Goal: Book appointment/travel/reservation

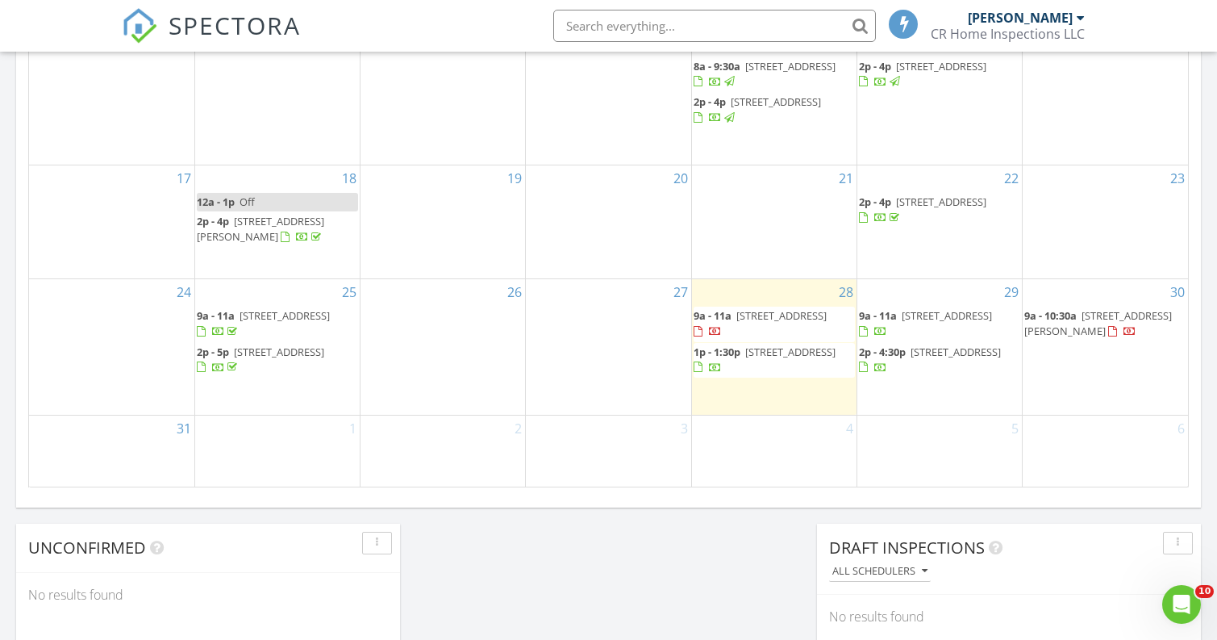
scroll to position [1138, 0]
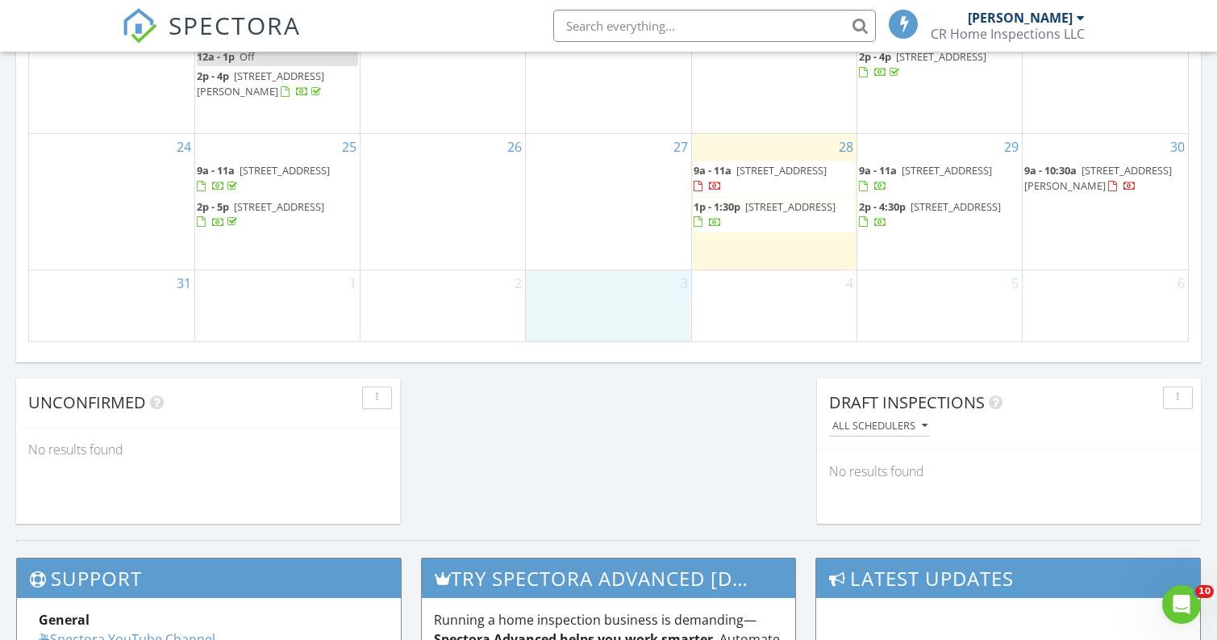
click at [603, 285] on div "3" at bounding box center [608, 305] width 165 height 71
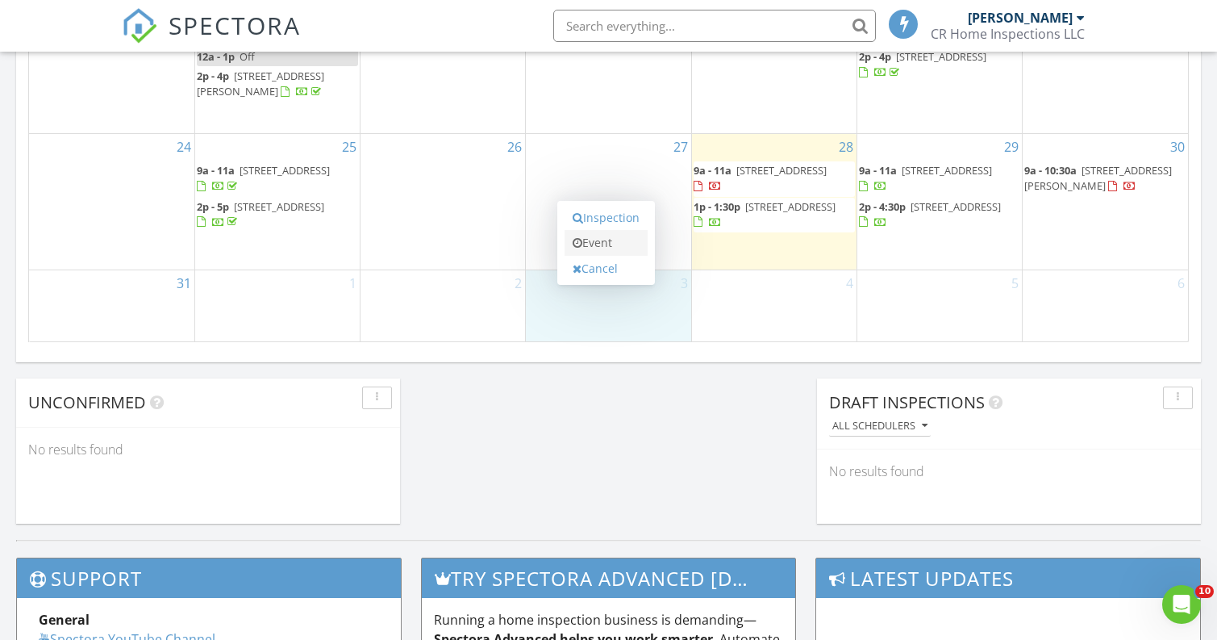
click at [604, 244] on link "Event" at bounding box center [606, 243] width 83 height 26
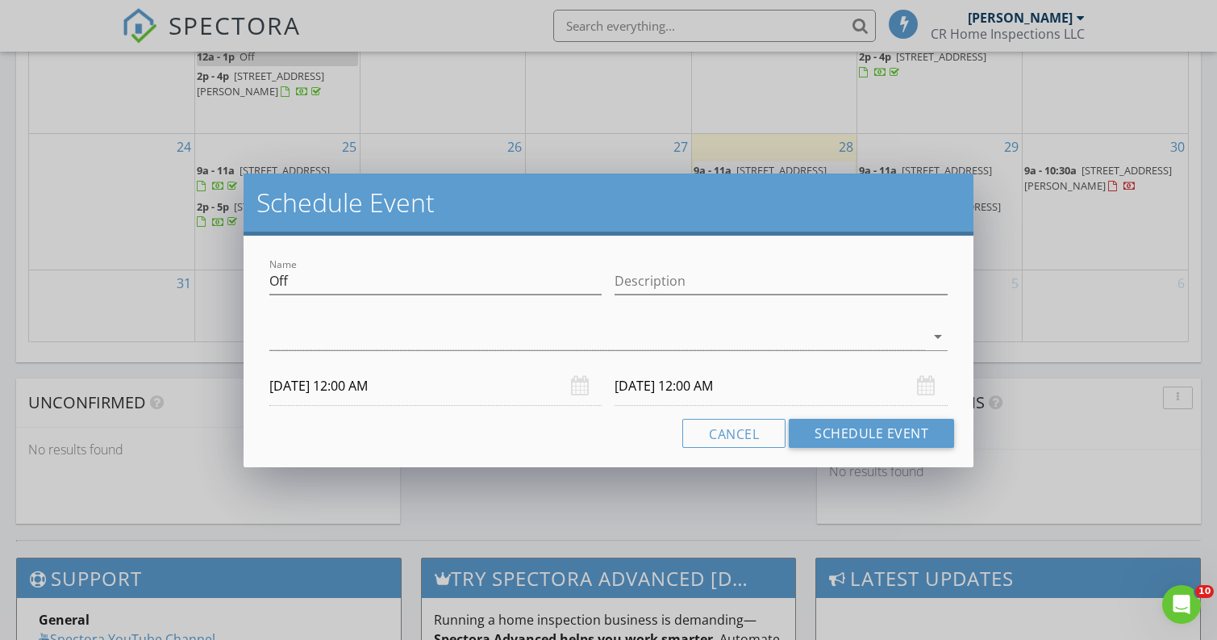
click at [653, 393] on input "[DATE] 12:00 AM" at bounding box center [781, 386] width 333 height 40
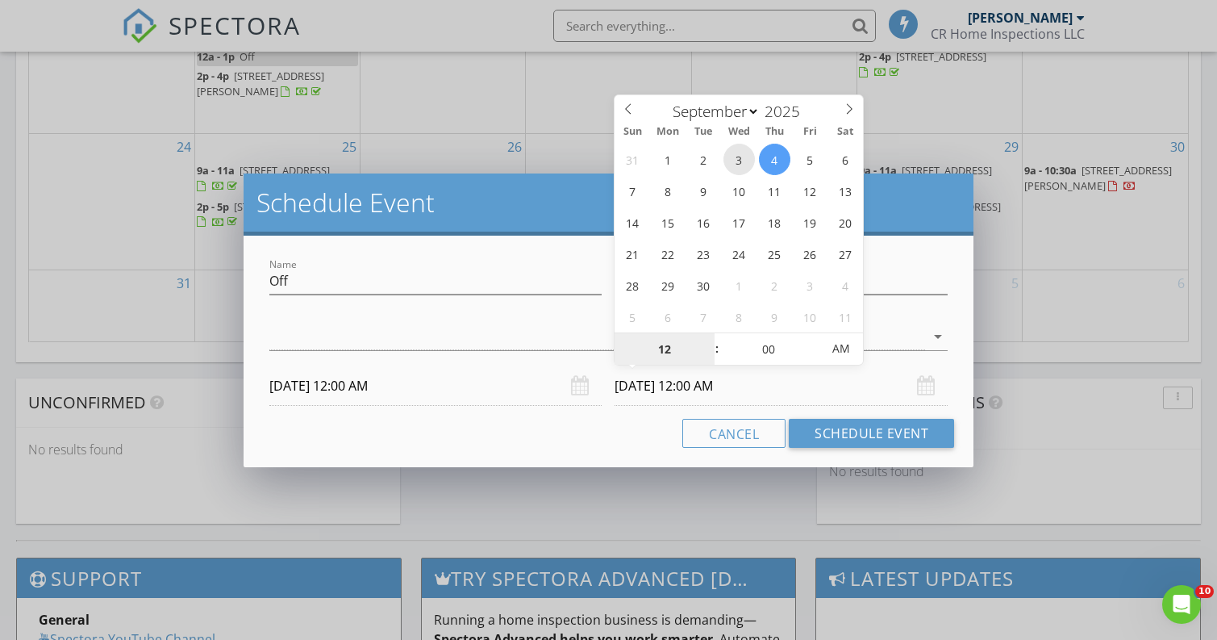
type input "[DATE] 12:00 AM"
type input "05"
type input "[DATE] 12:05 AM"
click at [814, 337] on span at bounding box center [813, 341] width 11 height 16
type input "10"
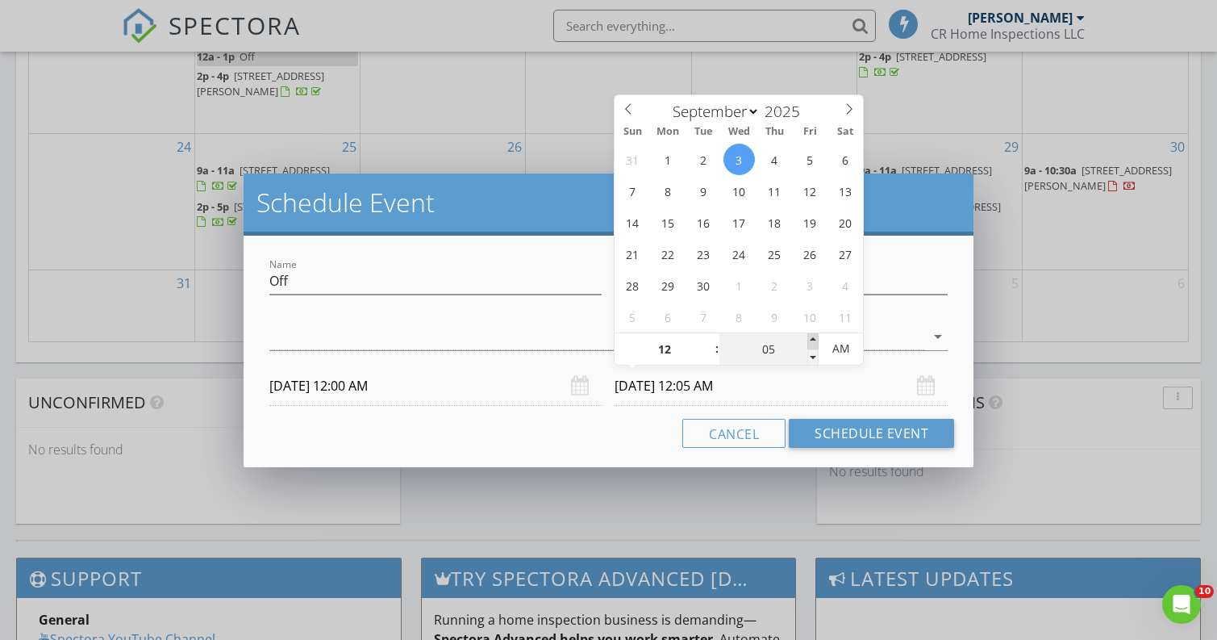
type input "[DATE] 12:10 AM"
click at [814, 337] on span at bounding box center [813, 341] width 11 height 16
type input "15"
type input "[DATE] 12:15 AM"
click at [814, 337] on span at bounding box center [813, 341] width 11 height 16
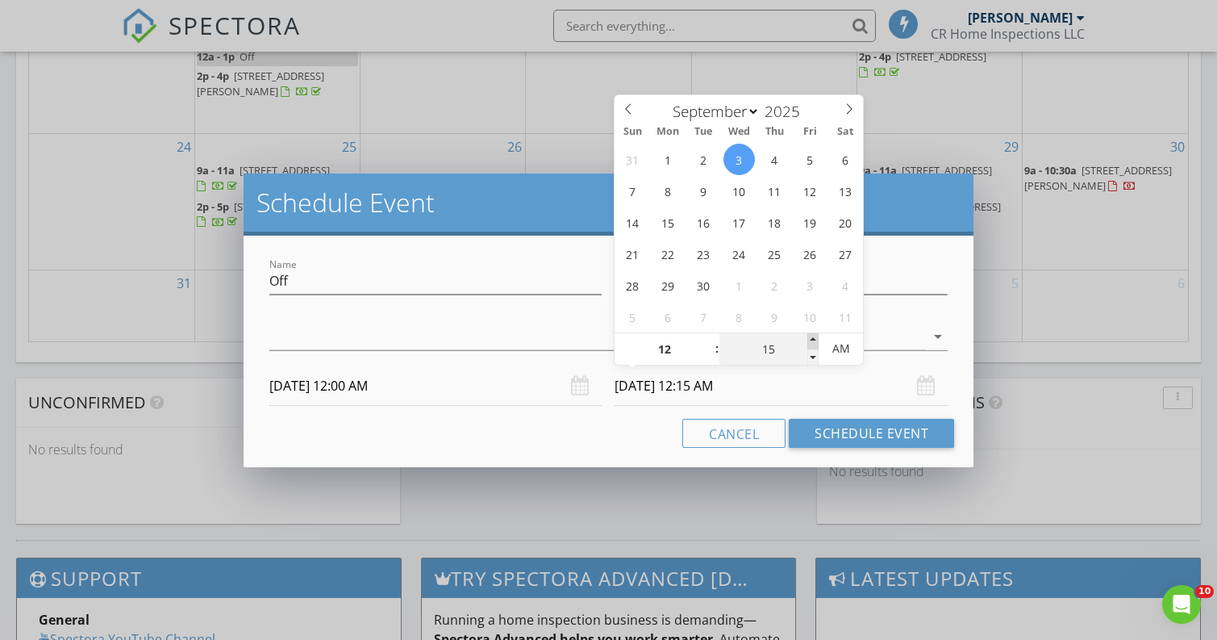
type input "20"
type input "[DATE] 12:20 AM"
click at [814, 337] on span at bounding box center [813, 341] width 11 height 16
type input "01"
click at [709, 340] on span at bounding box center [709, 341] width 11 height 16
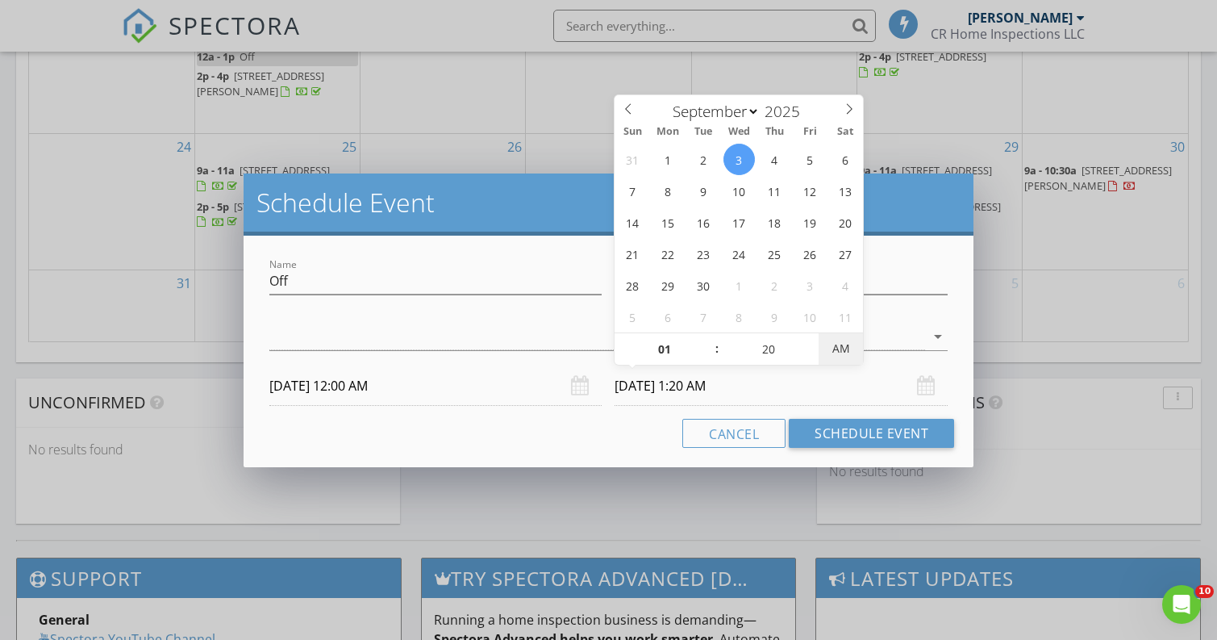
type input "[DATE] 1:20 PM"
click at [837, 434] on button "Schedule Event" at bounding box center [871, 433] width 165 height 29
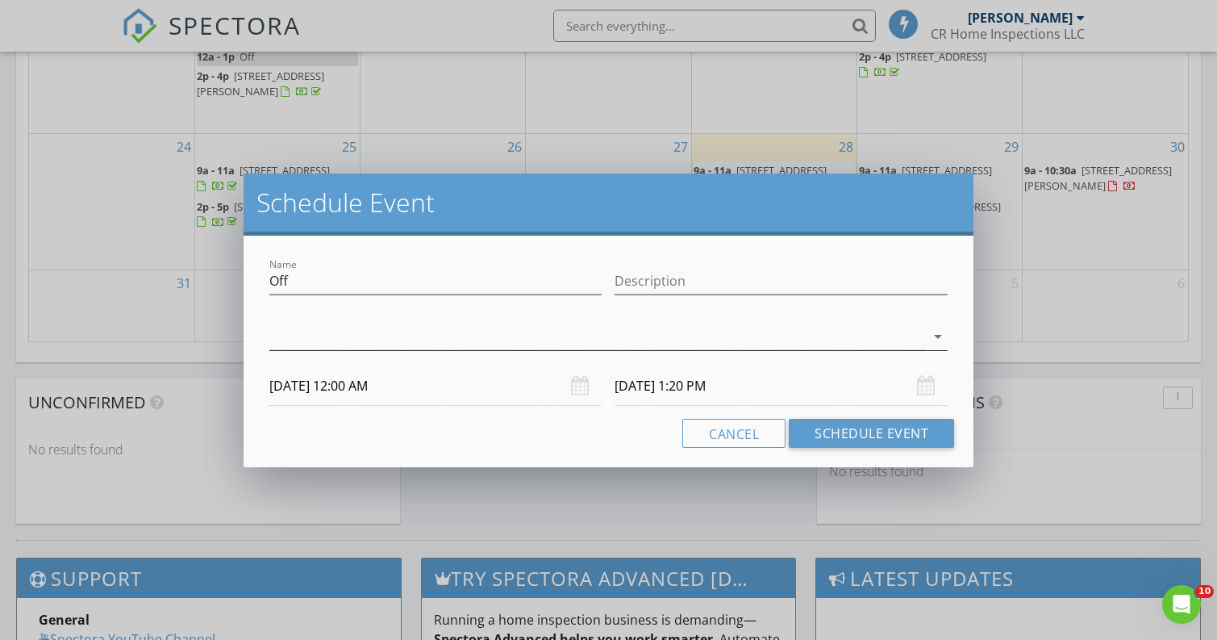
click at [492, 338] on div at bounding box center [597, 337] width 656 height 27
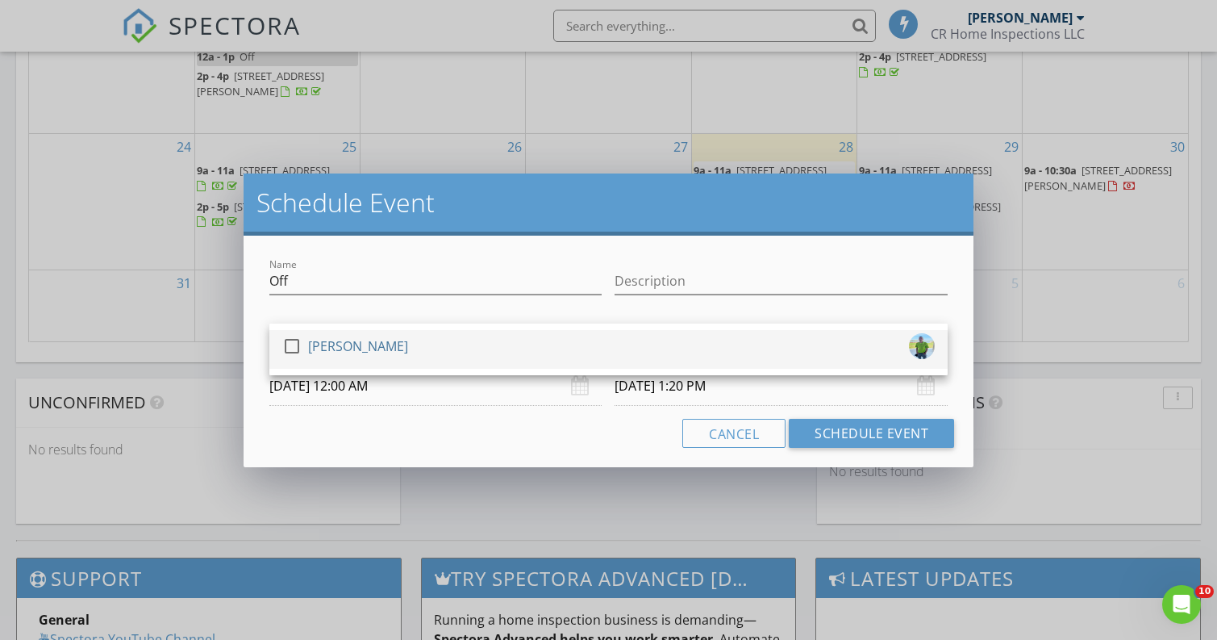
click at [374, 361] on div "check_box_outline_blank [PERSON_NAME]" at bounding box center [345, 349] width 126 height 32
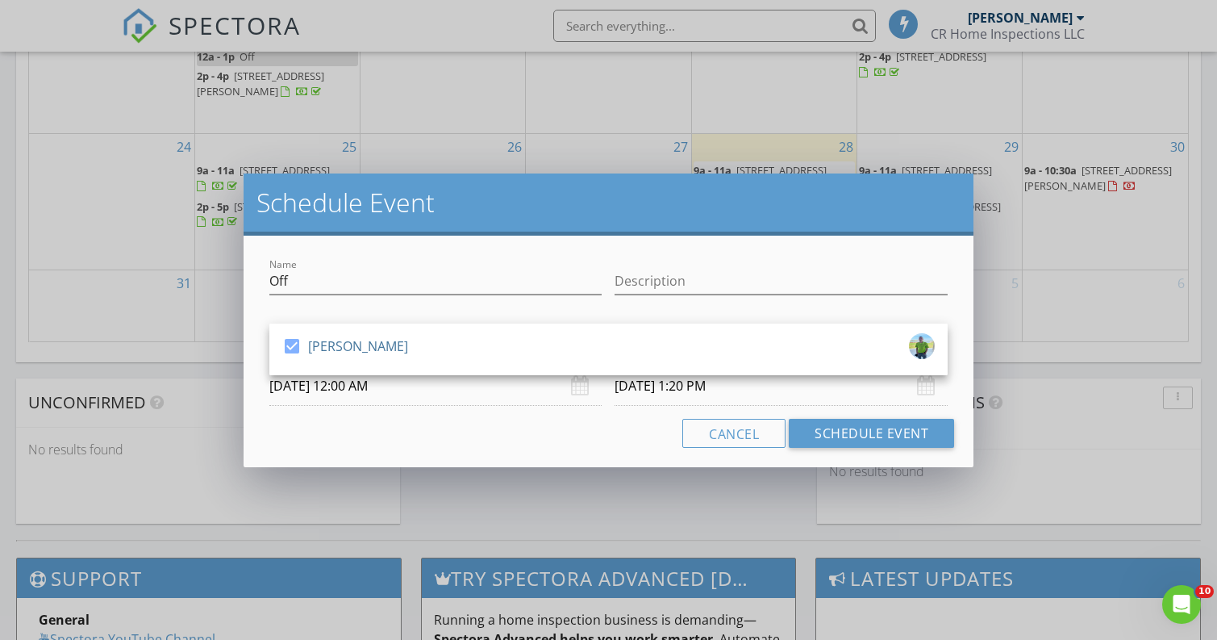
click at [711, 253] on div "Name Off Description check_box [PERSON_NAME] [PERSON_NAME] arrow_drop_down [DAT…" at bounding box center [609, 352] width 730 height 232
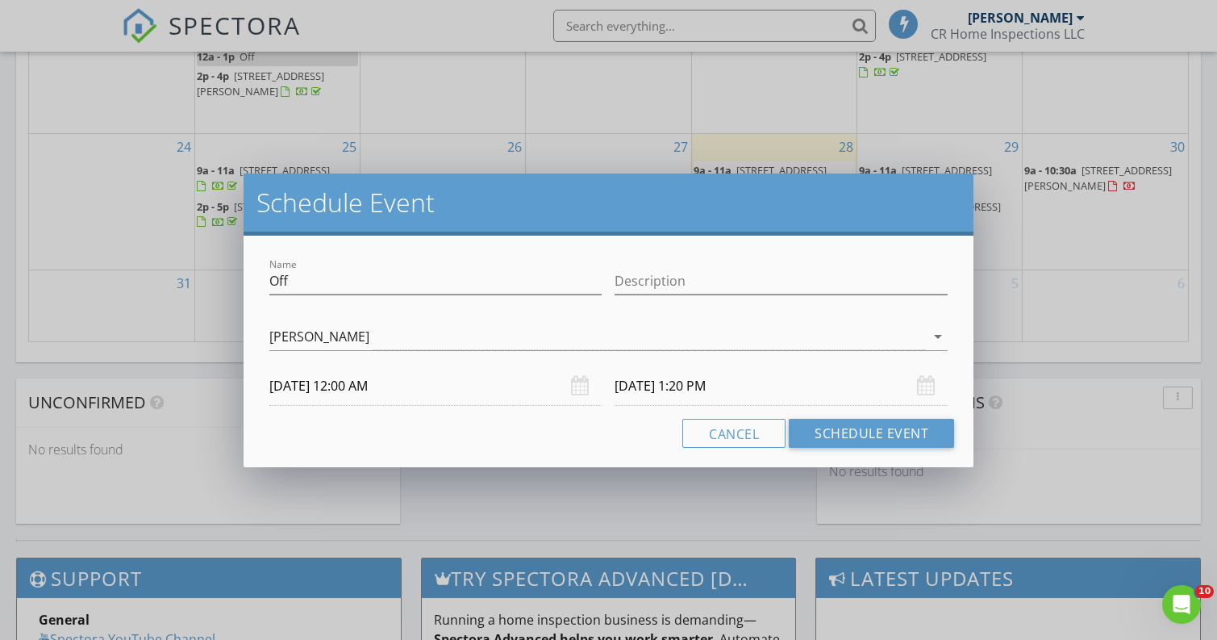
click at [711, 253] on div "Name Off Description check_box [PERSON_NAME] [PERSON_NAME] arrow_drop_down [DAT…" at bounding box center [609, 352] width 730 height 232
click at [686, 275] on input "Description" at bounding box center [781, 281] width 333 height 27
type input "SodaTrip"
click at [837, 429] on button "Schedule Event" at bounding box center [871, 433] width 165 height 29
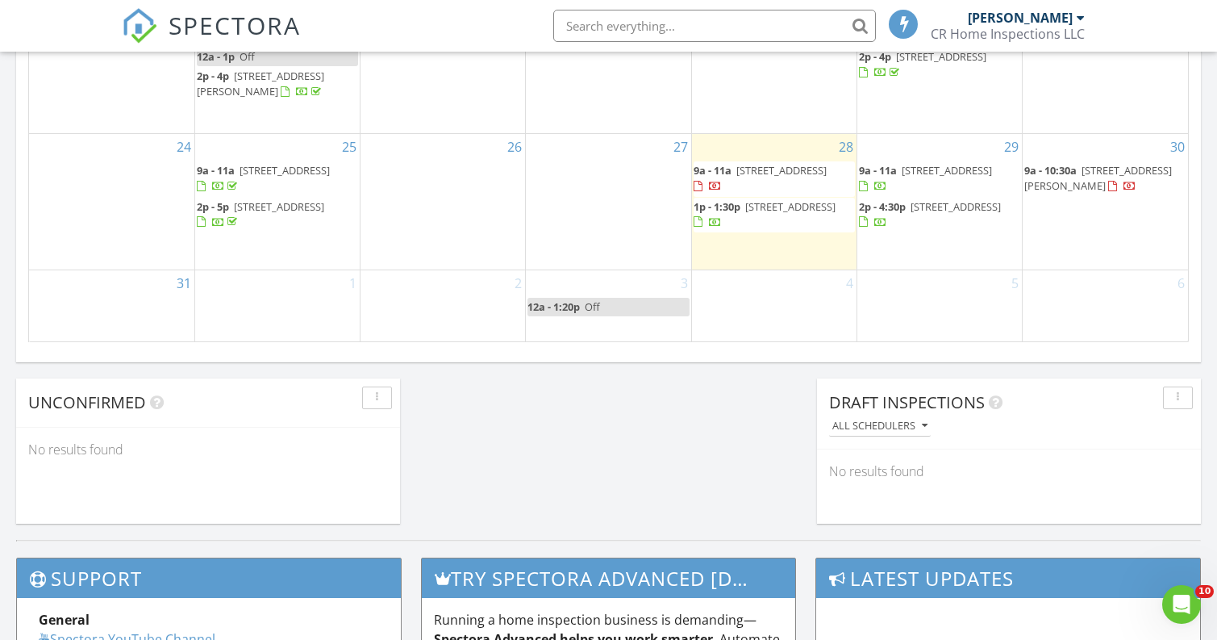
click at [908, 315] on div "5" at bounding box center [940, 305] width 165 height 71
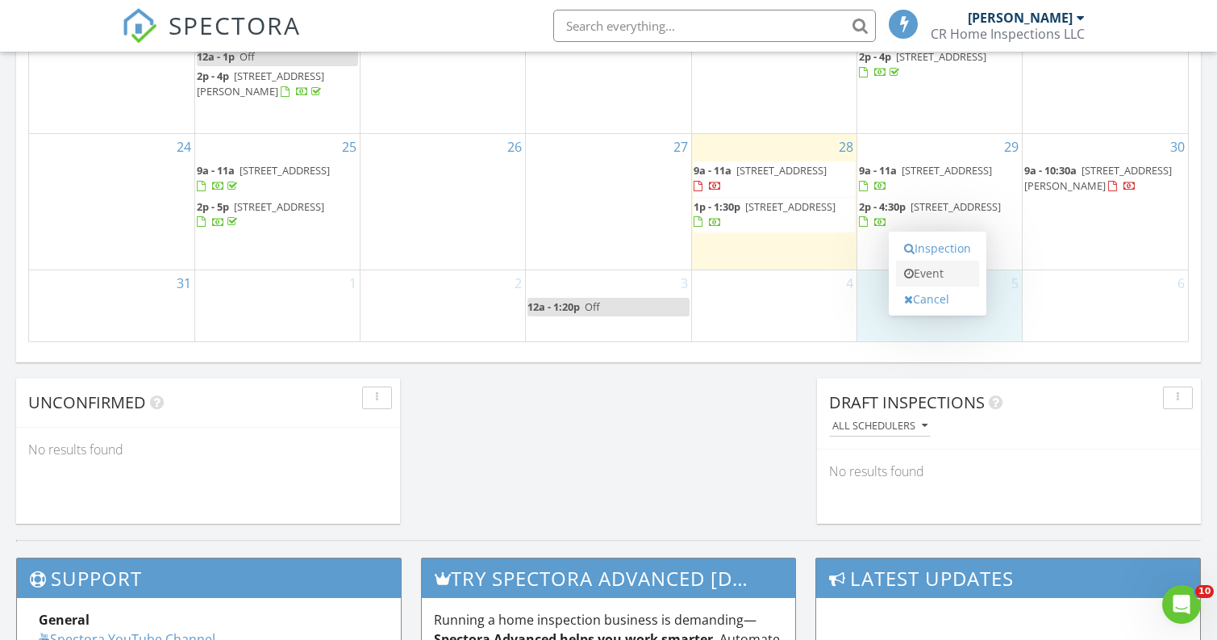
click at [931, 270] on link "Event" at bounding box center [937, 274] width 83 height 26
select select "8"
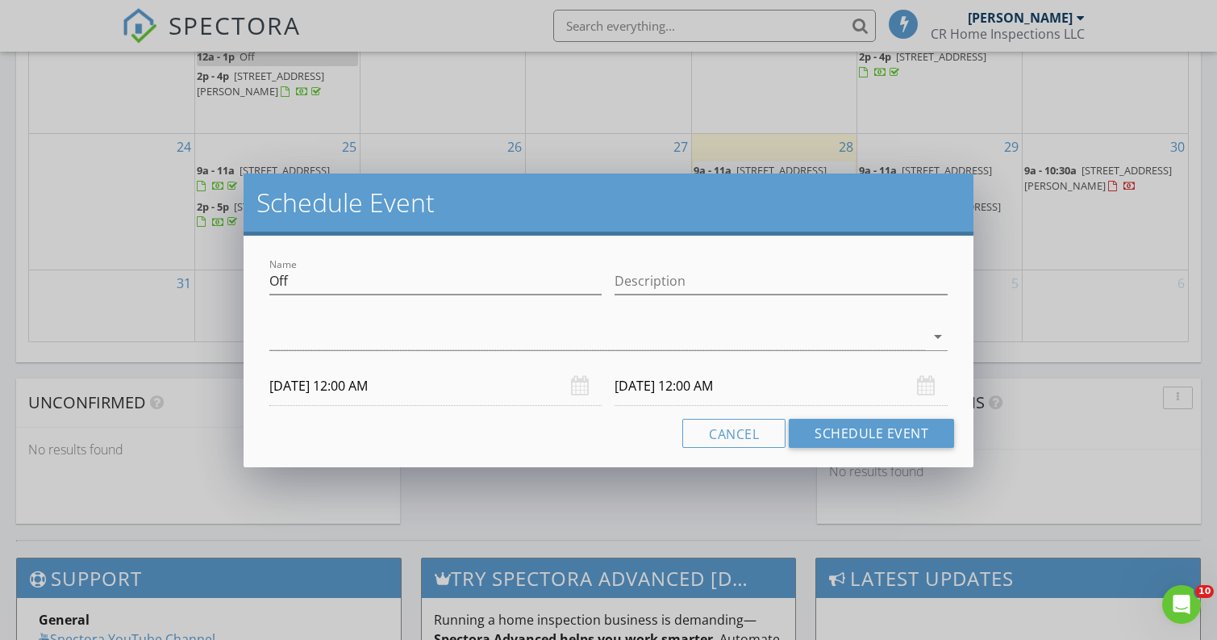
click at [371, 381] on input "[DATE] 12:00 AM" at bounding box center [435, 386] width 333 height 40
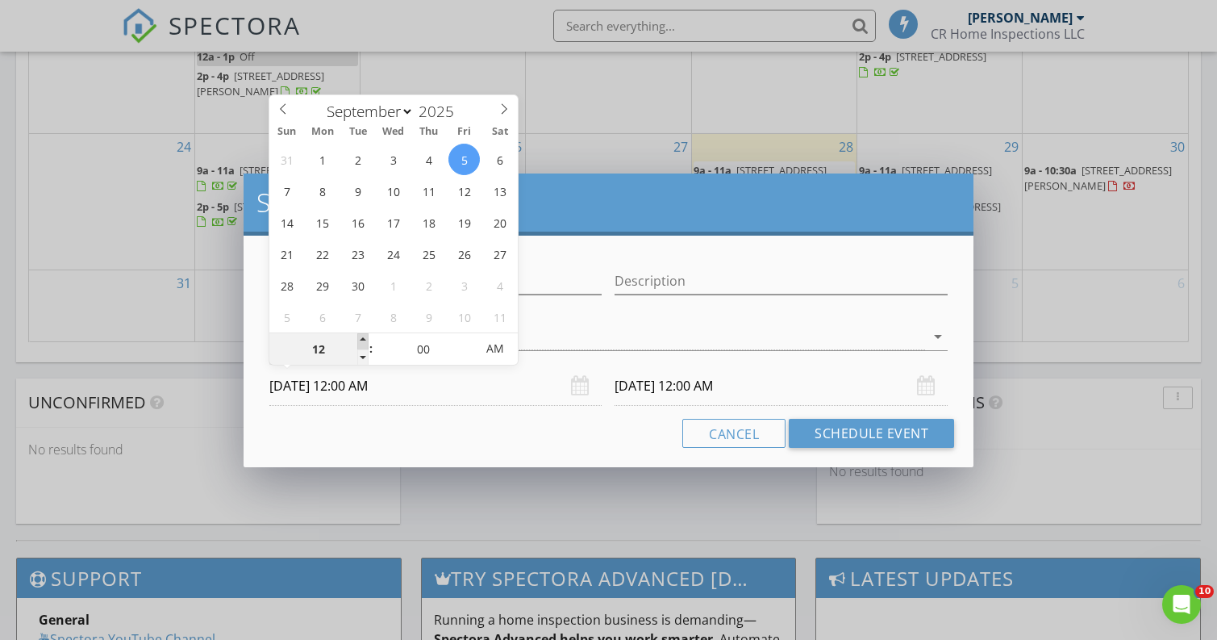
type input "01"
type input "[DATE] 1:00 AM"
click at [365, 336] on span at bounding box center [362, 341] width 11 height 16
type input "[DATE] 1:00 AM"
type input "02"
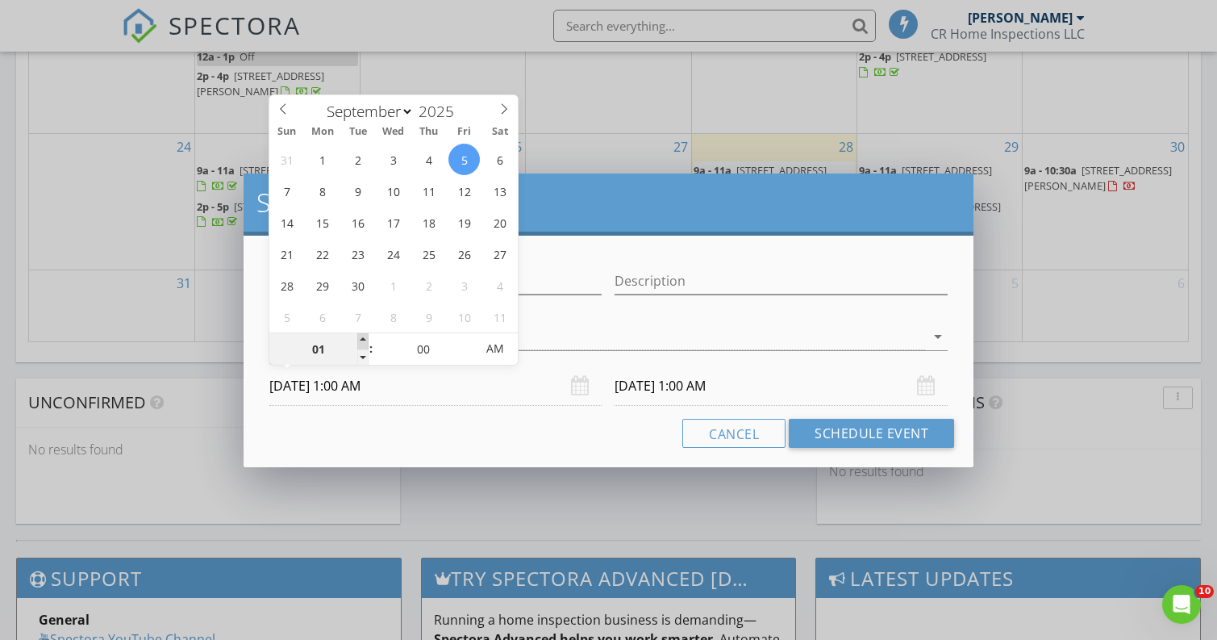
type input "[DATE] 2:00 AM"
click at [365, 336] on span at bounding box center [362, 341] width 11 height 16
type input "[DATE] 2:00 AM"
type input "[DATE] 2:00 PM"
click at [658, 386] on input "[DATE] 2:00 PM" at bounding box center [781, 386] width 333 height 40
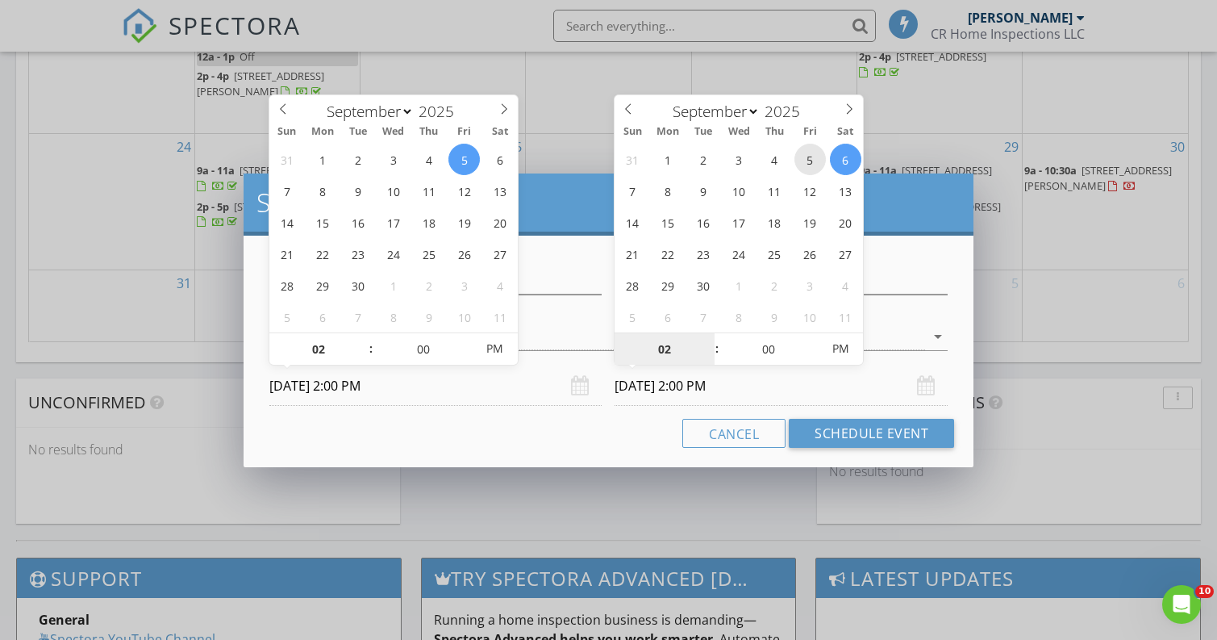
type input "[DATE] 2:00 PM"
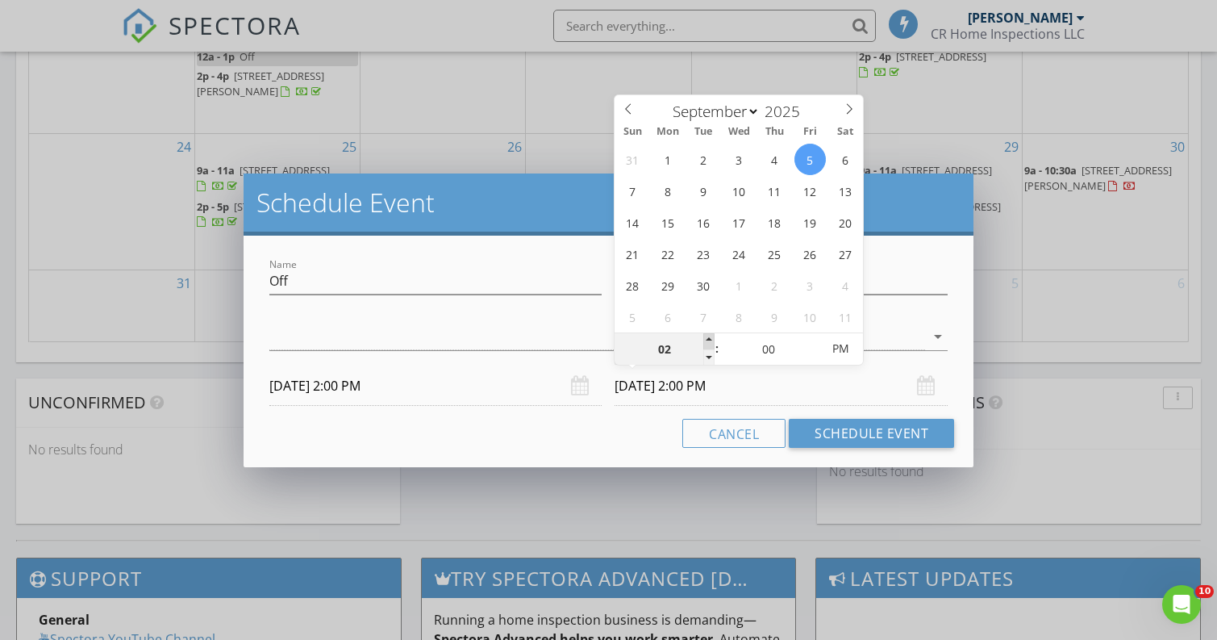
type input "03"
type input "[DATE] 3:00 PM"
click at [711, 334] on span at bounding box center [709, 341] width 11 height 16
type input "04"
type input "[DATE] 4:00 PM"
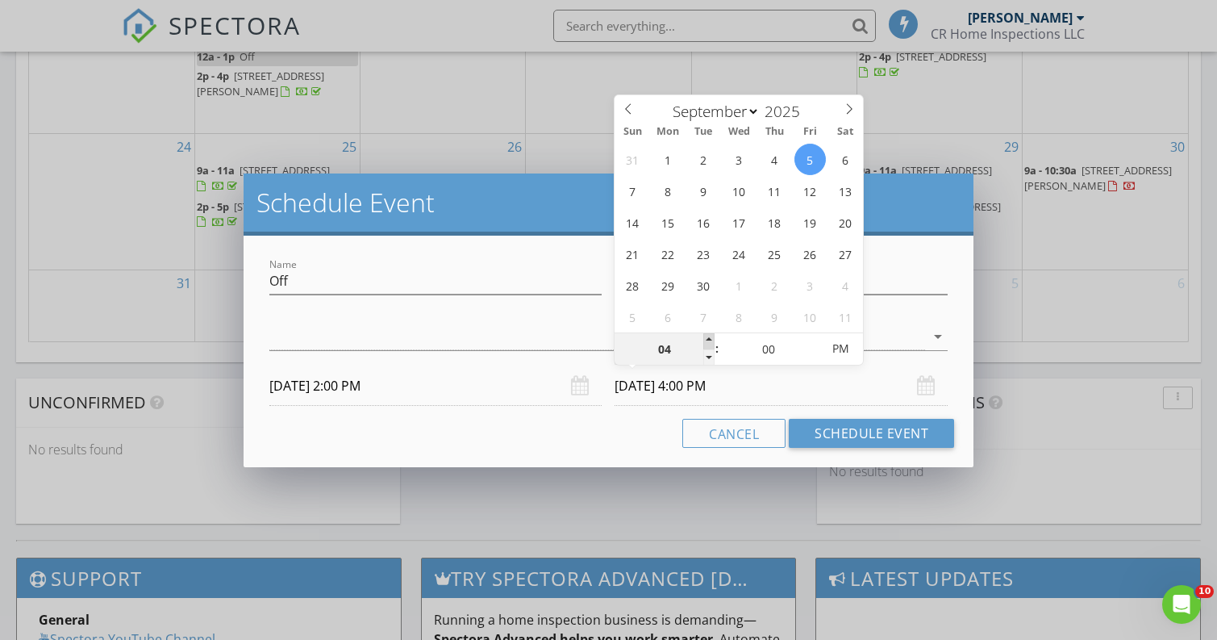
click at [711, 334] on span at bounding box center [709, 341] width 11 height 16
type input "05"
type input "[DATE] 5:00 PM"
click at [711, 334] on span at bounding box center [709, 341] width 11 height 16
type input "06"
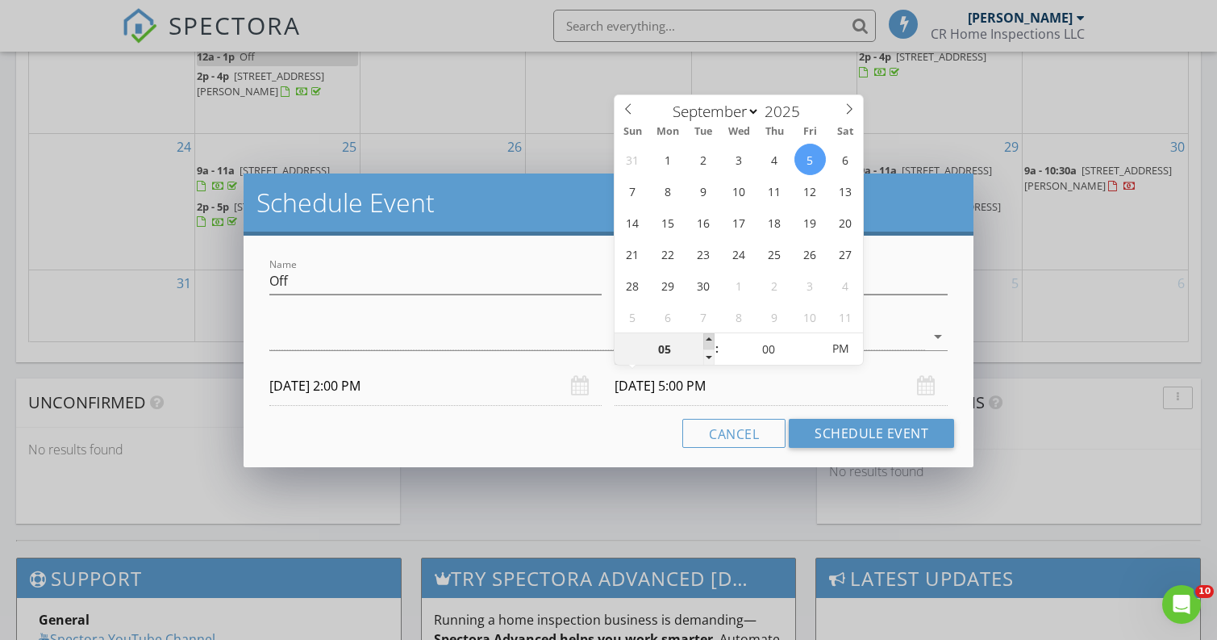
type input "[DATE] 6:00 PM"
click at [711, 334] on span at bounding box center [709, 341] width 11 height 16
type input "07"
type input "[DATE] 7:00 PM"
click at [711, 334] on span at bounding box center [709, 341] width 11 height 16
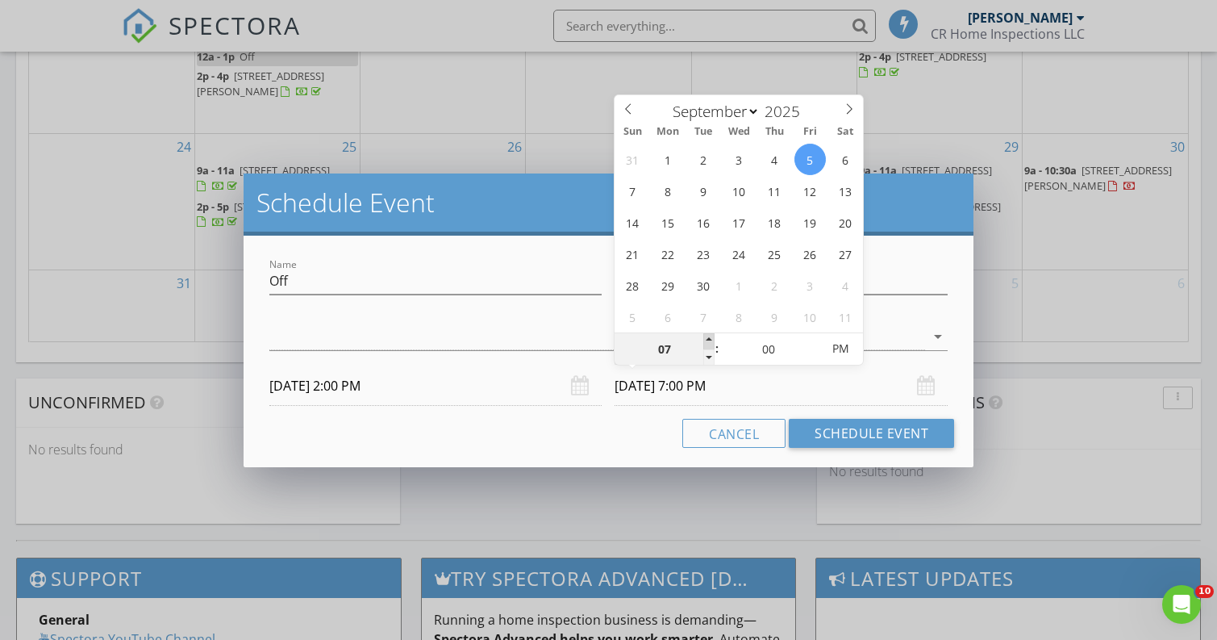
type input "08"
type input "[DATE] 8:00 PM"
click at [711, 334] on span at bounding box center [709, 341] width 11 height 16
type input "09"
type input "[DATE] 9:00 PM"
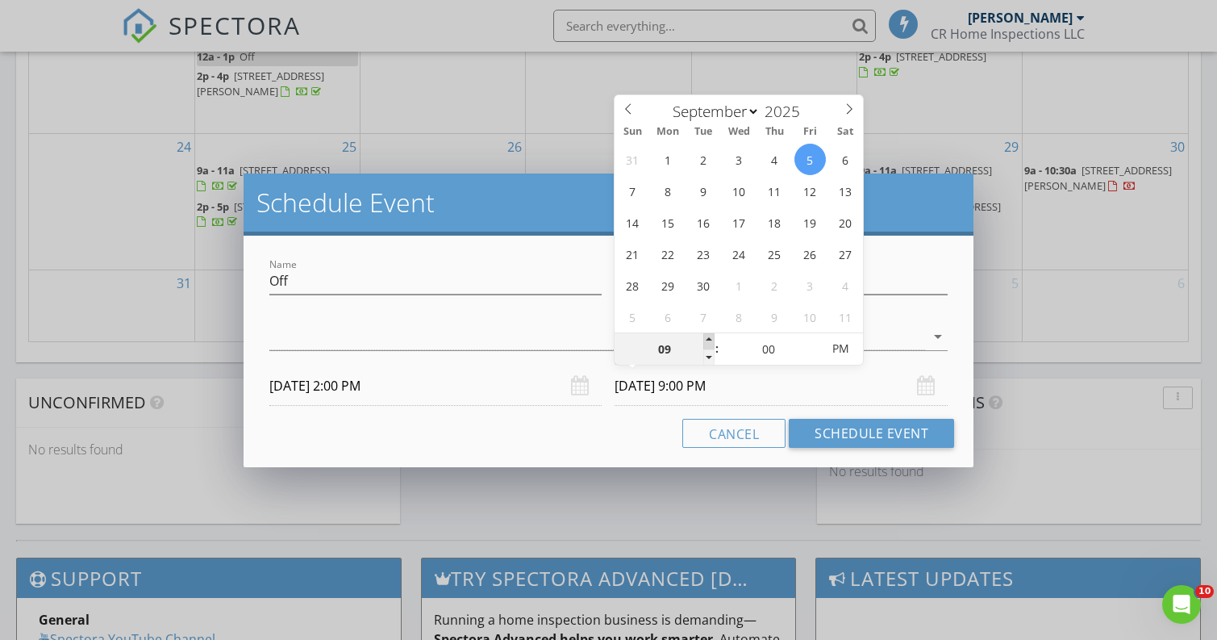
click at [714, 340] on span at bounding box center [709, 341] width 11 height 16
type input "10"
type input "[DATE] 10:00 PM"
click at [714, 340] on span at bounding box center [709, 341] width 11 height 16
click at [574, 342] on div at bounding box center [597, 337] width 656 height 27
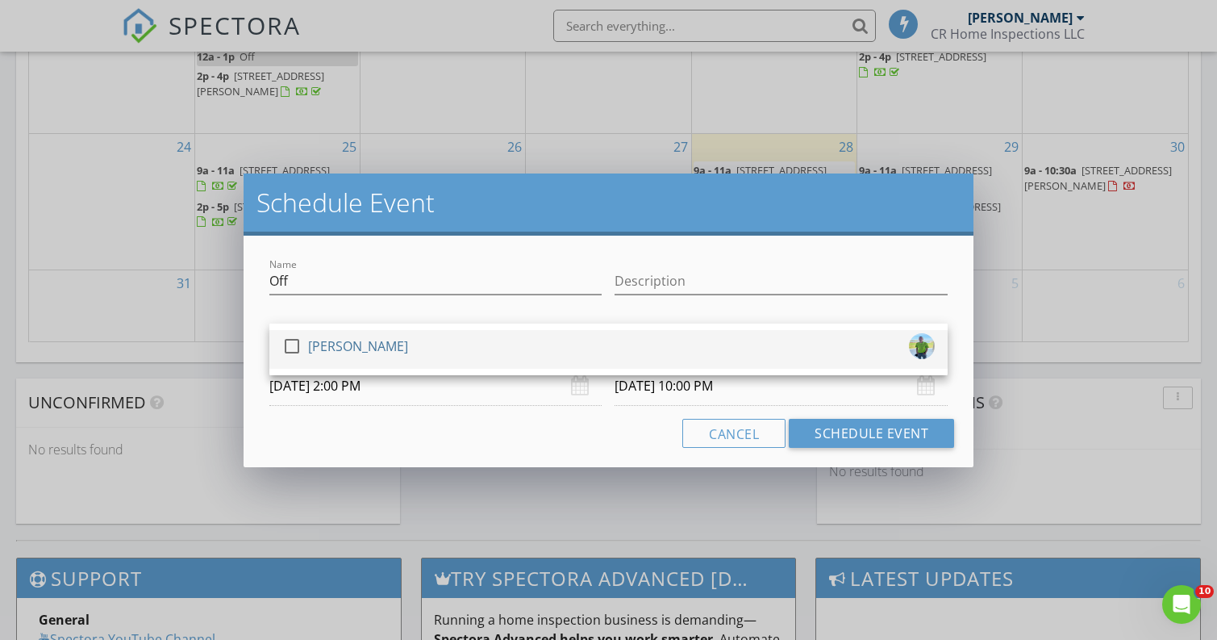
click at [464, 351] on div "check_box_outline_blank [PERSON_NAME]" at bounding box center [608, 349] width 653 height 32
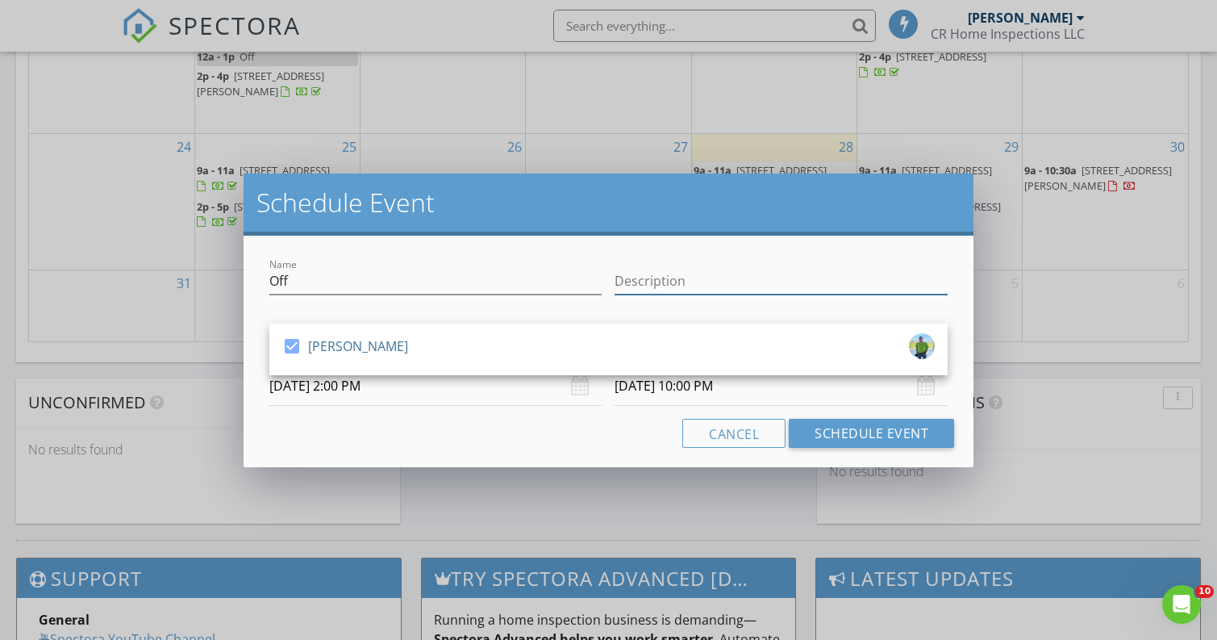
click at [662, 276] on input "Description" at bounding box center [781, 281] width 333 height 27
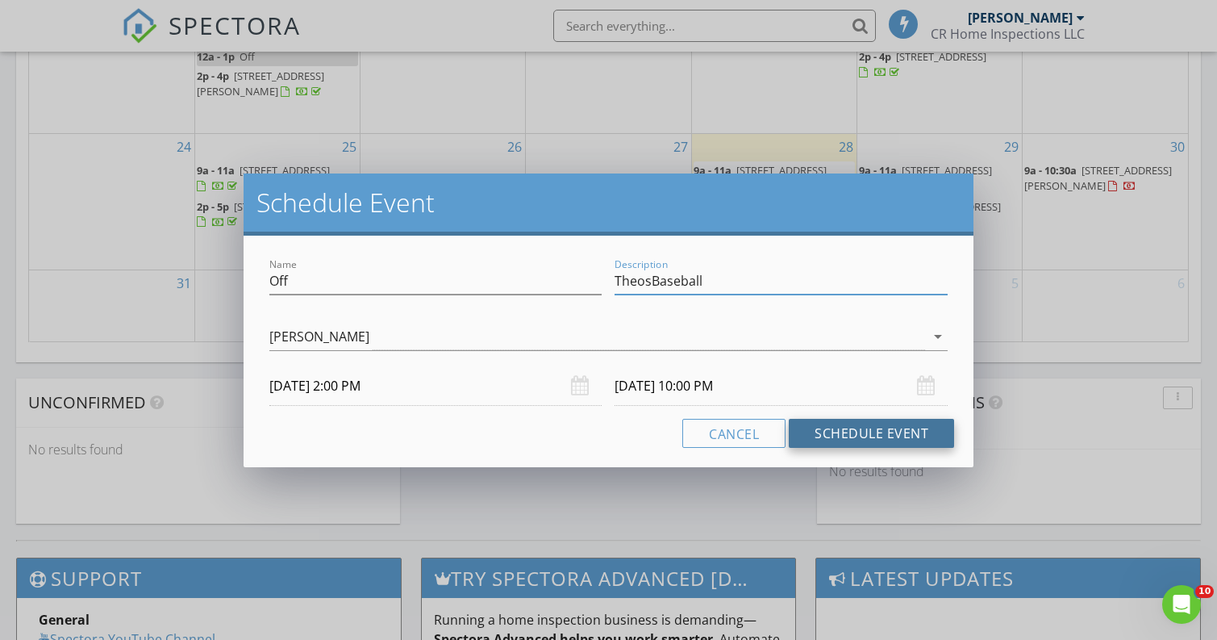
type input "TheosBaseball"
click at [843, 433] on button "Schedule Event" at bounding box center [871, 433] width 165 height 29
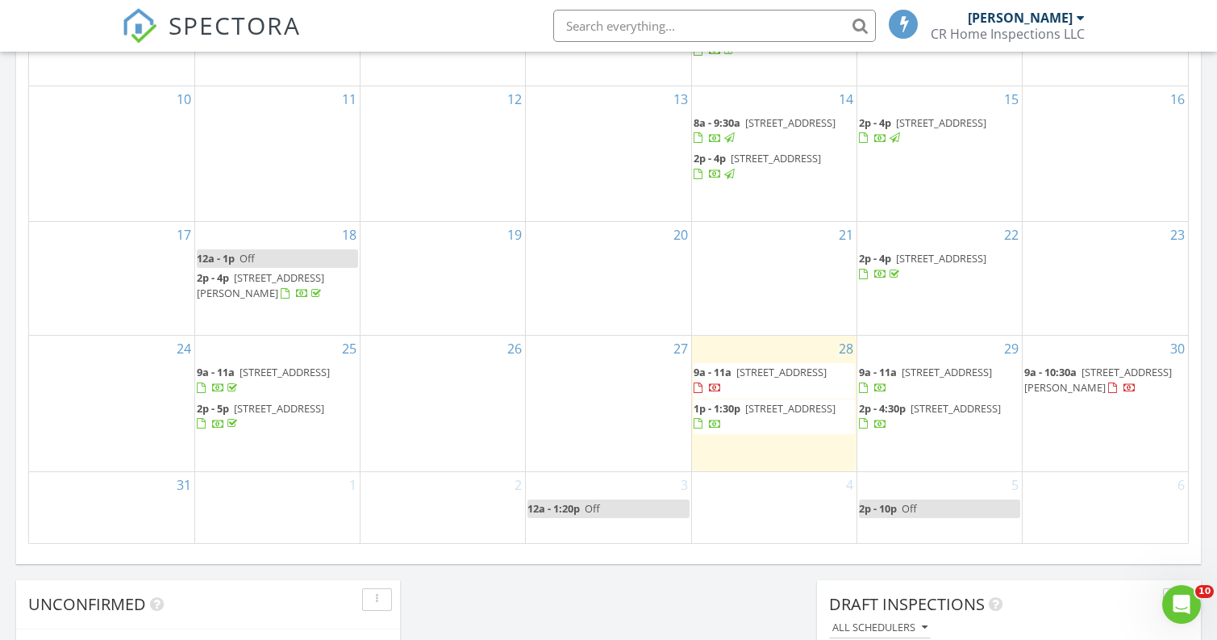
scroll to position [589, 0]
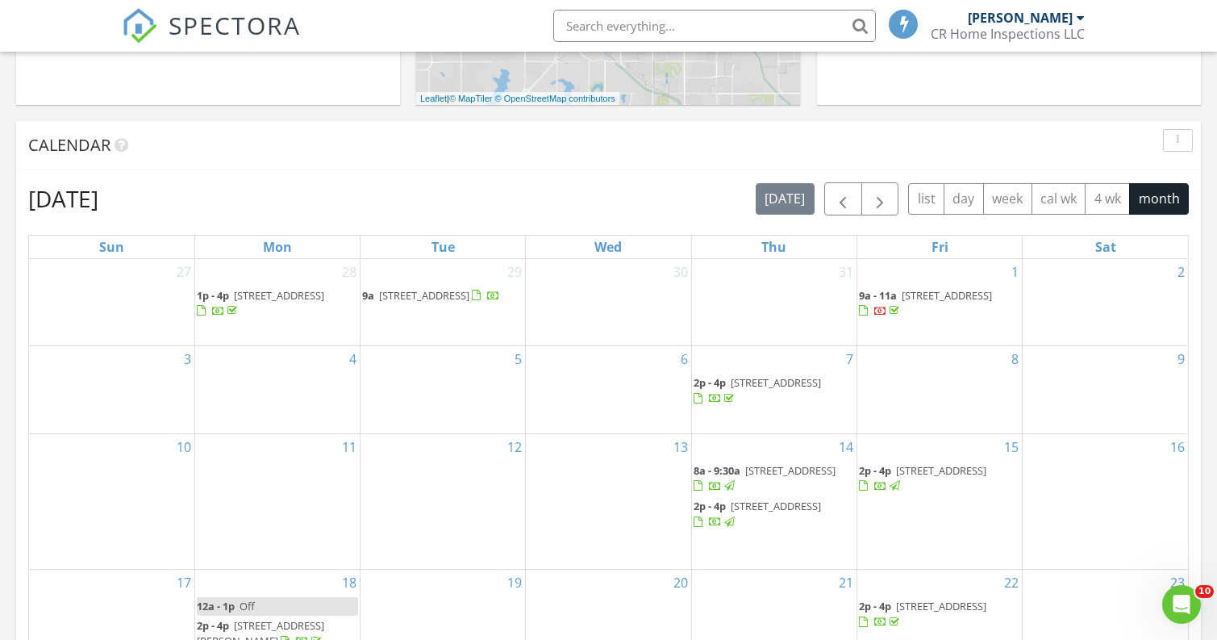
click at [730, 131] on div "Calendar" at bounding box center [608, 145] width 1185 height 49
click at [874, 201] on span "button" at bounding box center [880, 199] width 19 height 19
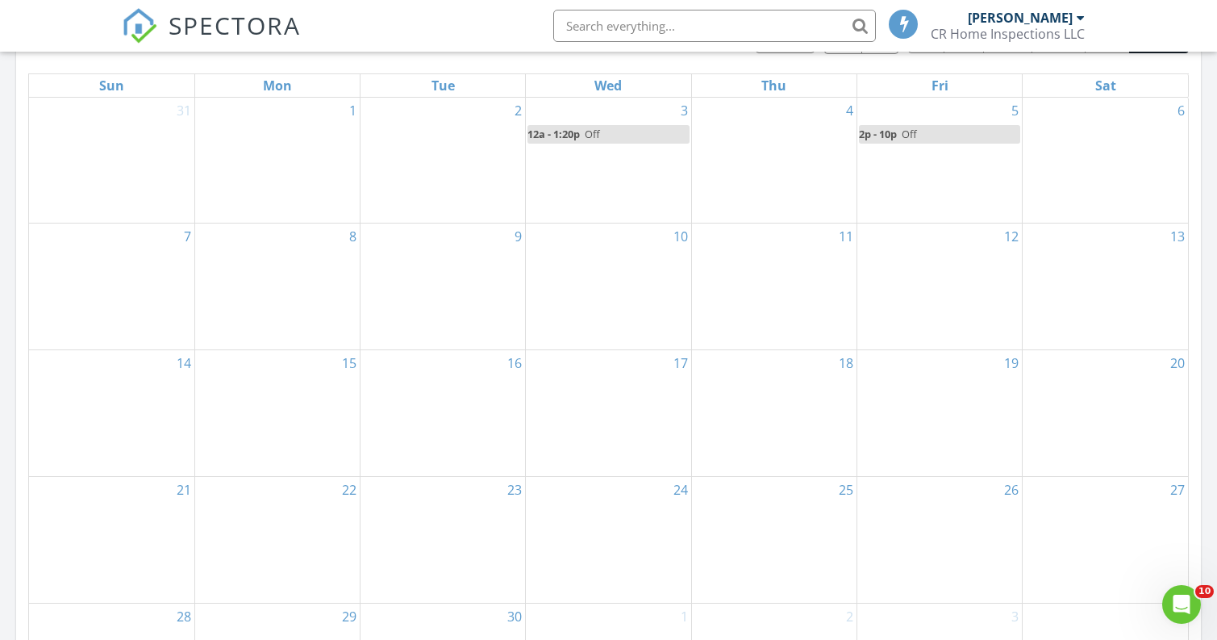
scroll to position [770, 0]
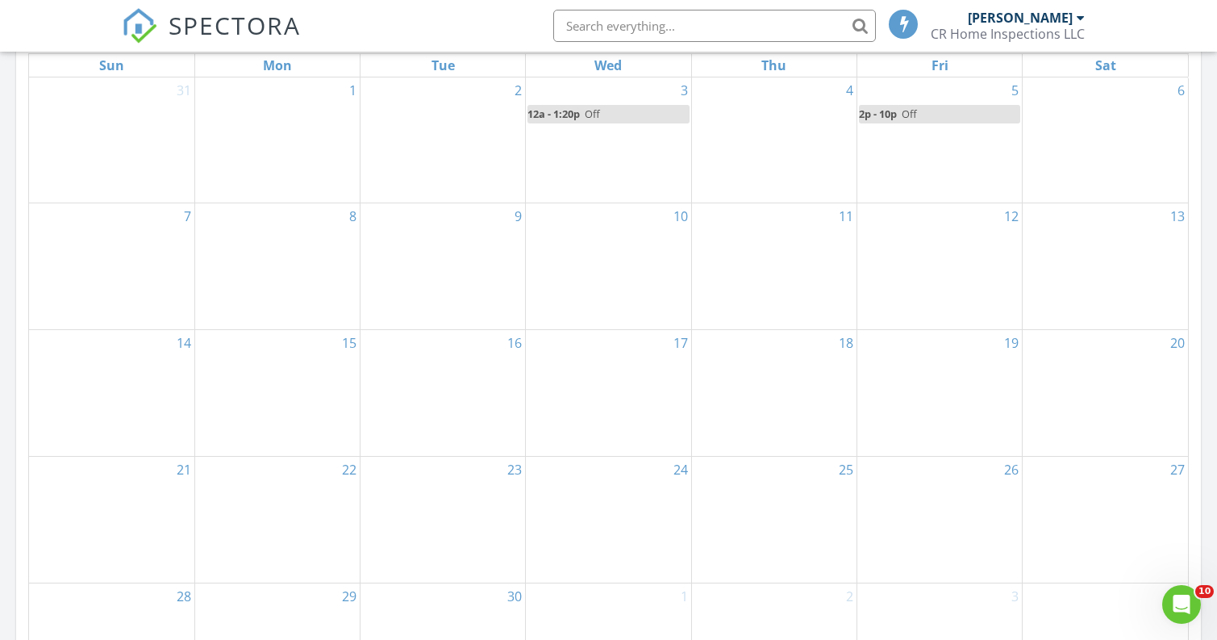
click at [148, 292] on div "7" at bounding box center [111, 266] width 165 height 126
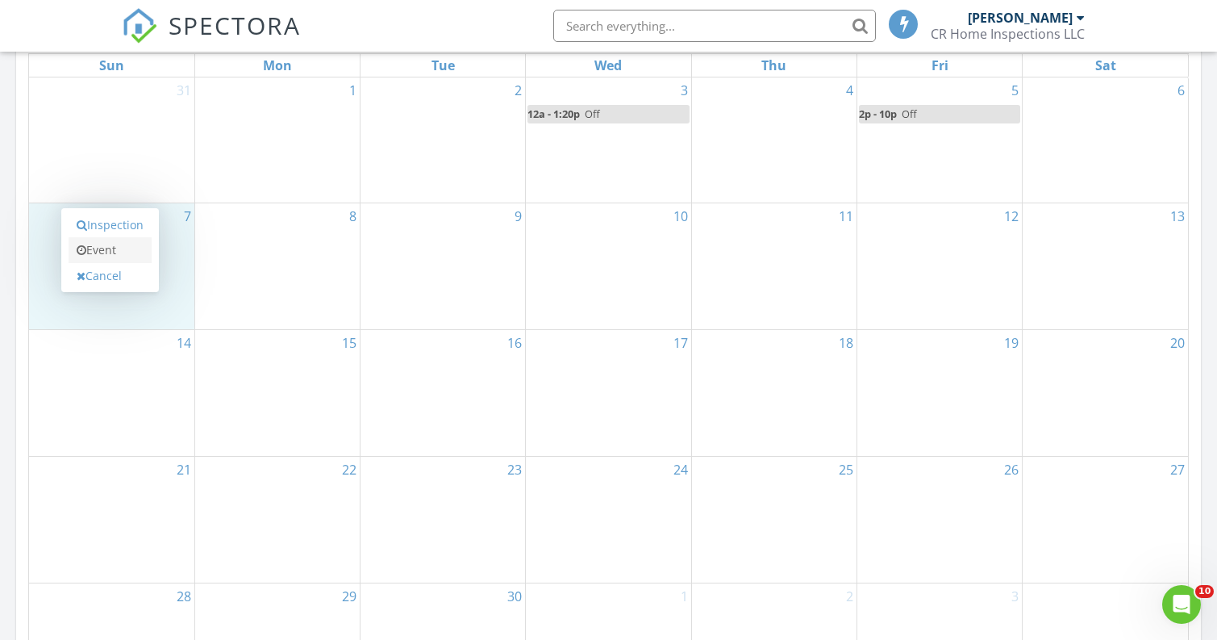
click at [129, 250] on link "Event" at bounding box center [110, 250] width 83 height 26
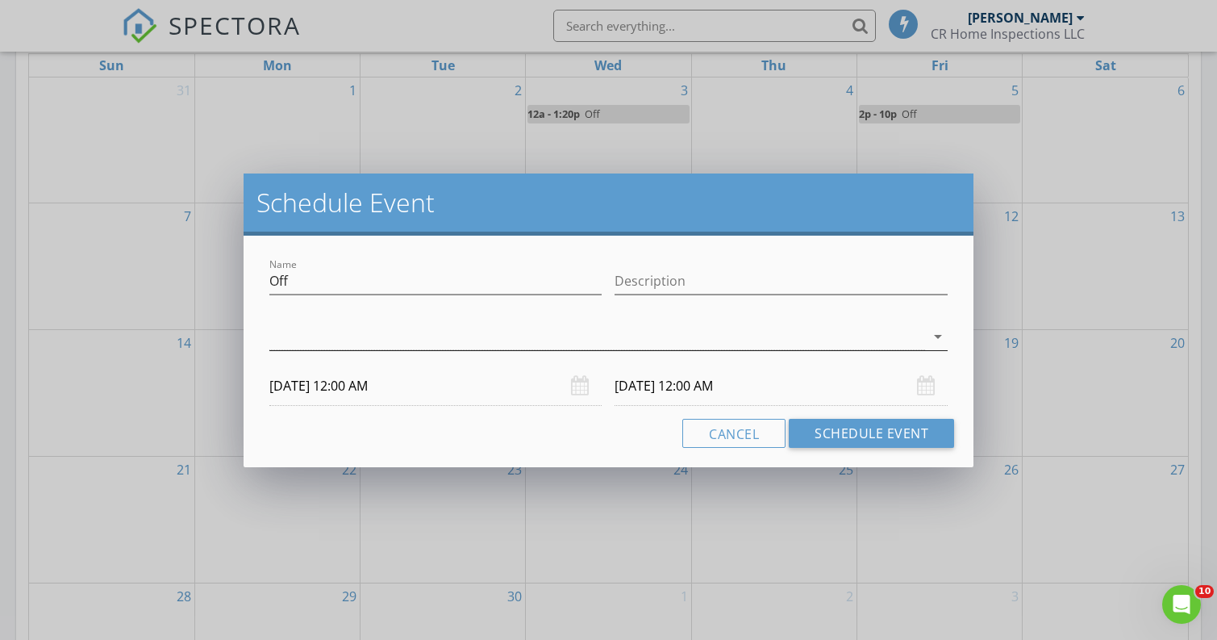
click at [299, 345] on div at bounding box center [597, 337] width 656 height 27
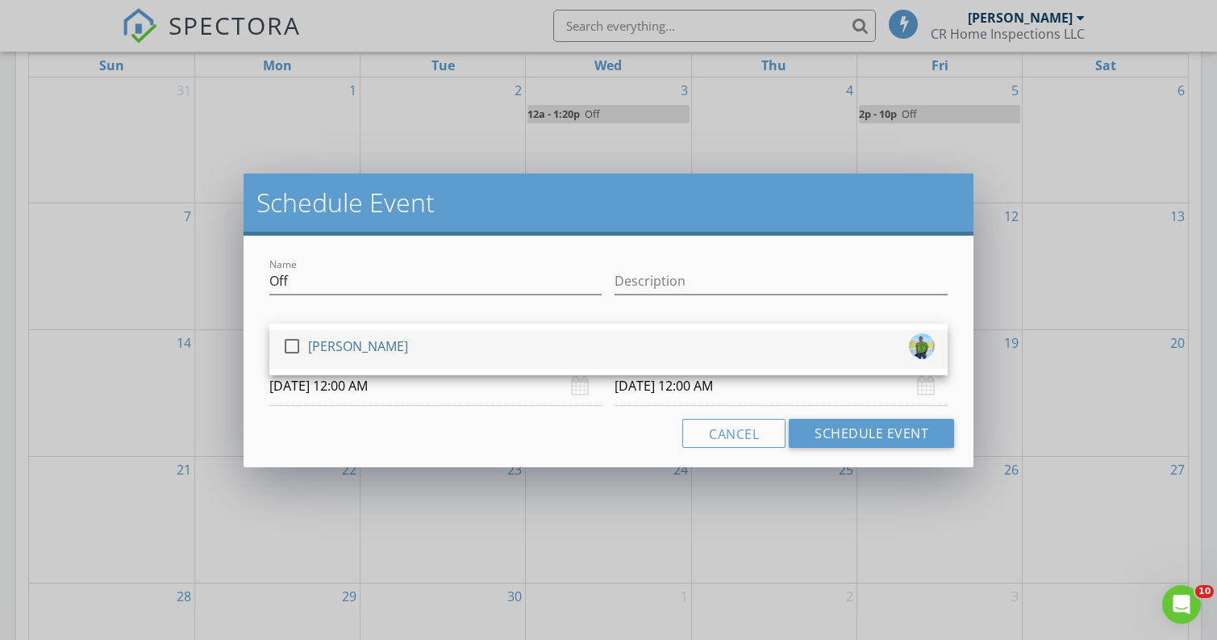
click at [298, 345] on div at bounding box center [291, 345] width 27 height 27
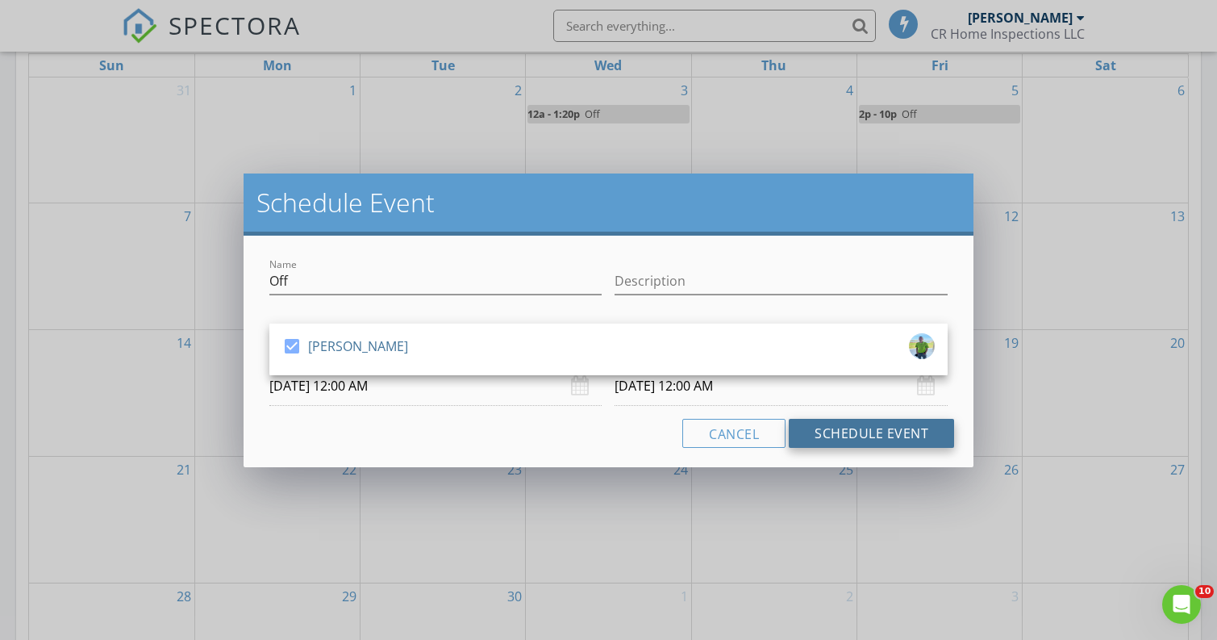
click at [874, 434] on button "Schedule Event" at bounding box center [871, 433] width 165 height 29
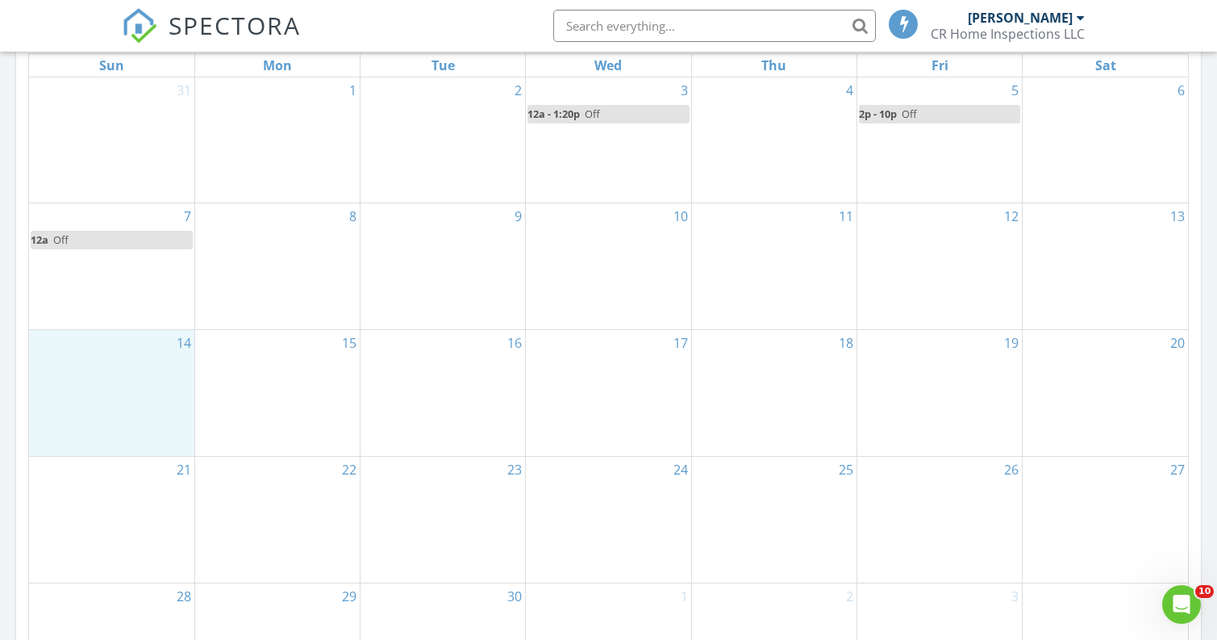
click at [140, 364] on div "14" at bounding box center [111, 393] width 165 height 126
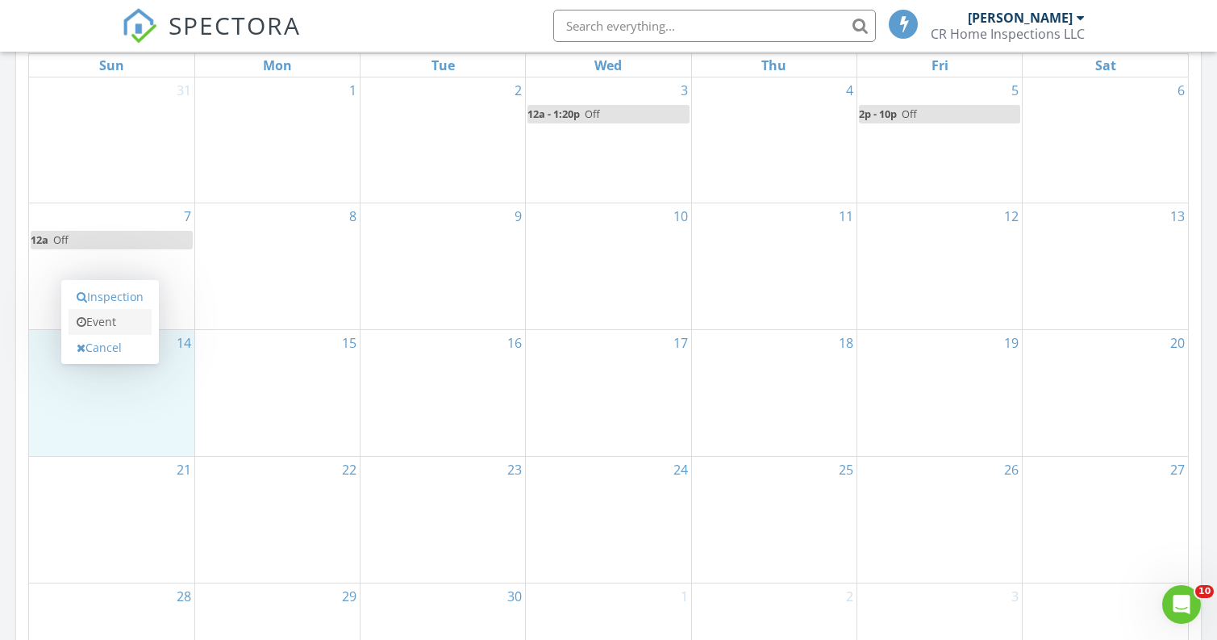
click at [127, 323] on link "Event" at bounding box center [110, 322] width 83 height 26
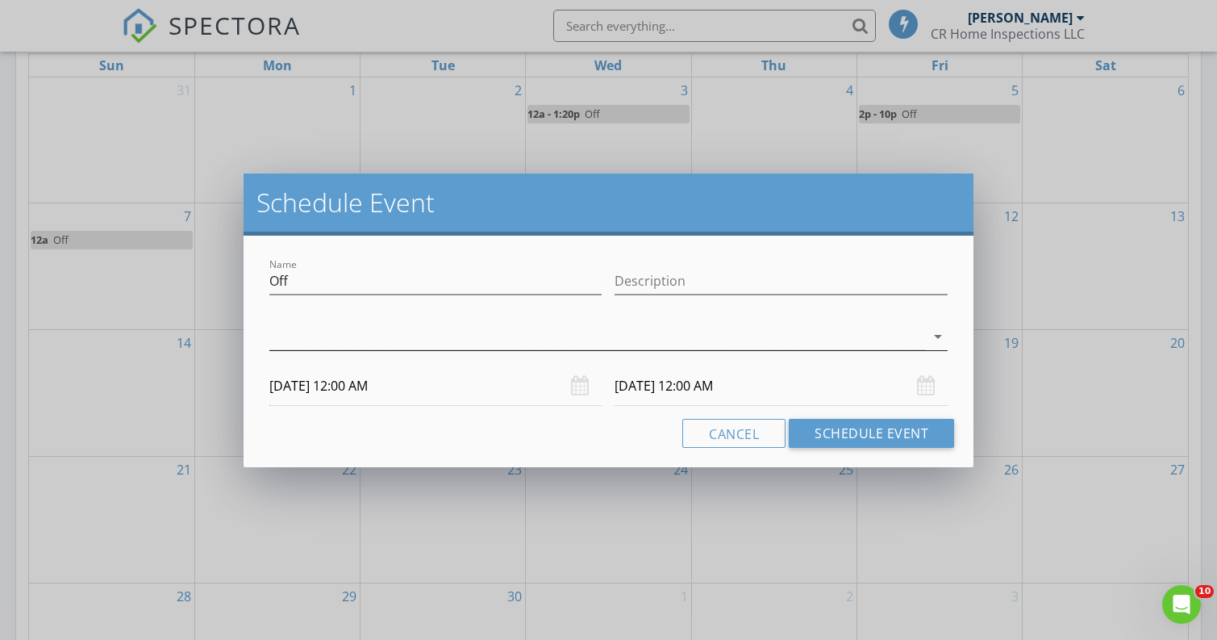
click at [363, 344] on div at bounding box center [597, 337] width 656 height 27
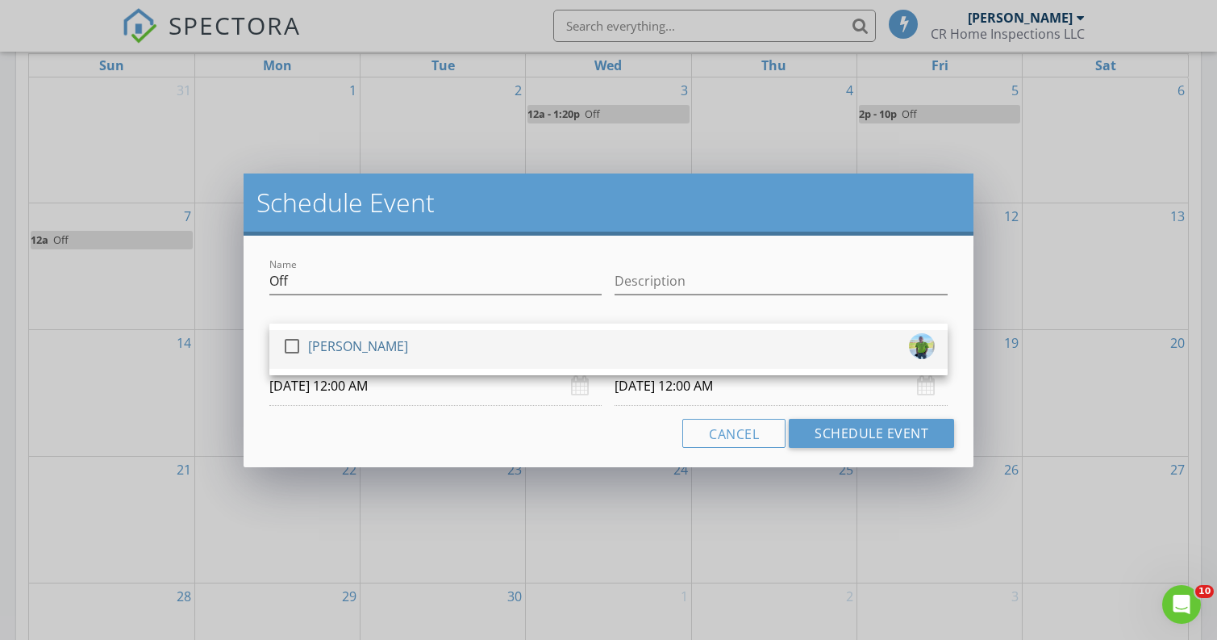
click at [349, 345] on div "[PERSON_NAME]" at bounding box center [358, 346] width 100 height 26
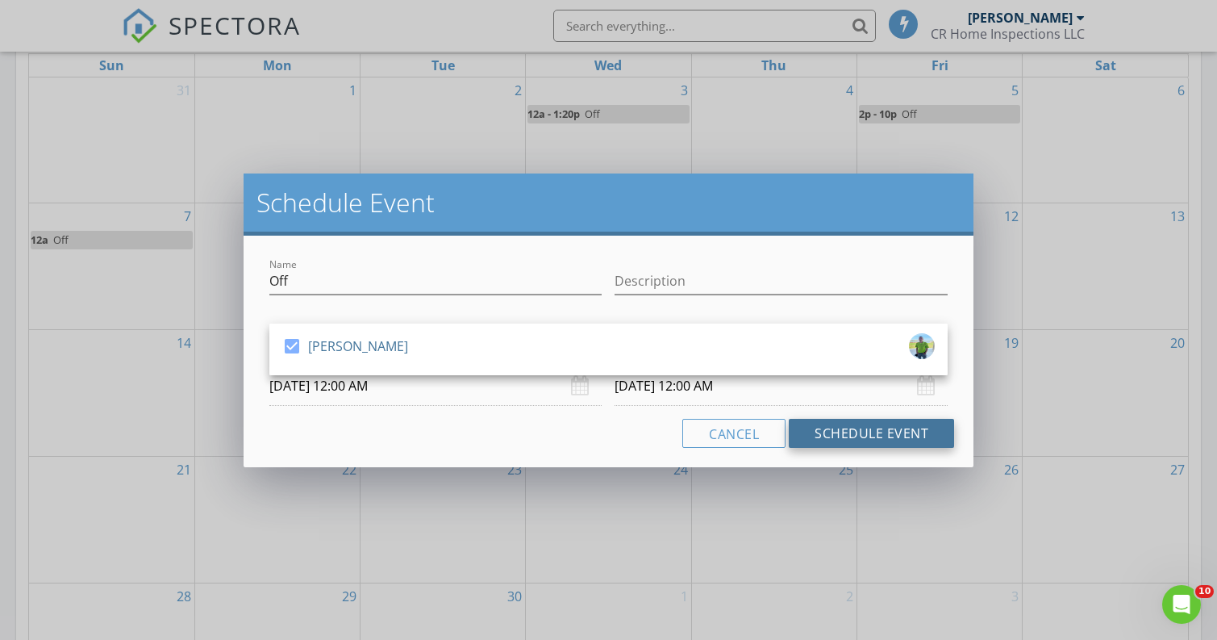
click at [836, 440] on button "Schedule Event" at bounding box center [871, 433] width 165 height 29
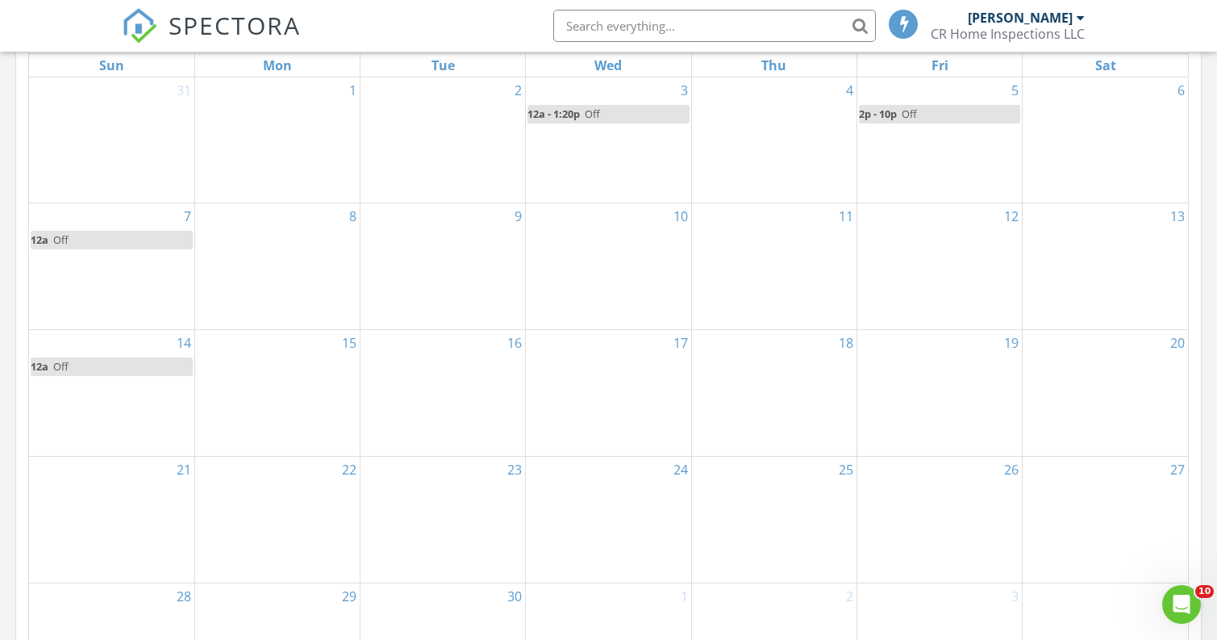
click at [156, 494] on div "21" at bounding box center [111, 520] width 165 height 126
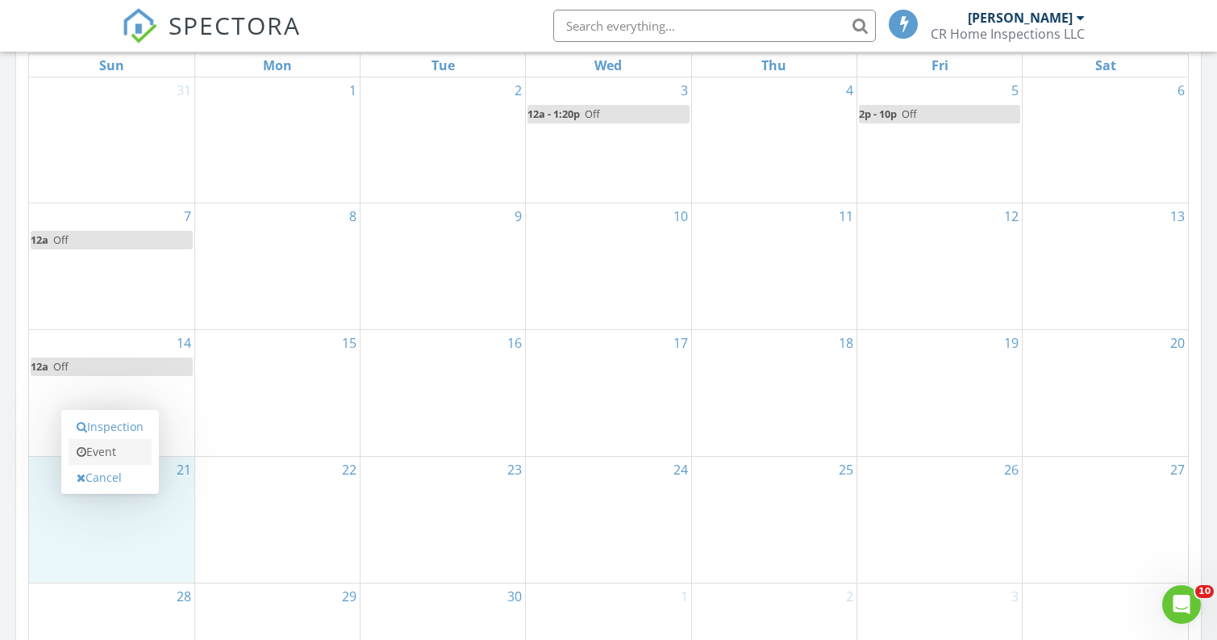
click at [131, 443] on link "Event" at bounding box center [110, 452] width 83 height 26
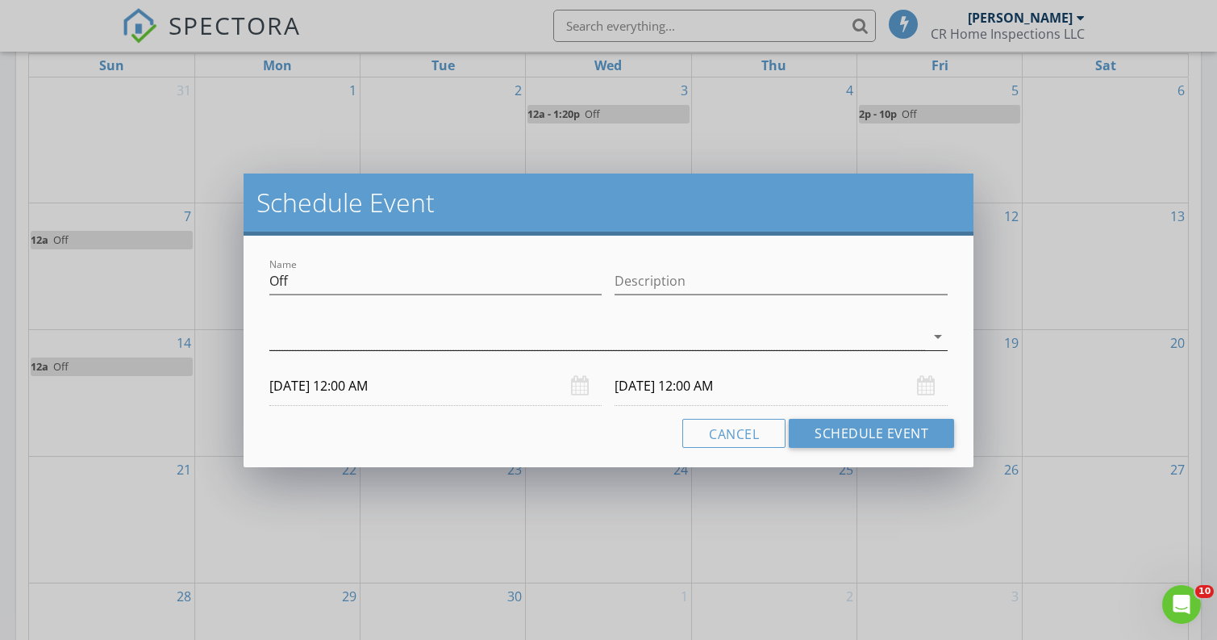
click at [441, 330] on div at bounding box center [597, 337] width 656 height 27
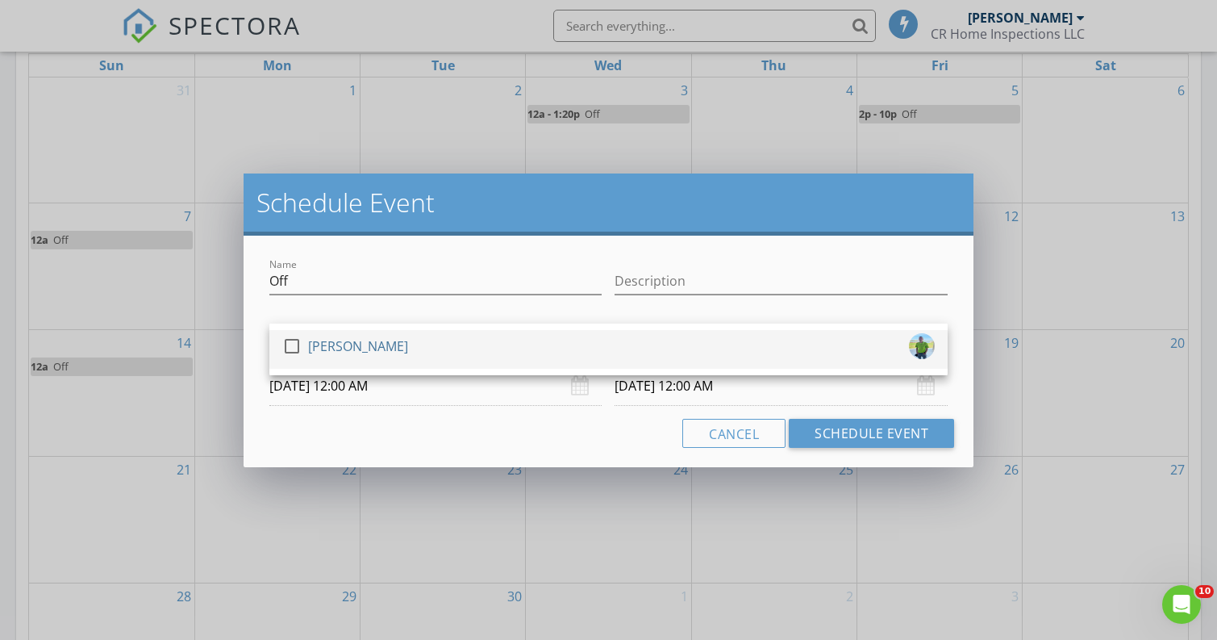
click at [532, 358] on div "check_box_outline_blank [PERSON_NAME]" at bounding box center [608, 349] width 653 height 32
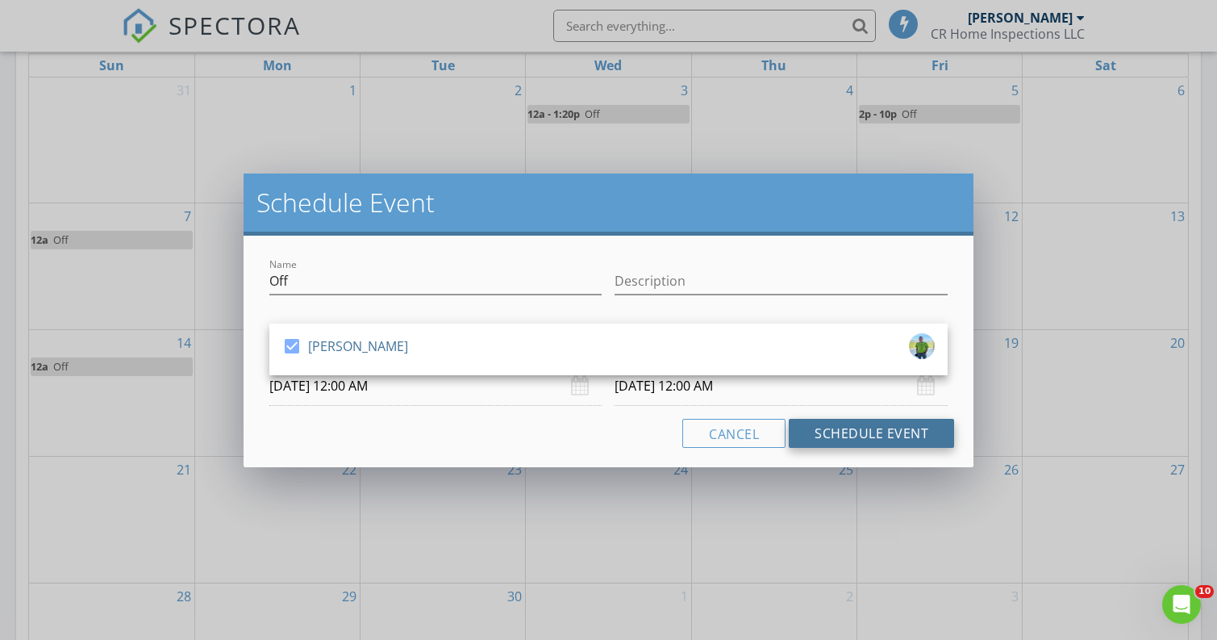
click at [878, 440] on button "Schedule Event" at bounding box center [871, 433] width 165 height 29
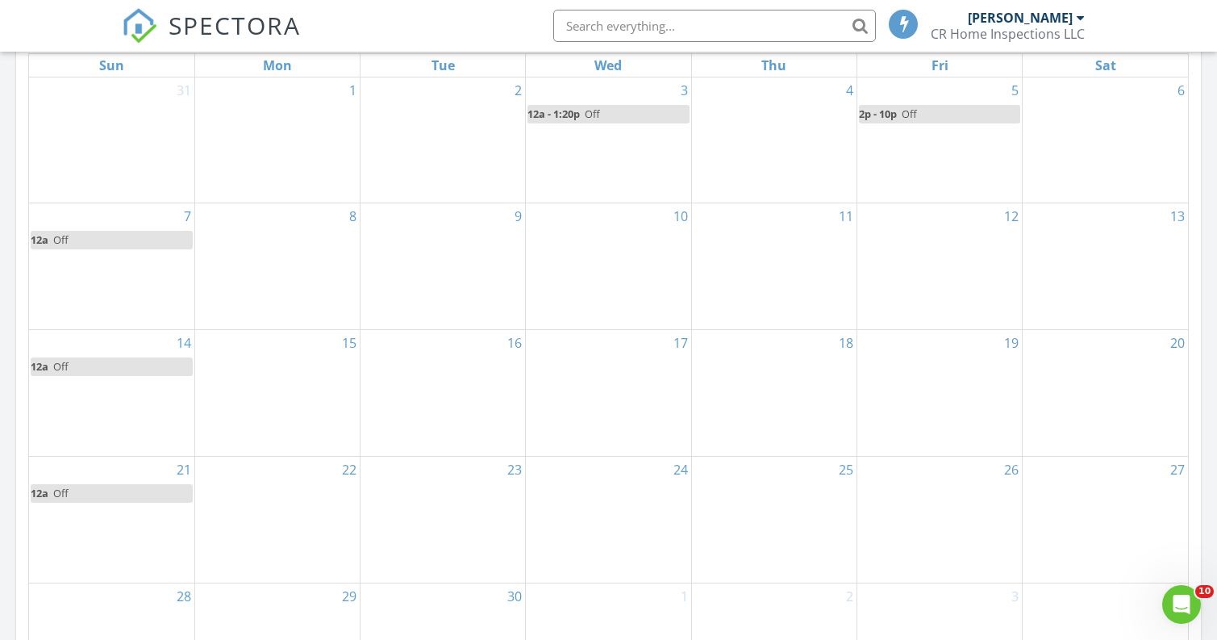
scroll to position [863, 0]
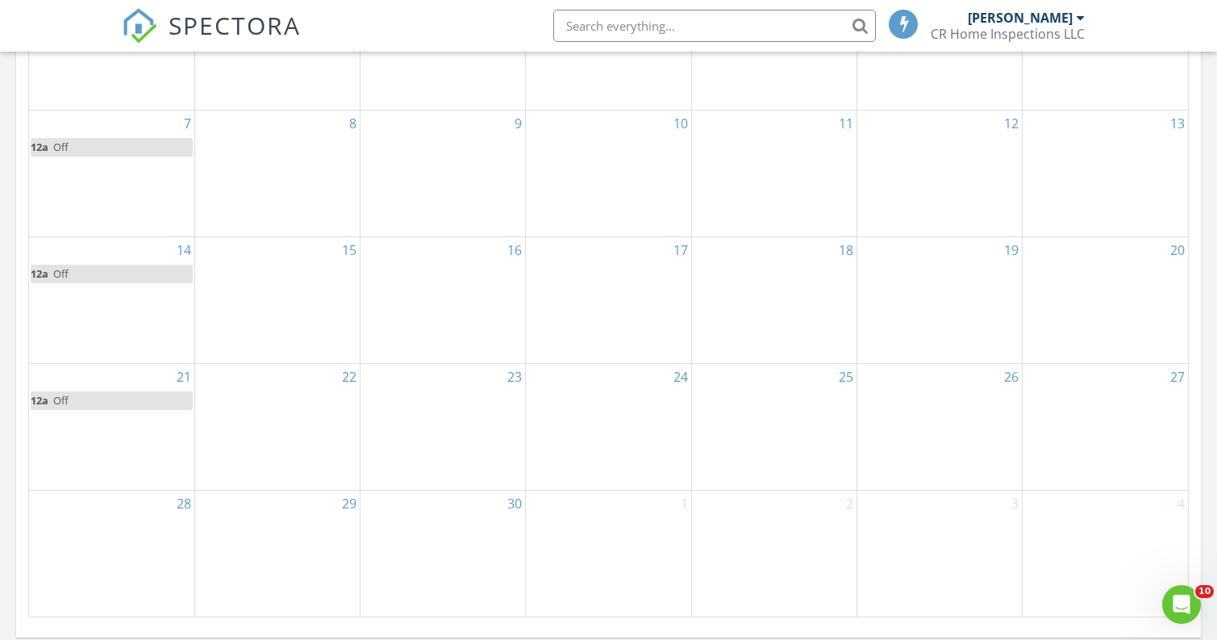
click at [120, 547] on div "28" at bounding box center [111, 553] width 165 height 125
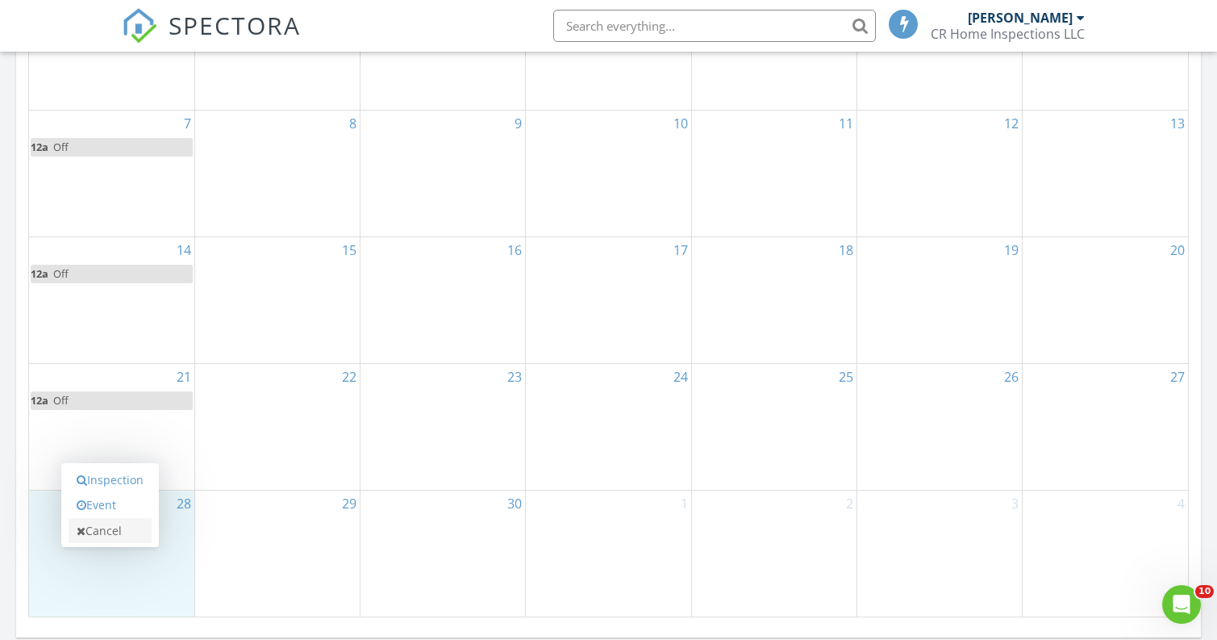
click at [106, 518] on link "Cancel" at bounding box center [110, 531] width 83 height 26
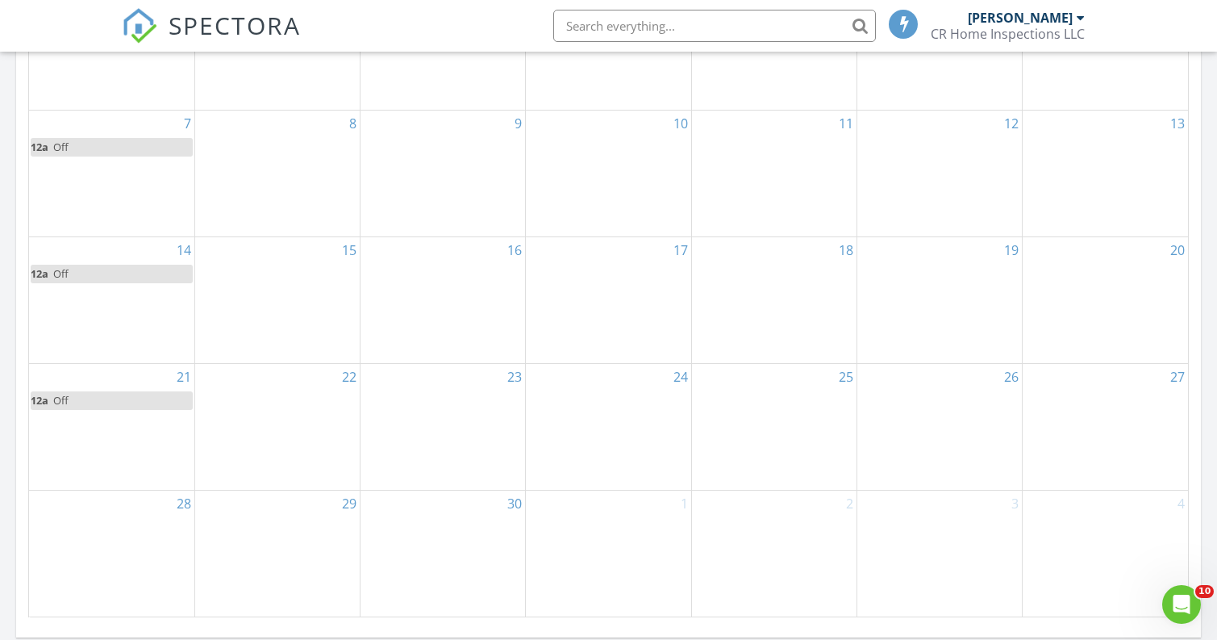
click at [106, 518] on div "28" at bounding box center [111, 553] width 165 height 125
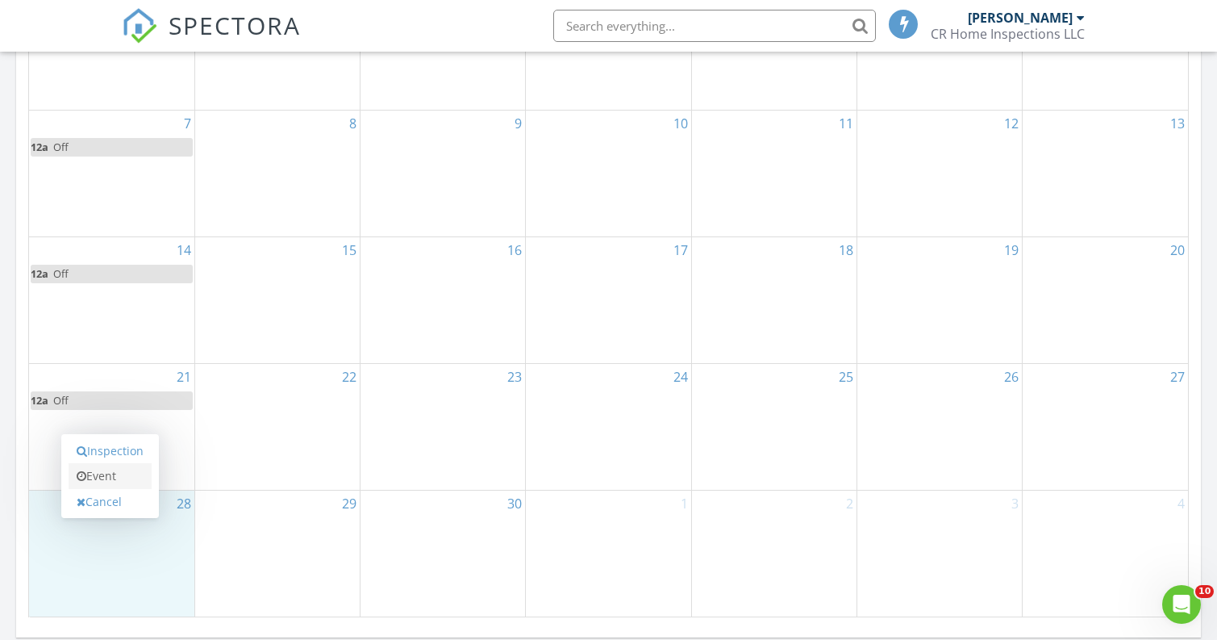
click at [116, 484] on link "Event" at bounding box center [110, 476] width 83 height 26
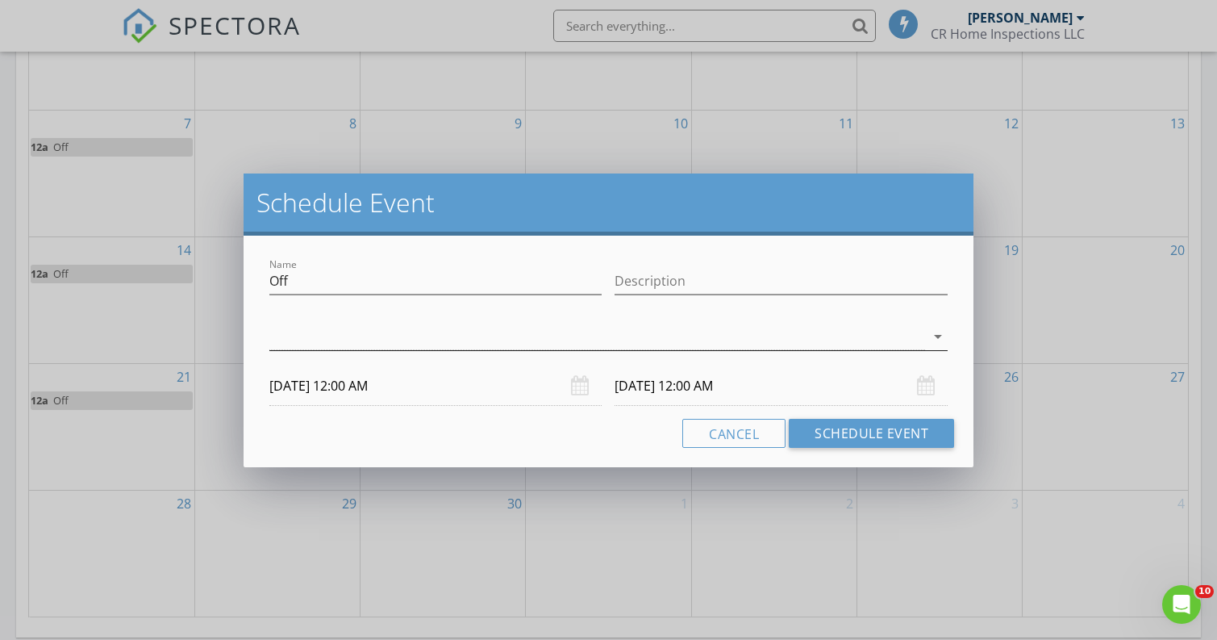
click at [500, 334] on div at bounding box center [597, 337] width 656 height 27
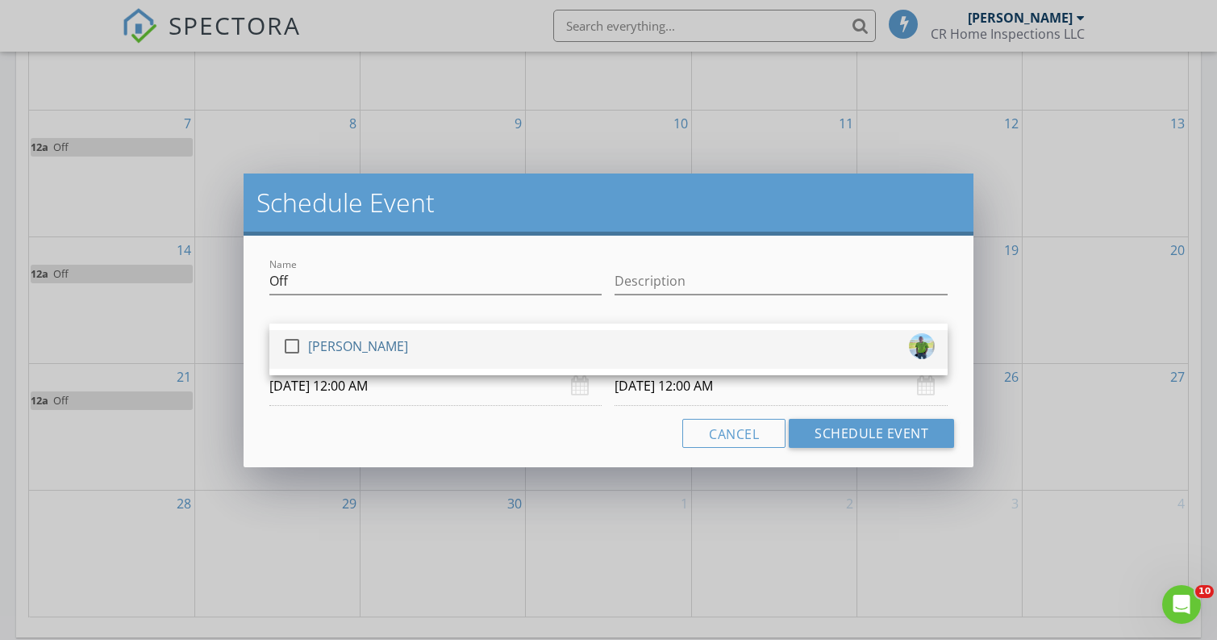
click at [440, 344] on div "check_box_outline_blank [PERSON_NAME]" at bounding box center [608, 349] width 653 height 32
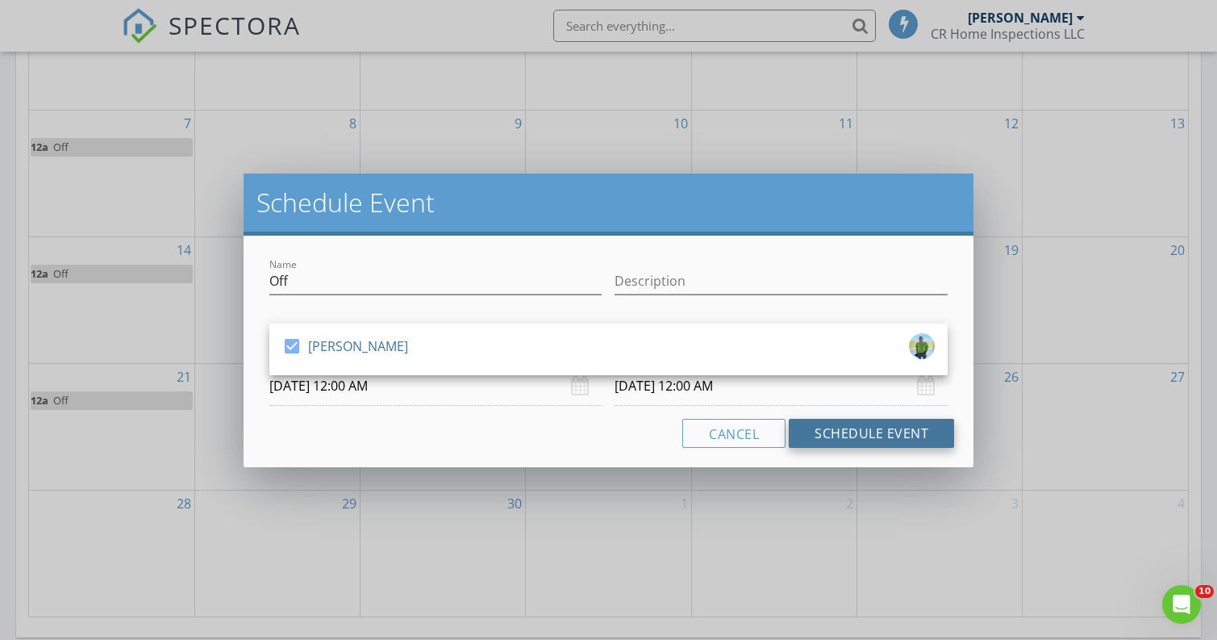
click at [891, 426] on button "Schedule Event" at bounding box center [871, 433] width 165 height 29
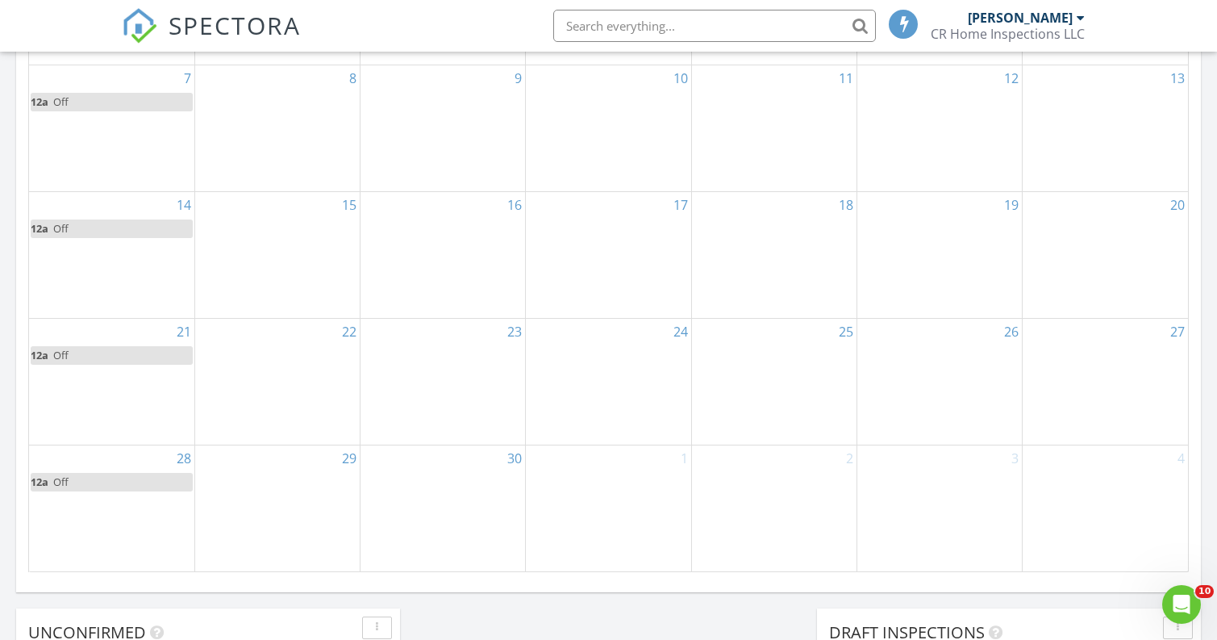
scroll to position [892, 0]
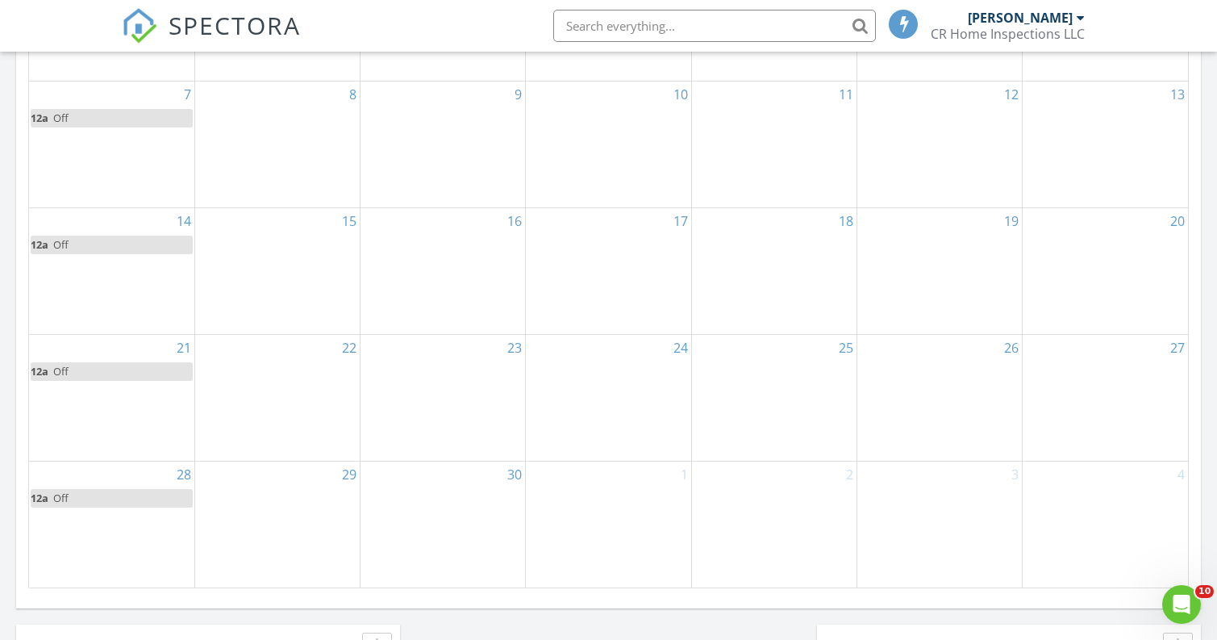
click at [923, 162] on div "12" at bounding box center [940, 144] width 165 height 126
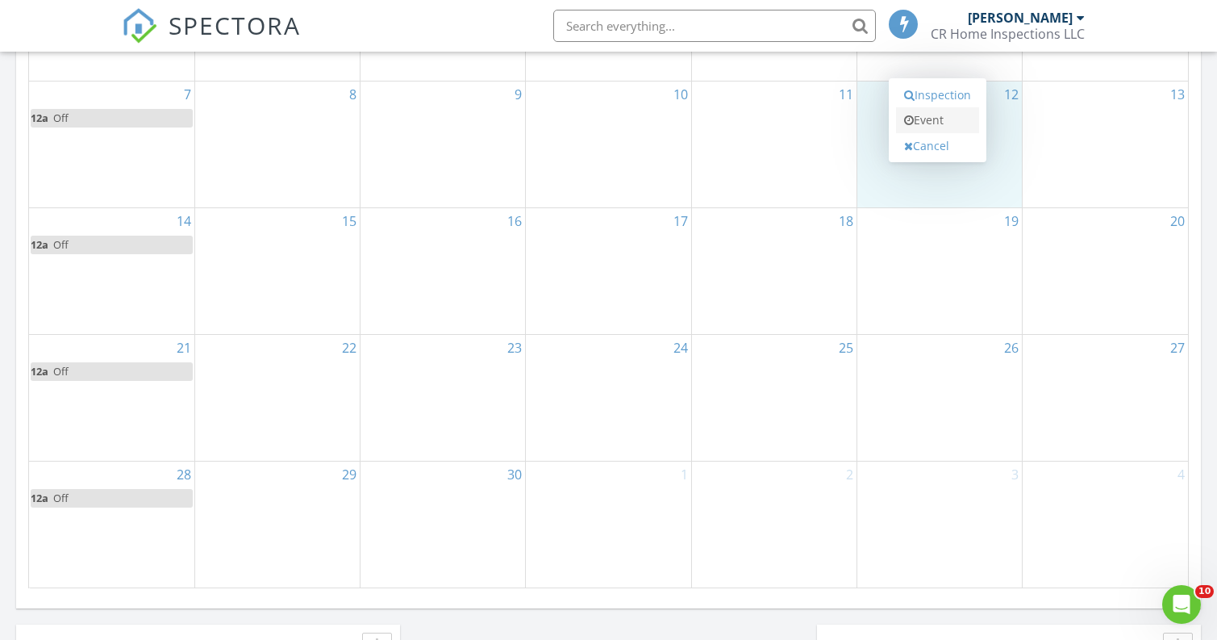
click at [925, 120] on link "Event" at bounding box center [937, 120] width 83 height 26
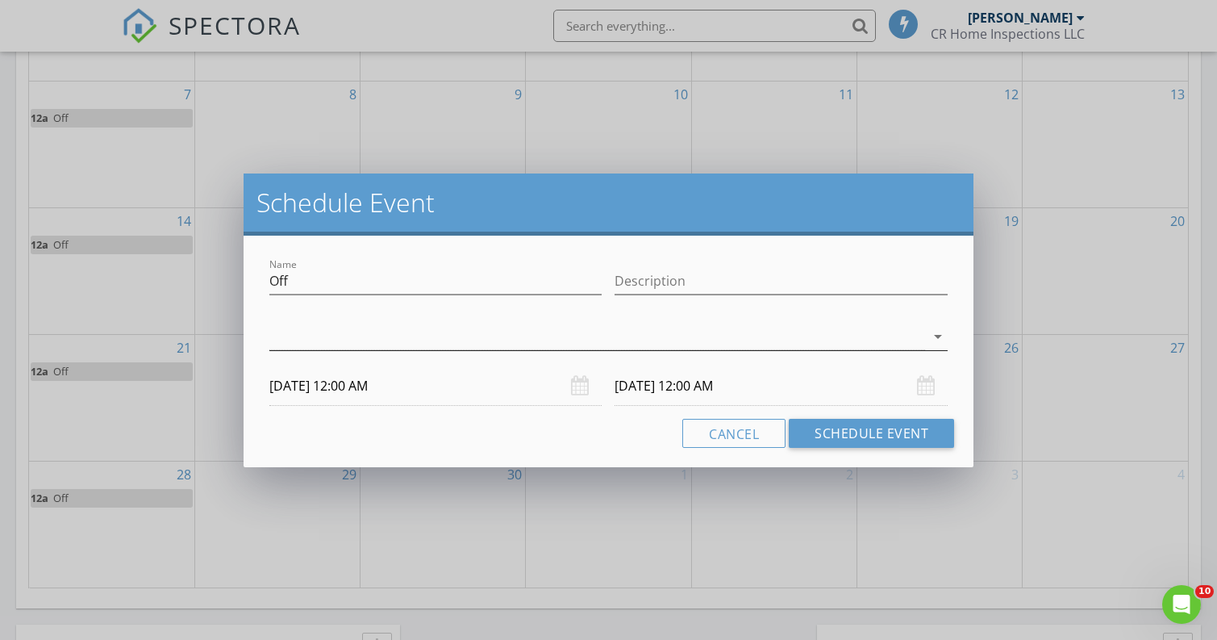
click at [592, 333] on div at bounding box center [597, 337] width 656 height 27
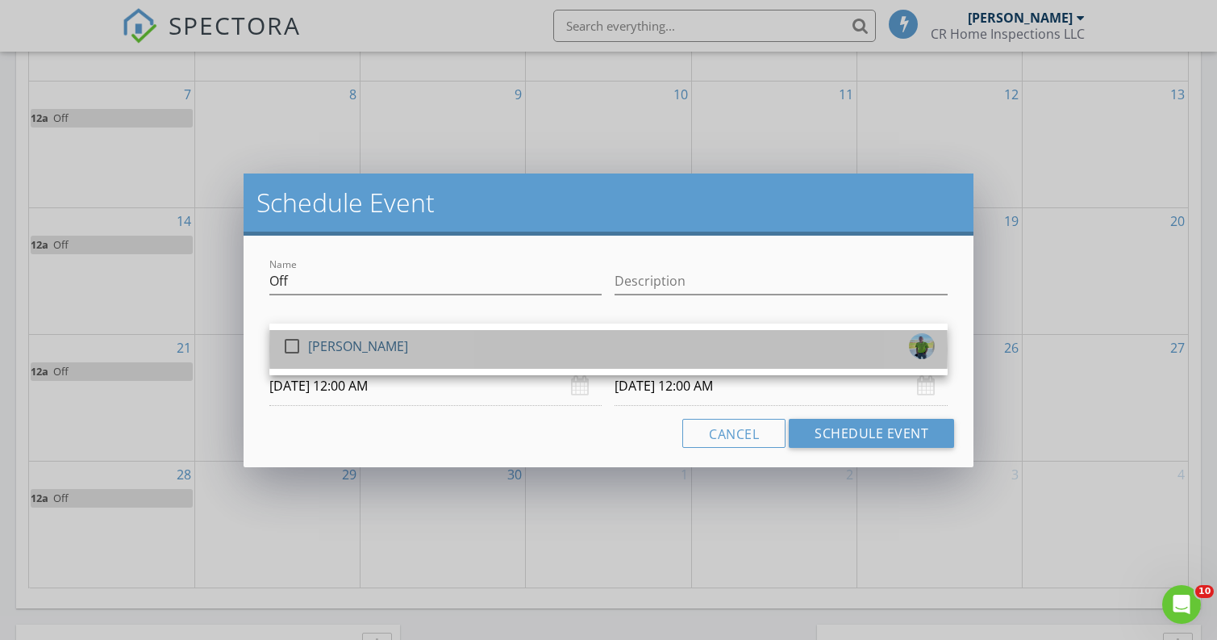
click at [397, 349] on div "check_box_outline_blank [PERSON_NAME]" at bounding box center [608, 349] width 653 height 32
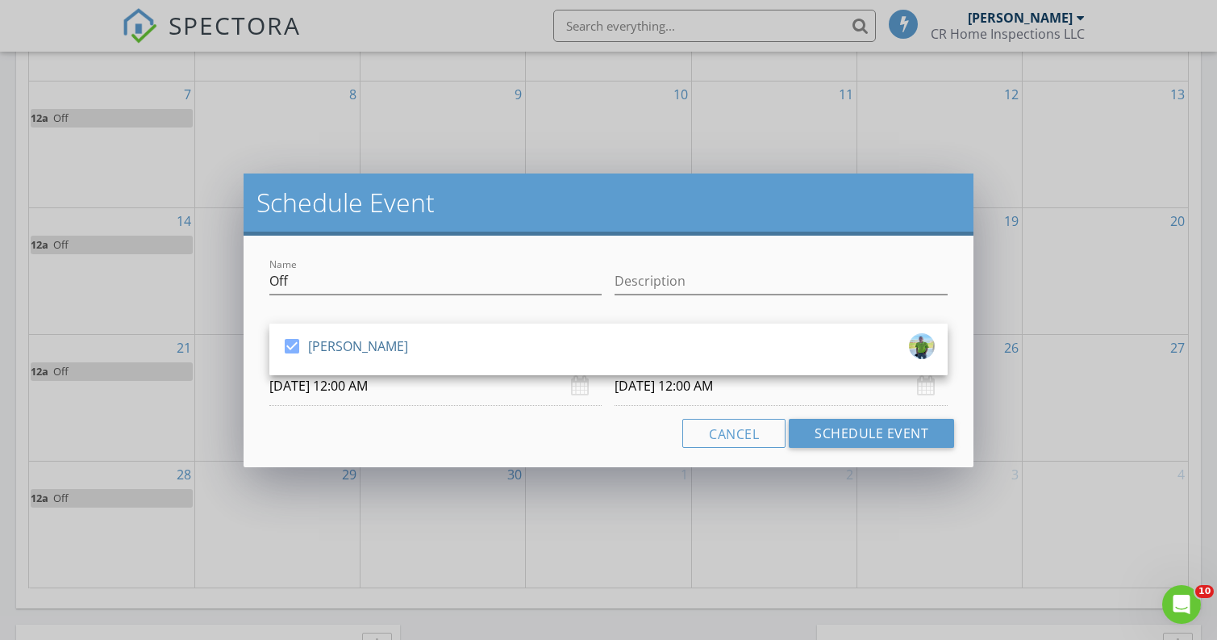
click at [490, 411] on div "Name Off Description check_box [PERSON_NAME] [PERSON_NAME] arrow_drop_down [DAT…" at bounding box center [609, 352] width 730 height 232
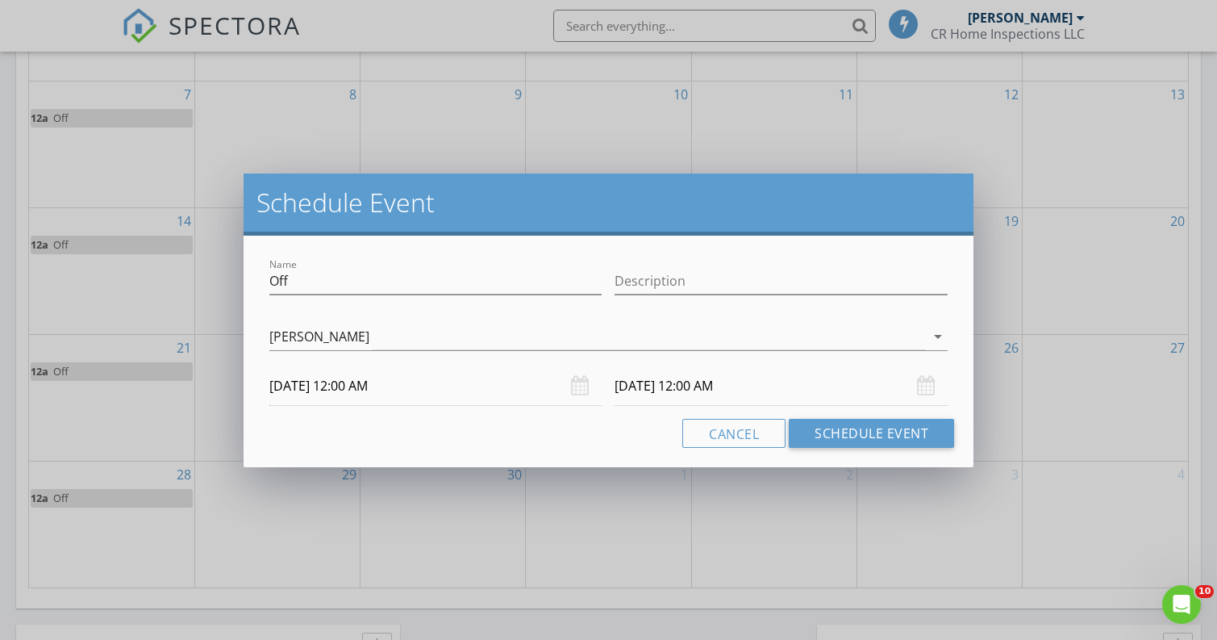
click at [421, 374] on input "[DATE] 12:00 AM" at bounding box center [435, 386] width 333 height 40
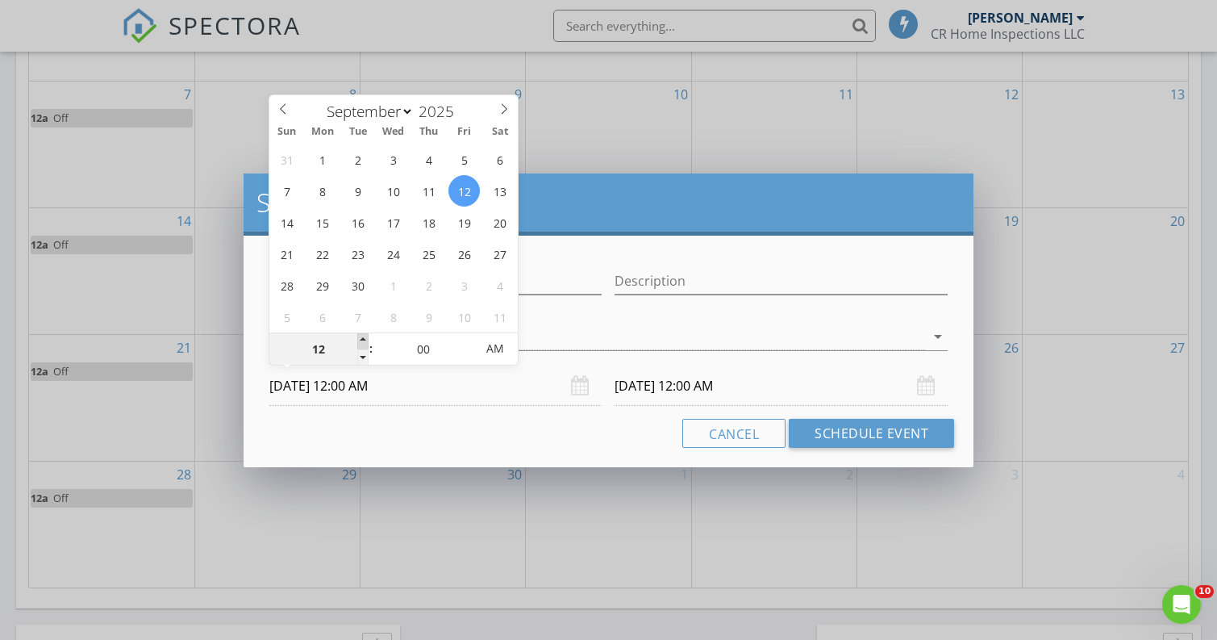
type input "01"
type input "[DATE] 1:00 AM"
click at [361, 340] on span at bounding box center [362, 341] width 11 height 16
type input "[DATE] 1:00 AM"
type input "02"
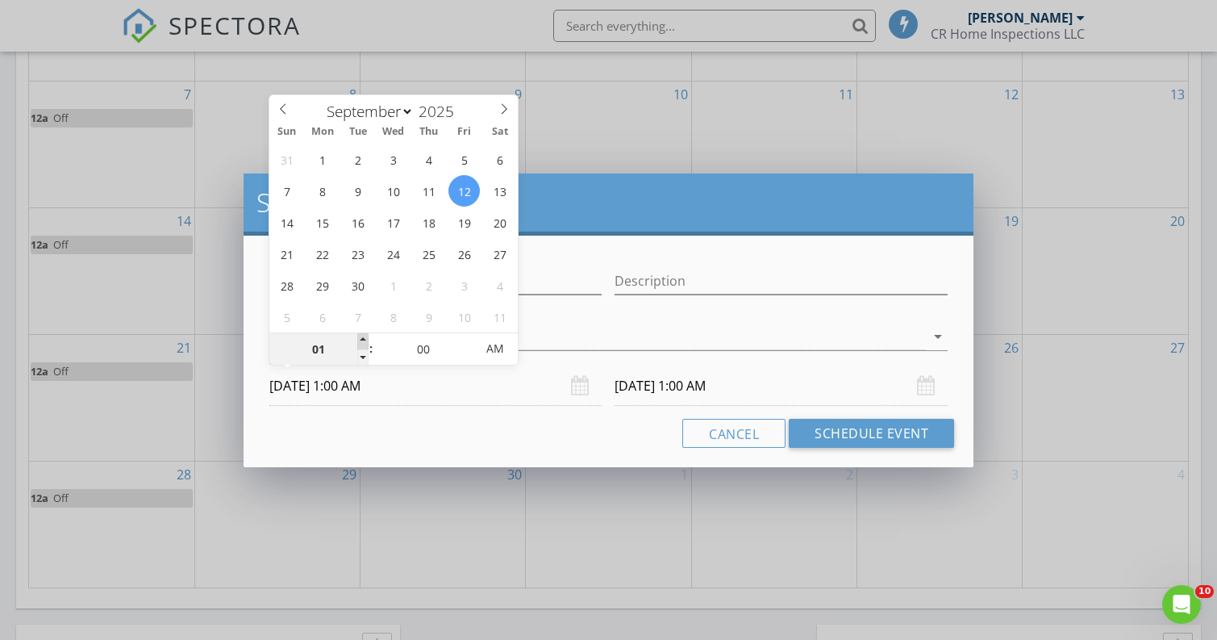
type input "[DATE] 2:00 AM"
click at [361, 340] on span at bounding box center [362, 341] width 11 height 16
type input "[DATE] 2:00 AM"
type input "01"
type input "[DATE] 1:00 AM"
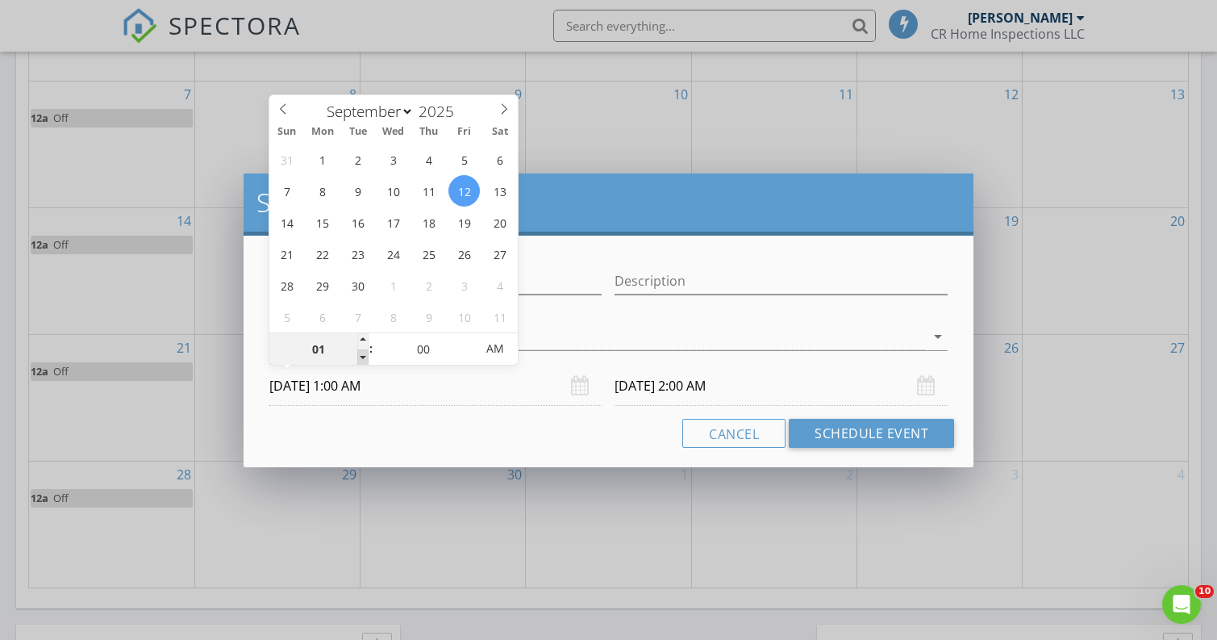
click at [364, 354] on span at bounding box center [362, 357] width 11 height 16
type input "[DATE] 1:00 AM"
type input "[DATE] 1:00 PM"
click at [683, 349] on div "[PERSON_NAME]" at bounding box center [597, 337] width 656 height 27
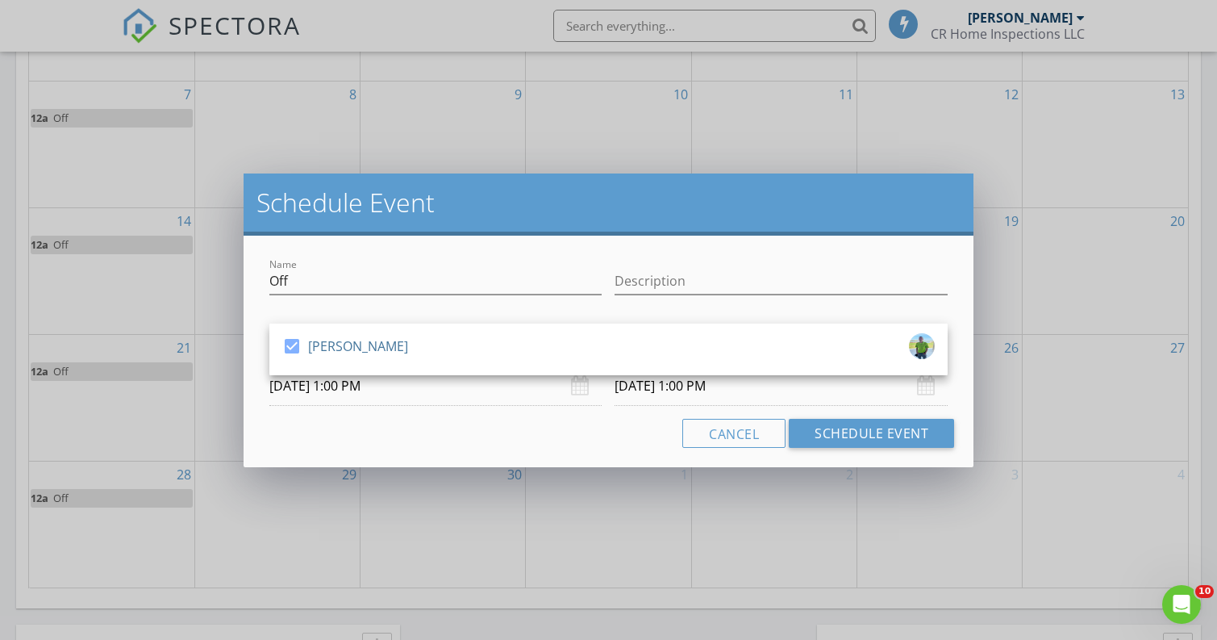
click at [649, 394] on input "[DATE] 1:00 PM" at bounding box center [781, 386] width 333 height 40
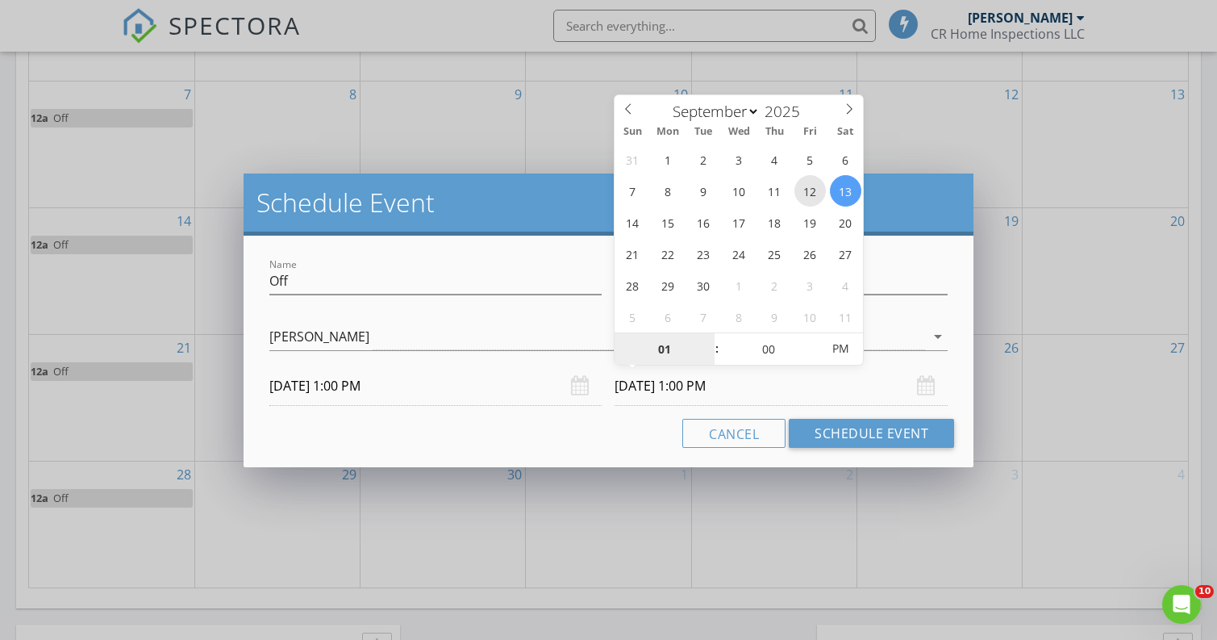
type input "[DATE] 1:00 PM"
type input "02"
type input "[DATE] 2:00 PM"
click at [708, 339] on span at bounding box center [709, 341] width 11 height 16
type input "03"
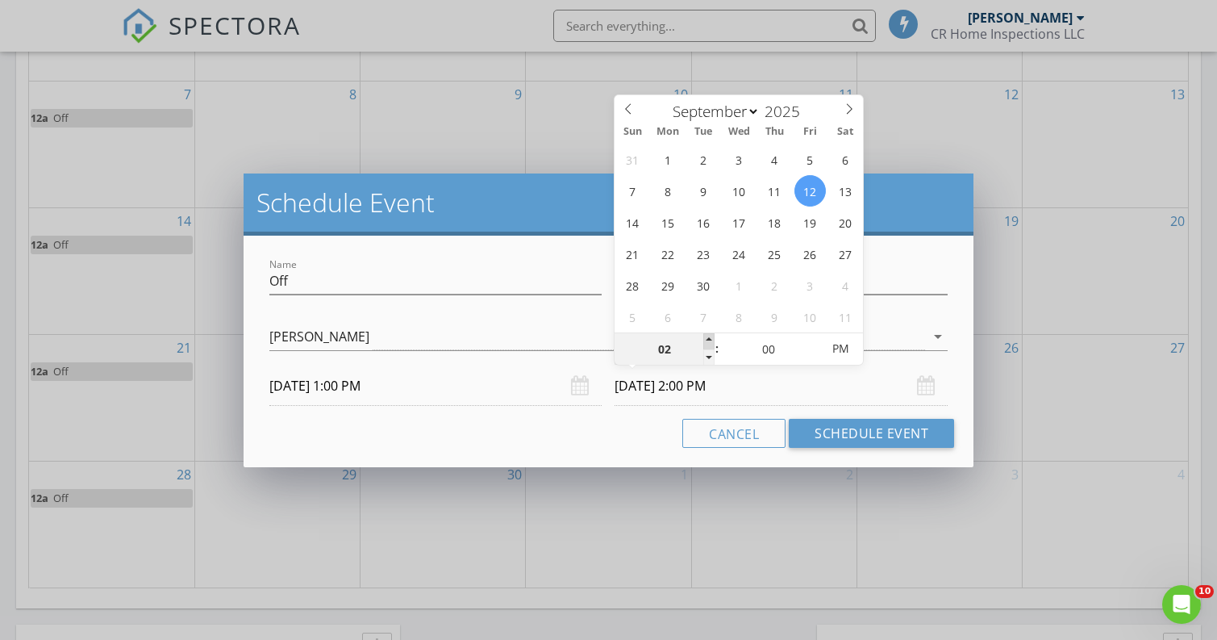
type input "[DATE] 3:00 PM"
click at [708, 339] on span at bounding box center [709, 341] width 11 height 16
type input "04"
type input "[DATE] 4:00 PM"
click at [708, 339] on span at bounding box center [709, 341] width 11 height 16
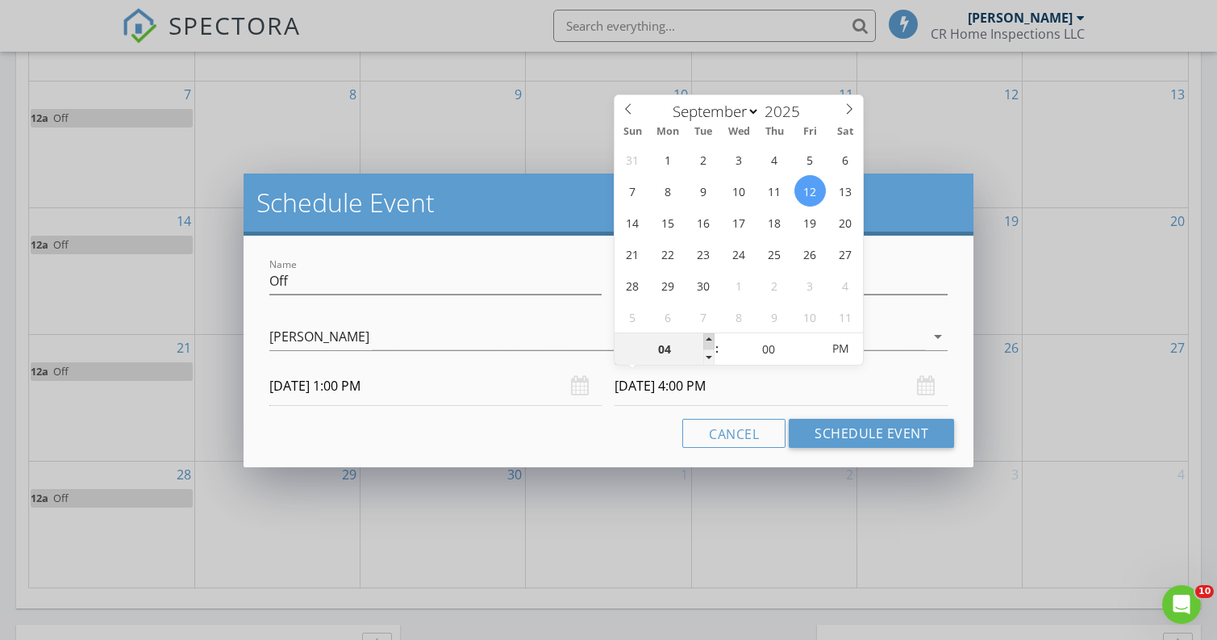
type input "05"
type input "[DATE] 5:00 PM"
click at [708, 339] on span at bounding box center [709, 341] width 11 height 16
type input "06"
type input "[DATE] 6:00 PM"
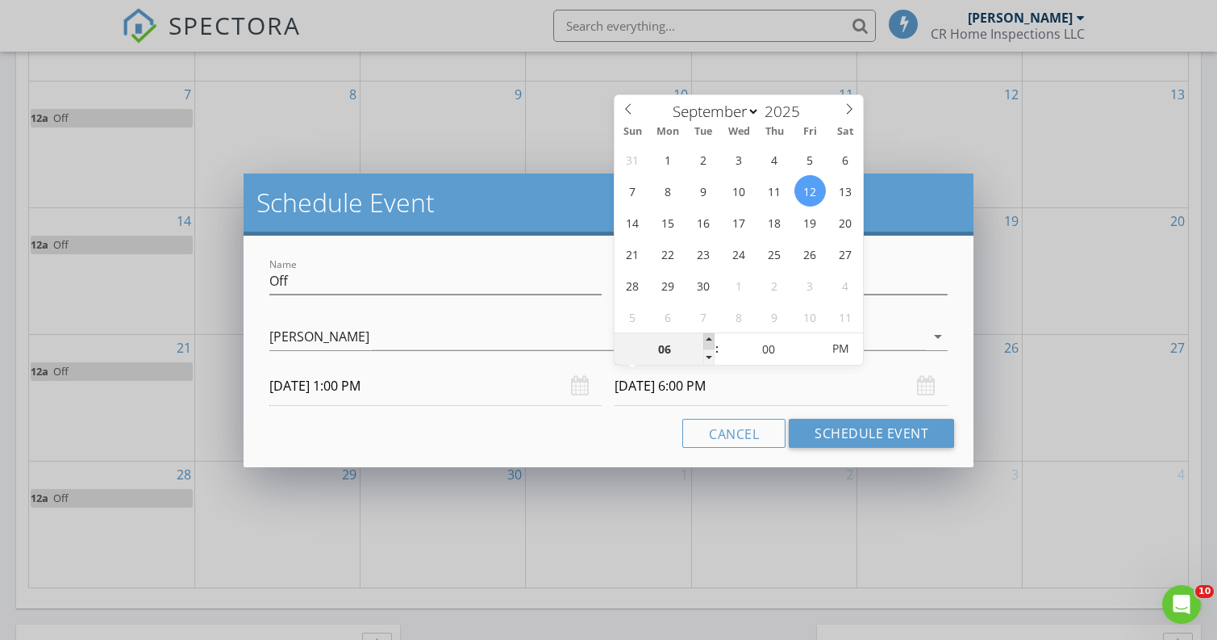
click at [708, 339] on span at bounding box center [709, 341] width 11 height 16
type input "07"
type input "[DATE] 7:00 PM"
click at [708, 339] on span at bounding box center [709, 341] width 11 height 16
type input "08"
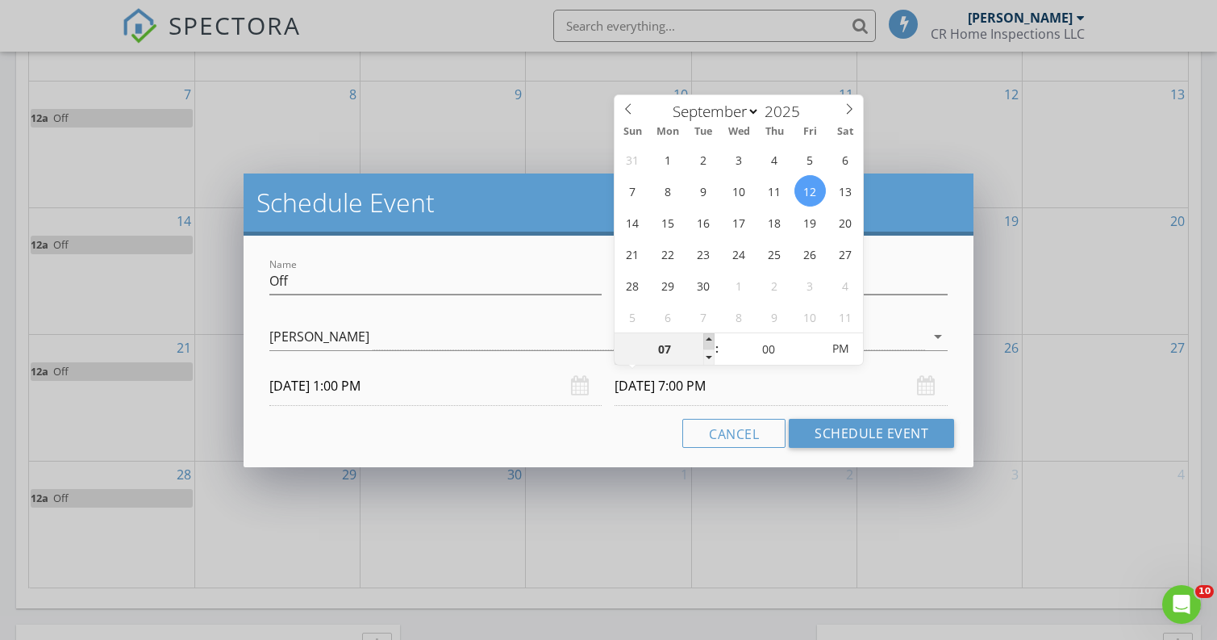
type input "[DATE] 8:00 PM"
click at [708, 339] on span at bounding box center [709, 341] width 11 height 16
type input "09"
type input "[DATE] 9:00 PM"
click at [708, 339] on span at bounding box center [709, 341] width 11 height 16
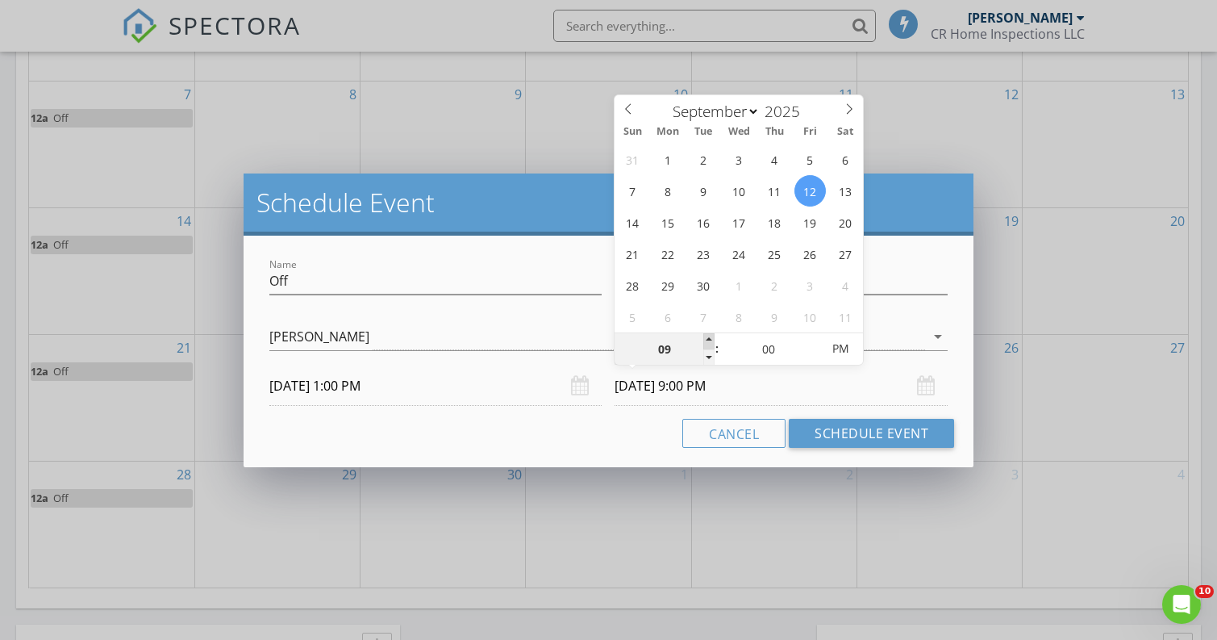
type input "10"
type input "[DATE] 10:00 PM"
click at [708, 339] on span at bounding box center [709, 341] width 11 height 16
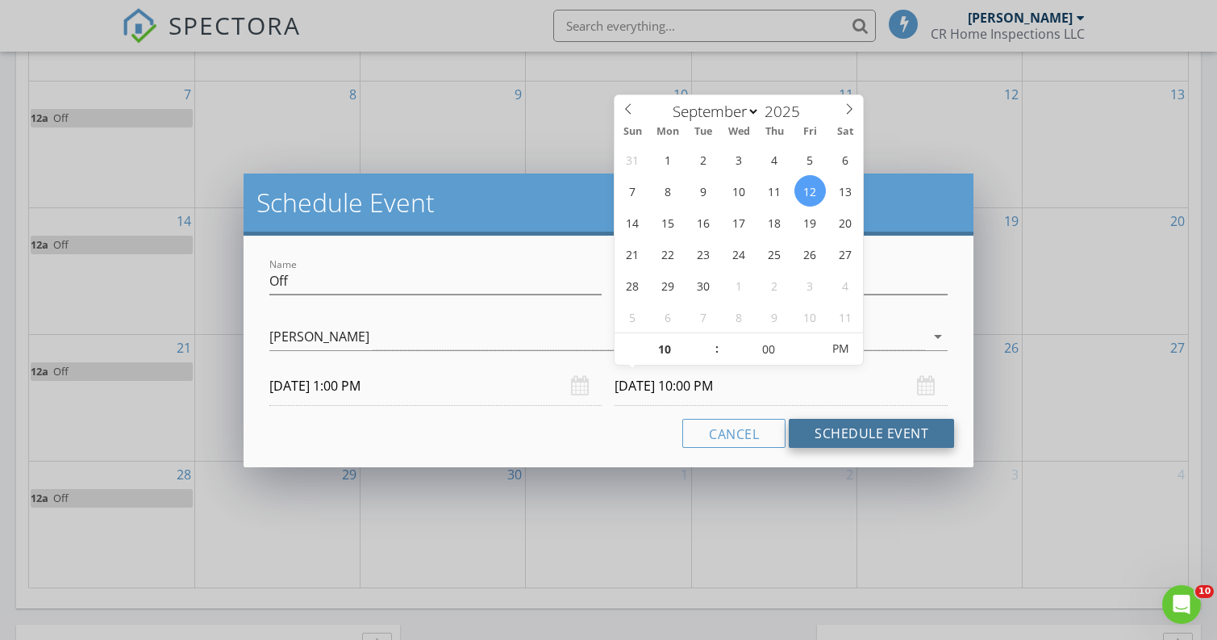
click at [839, 433] on button "Schedule Event" at bounding box center [871, 433] width 165 height 29
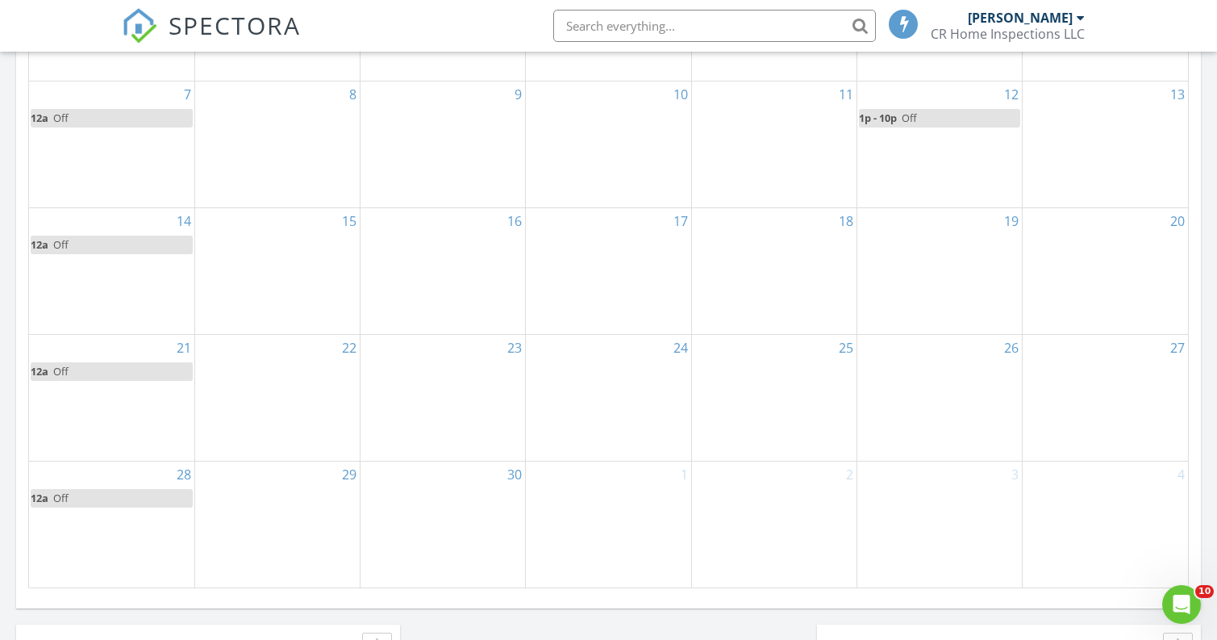
click at [962, 302] on div "19" at bounding box center [940, 271] width 165 height 126
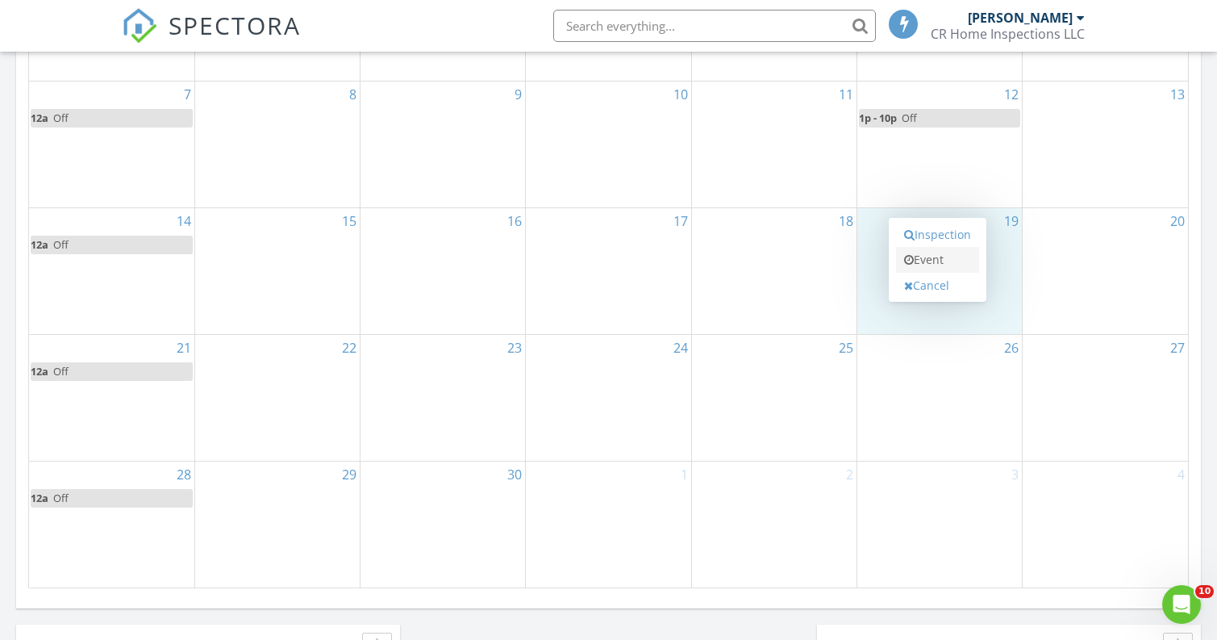
click at [921, 256] on link "Event" at bounding box center [937, 260] width 83 height 26
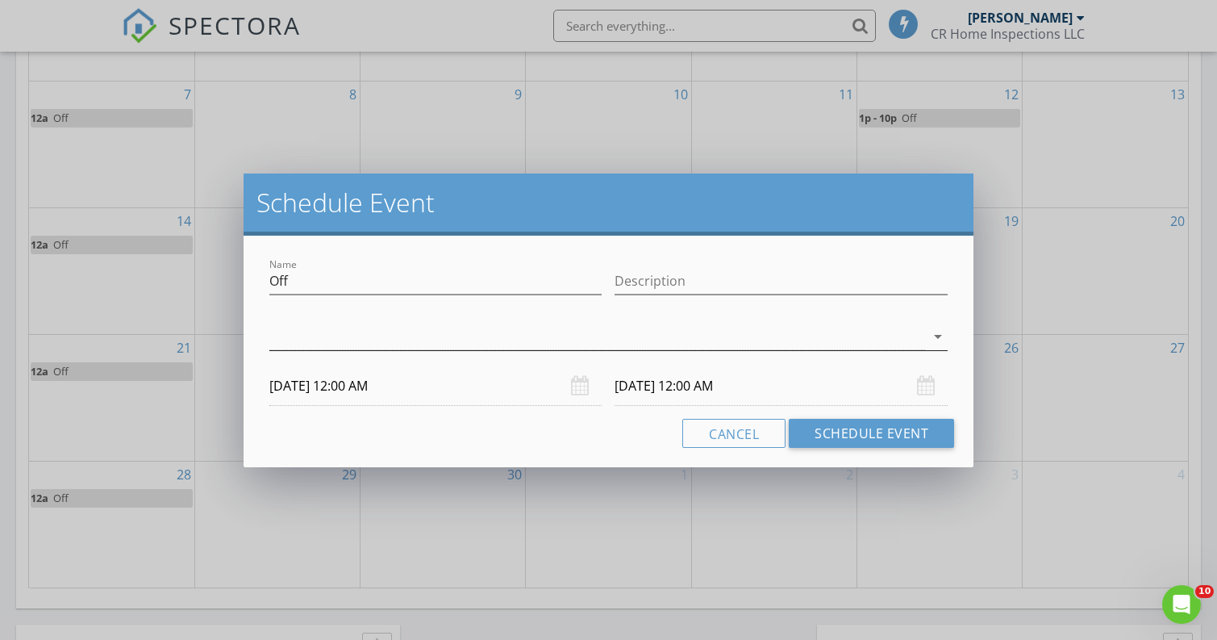
click at [491, 337] on div at bounding box center [597, 337] width 656 height 27
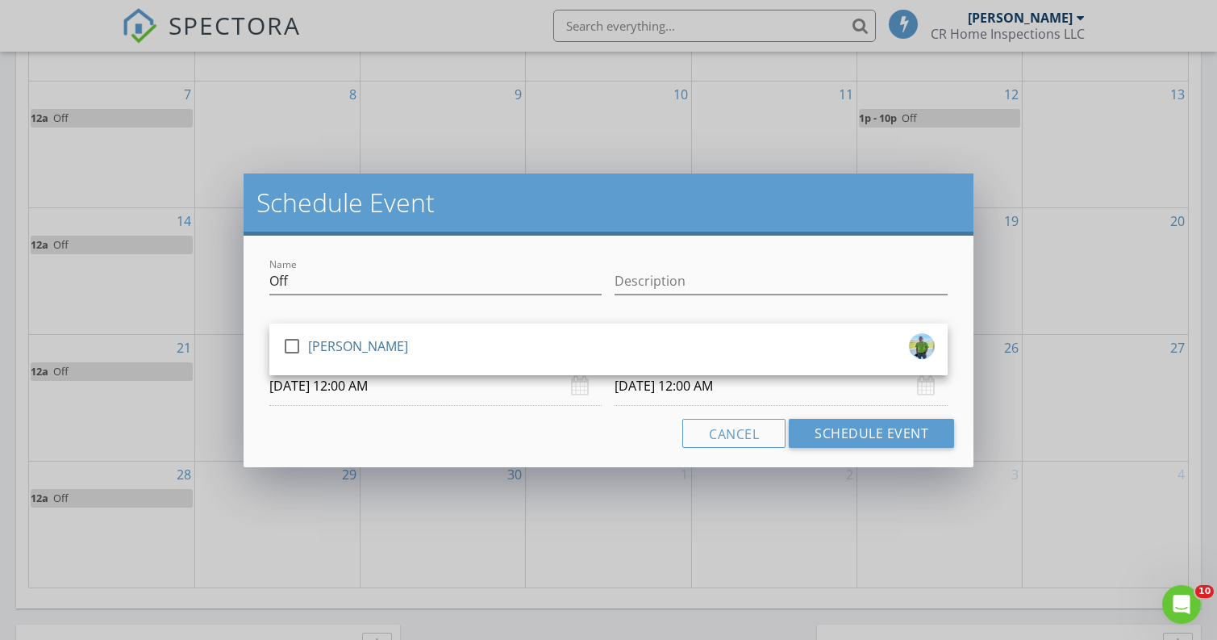
click at [677, 302] on div at bounding box center [781, 306] width 333 height 10
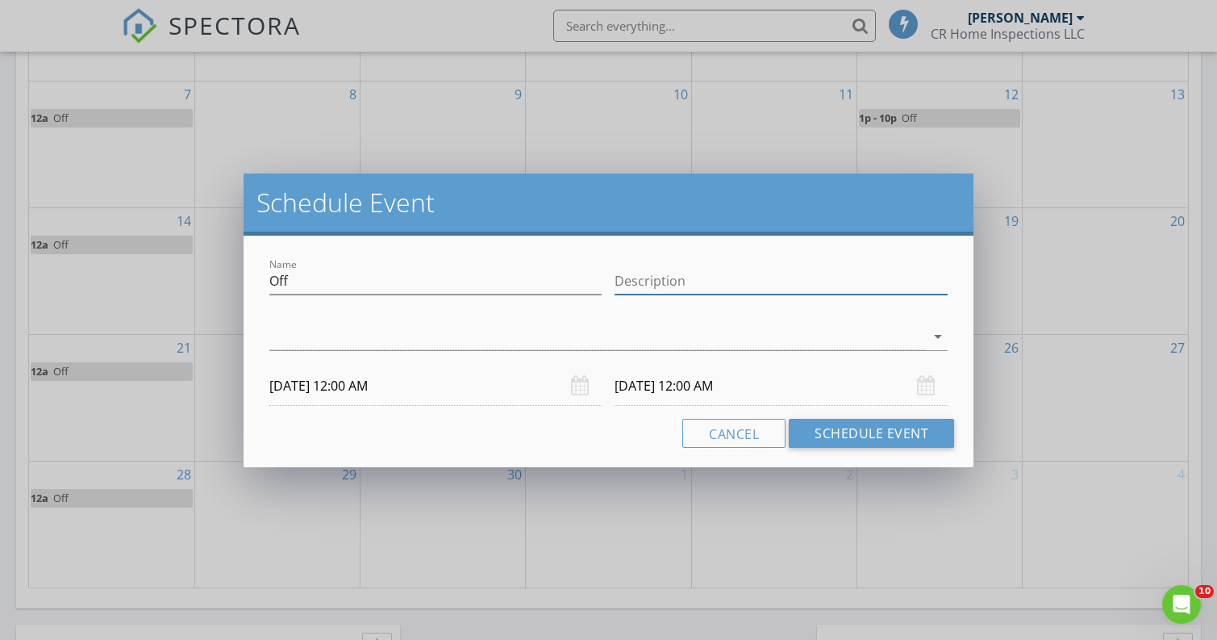
click at [649, 286] on input "Description" at bounding box center [781, 281] width 333 height 27
click at [524, 347] on div at bounding box center [597, 337] width 656 height 27
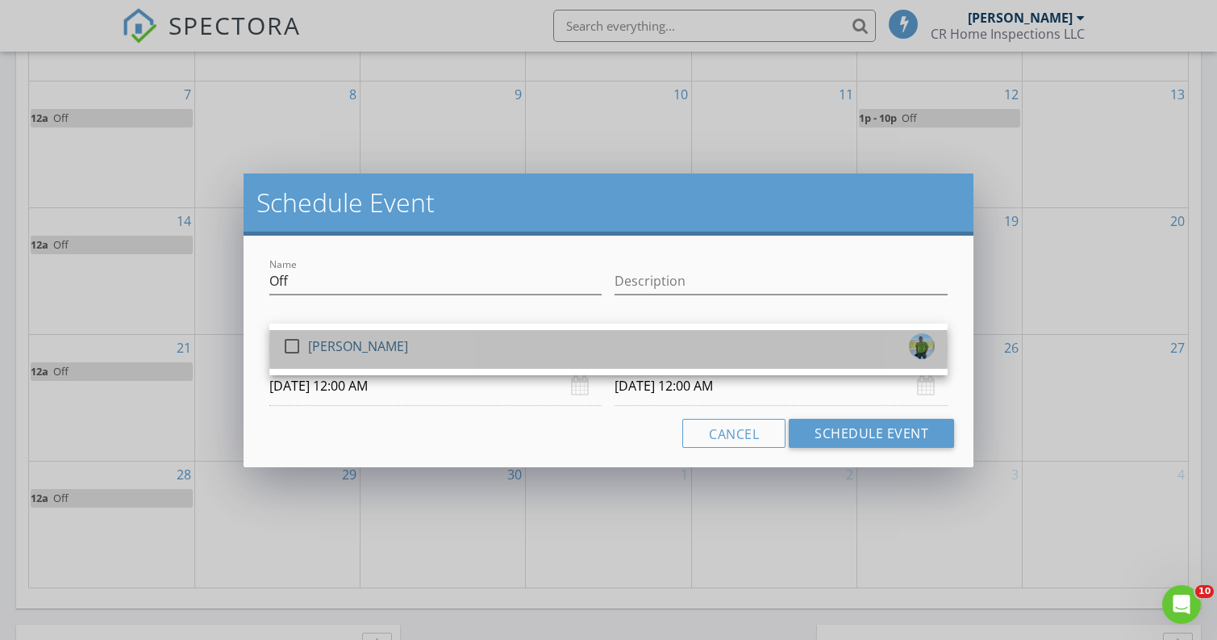
click at [329, 350] on div "[PERSON_NAME]" at bounding box center [358, 346] width 100 height 26
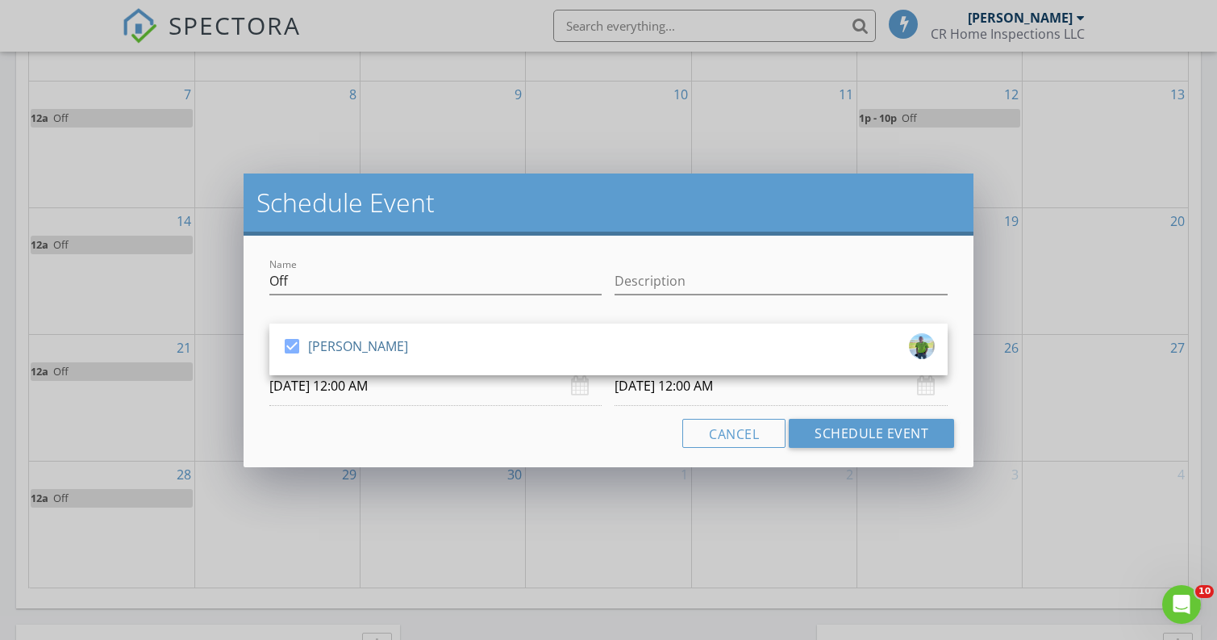
click at [418, 391] on input "[DATE] 12:00 AM" at bounding box center [435, 386] width 333 height 40
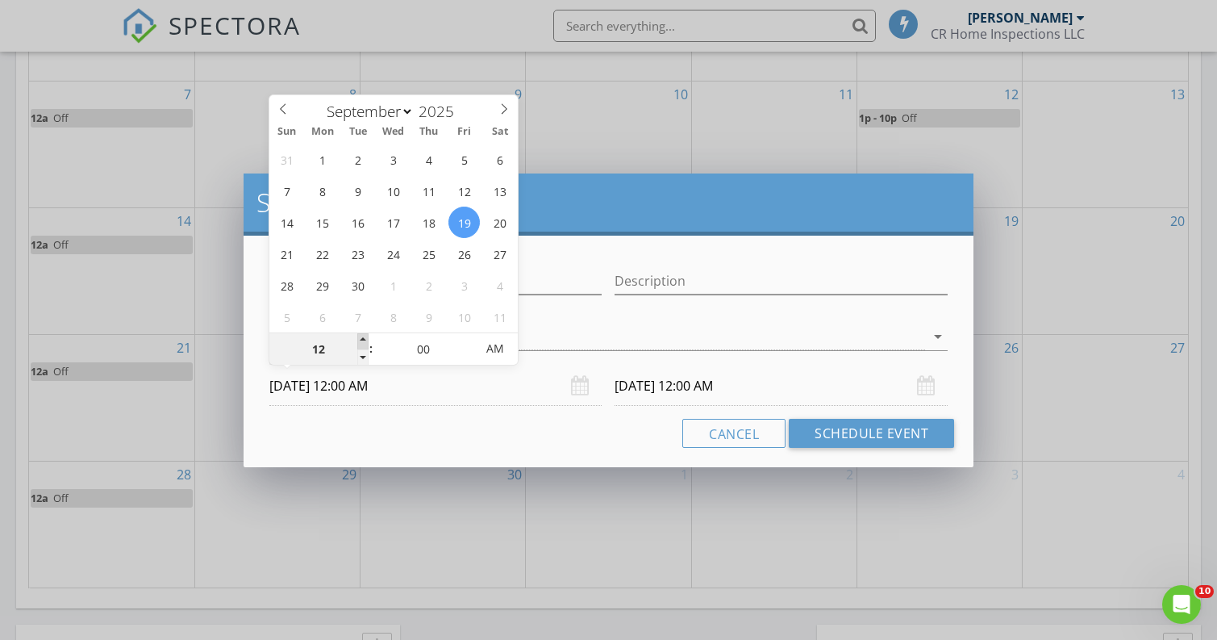
type input "01"
type input "[DATE] 1:00 AM"
click at [365, 340] on span at bounding box center [362, 341] width 11 height 16
type input "02"
type input "[DATE] 2:00 AM"
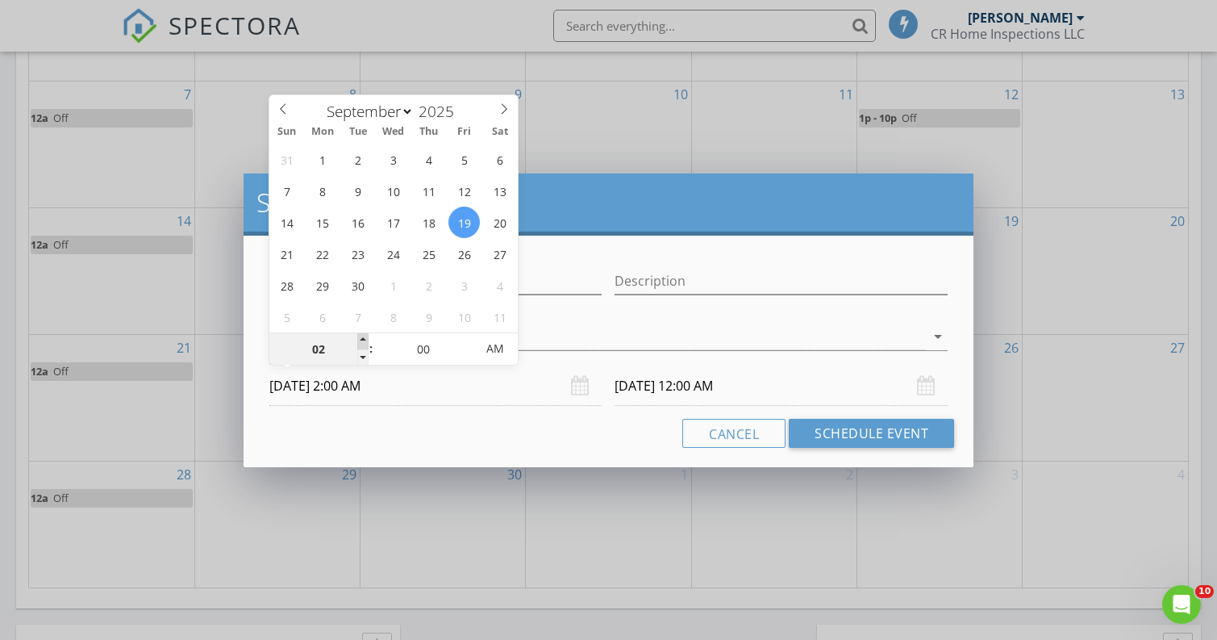
click at [365, 340] on span at bounding box center [362, 341] width 11 height 16
type input "03"
type input "[DATE] 3:00 AM"
click at [365, 340] on span at bounding box center [362, 341] width 11 height 16
type input "[DATE] 3:00 AM"
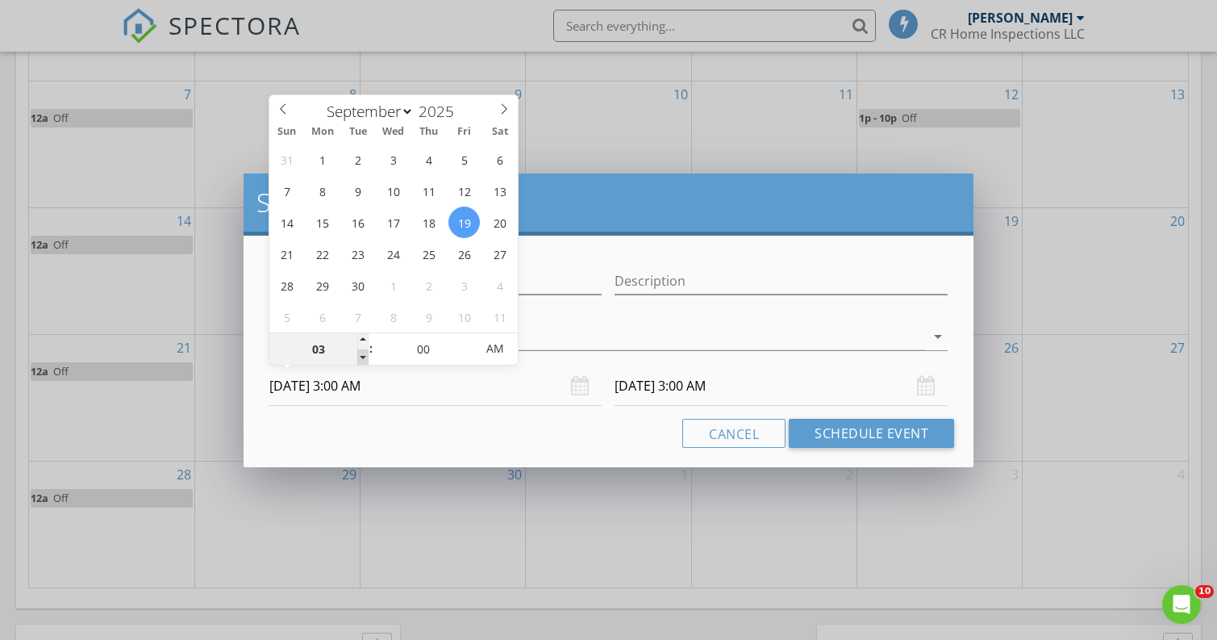
type input "02"
type input "[DATE] 2:00 AM"
click at [361, 357] on span at bounding box center [362, 357] width 11 height 16
type input "02"
type input "[DATE] 2:00 AM"
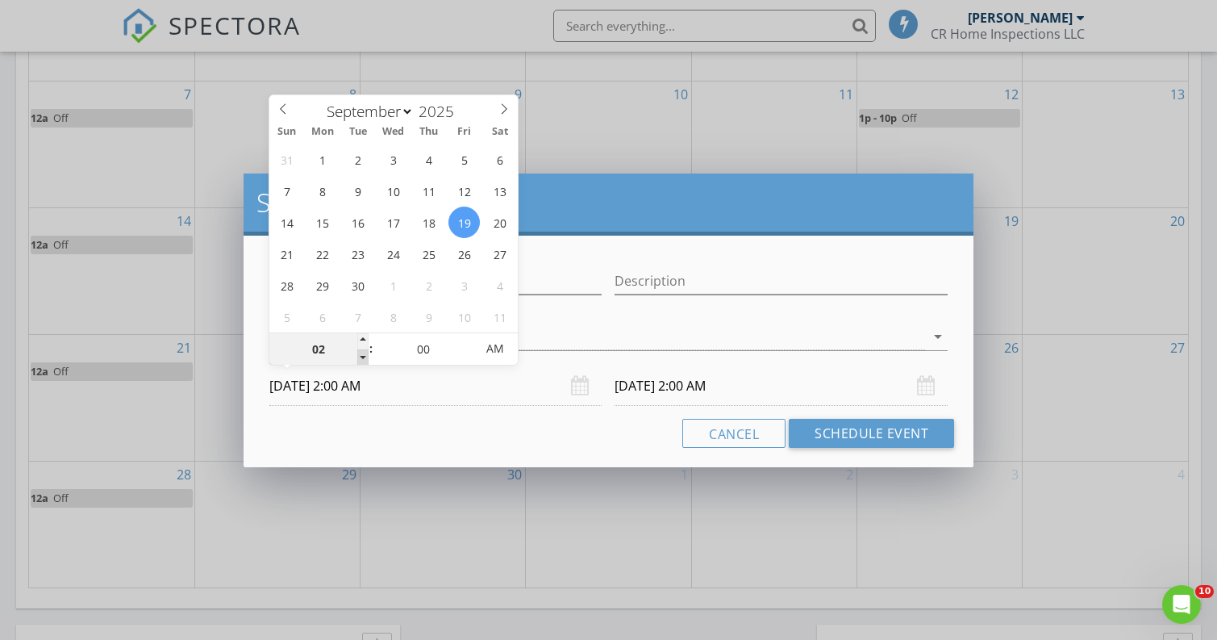
type input "01"
type input "[DATE] 1:00 AM"
click at [361, 357] on span at bounding box center [362, 357] width 11 height 16
type input "01"
type input "[DATE] 1:00 AM"
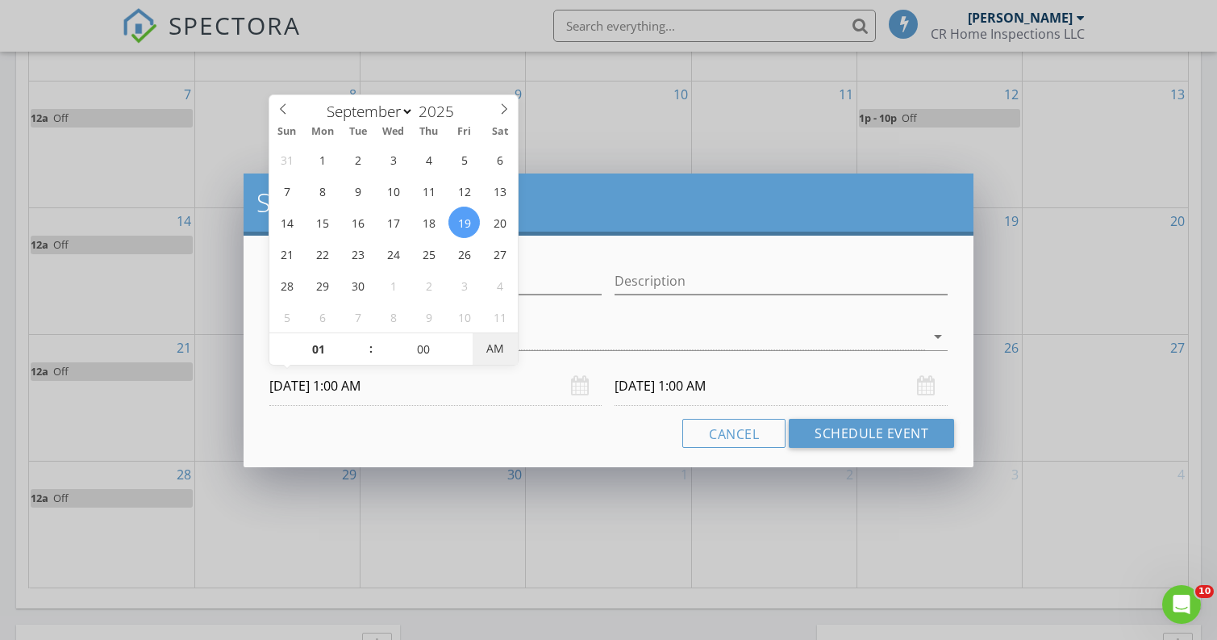
type input "[DATE] 1:00 PM"
click at [695, 384] on input "[DATE] 1:00 PM" at bounding box center [781, 386] width 333 height 40
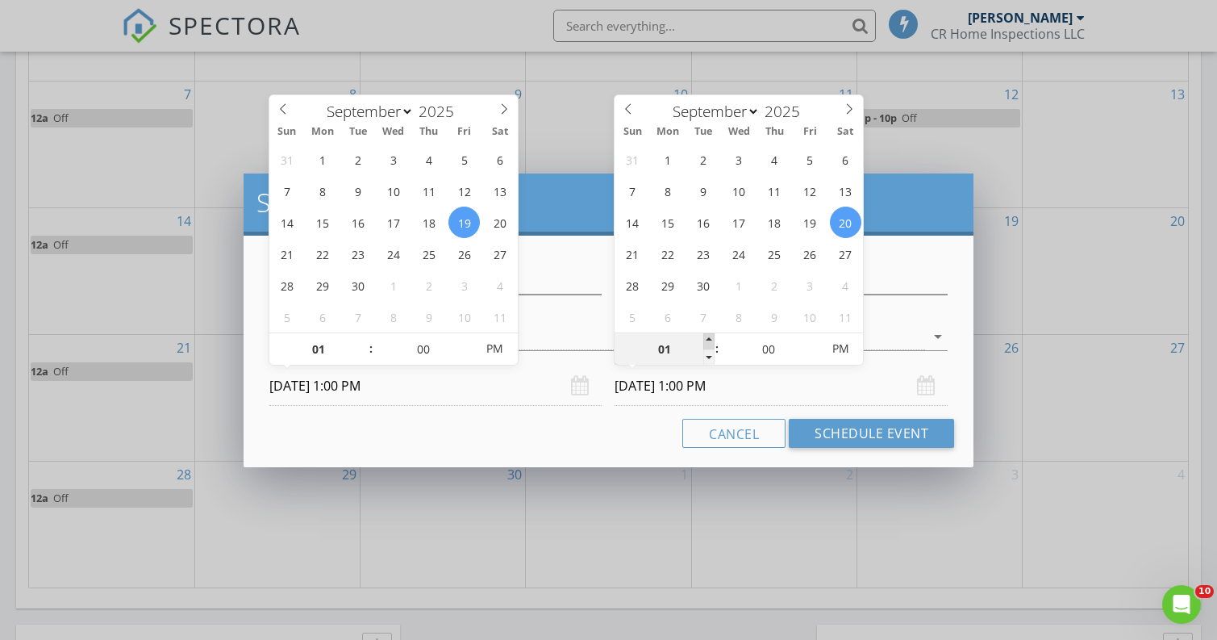
type input "02"
type input "[DATE] 2:00 PM"
click at [709, 340] on span at bounding box center [709, 341] width 11 height 16
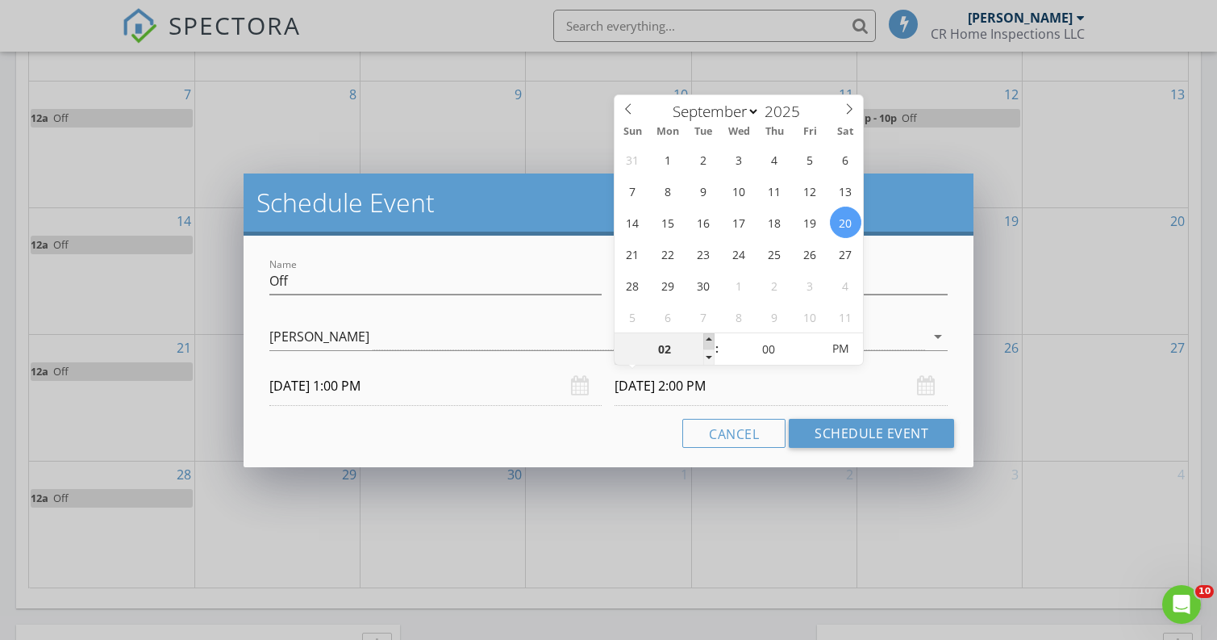
type input "03"
type input "[DATE] 3:00 PM"
click at [709, 340] on span at bounding box center [709, 341] width 11 height 16
type input "04"
type input "[DATE] 4:00 PM"
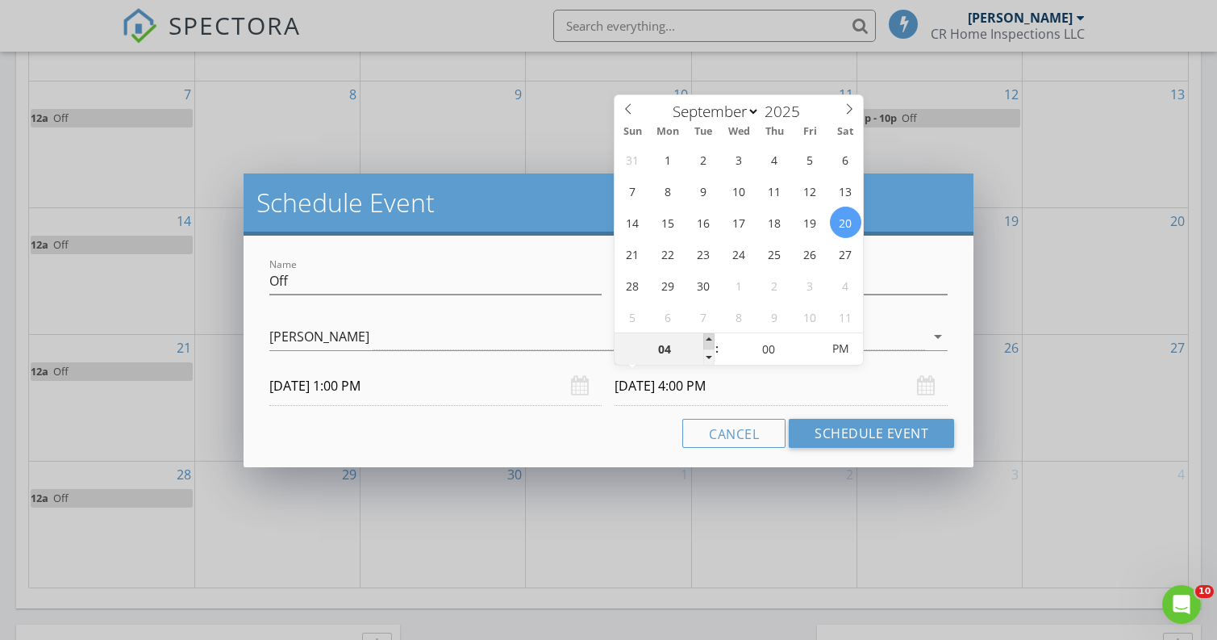
click at [709, 340] on span at bounding box center [709, 341] width 11 height 16
type input "05"
type input "[DATE] 5:00 PM"
click at [709, 340] on span at bounding box center [709, 341] width 11 height 16
type input "06"
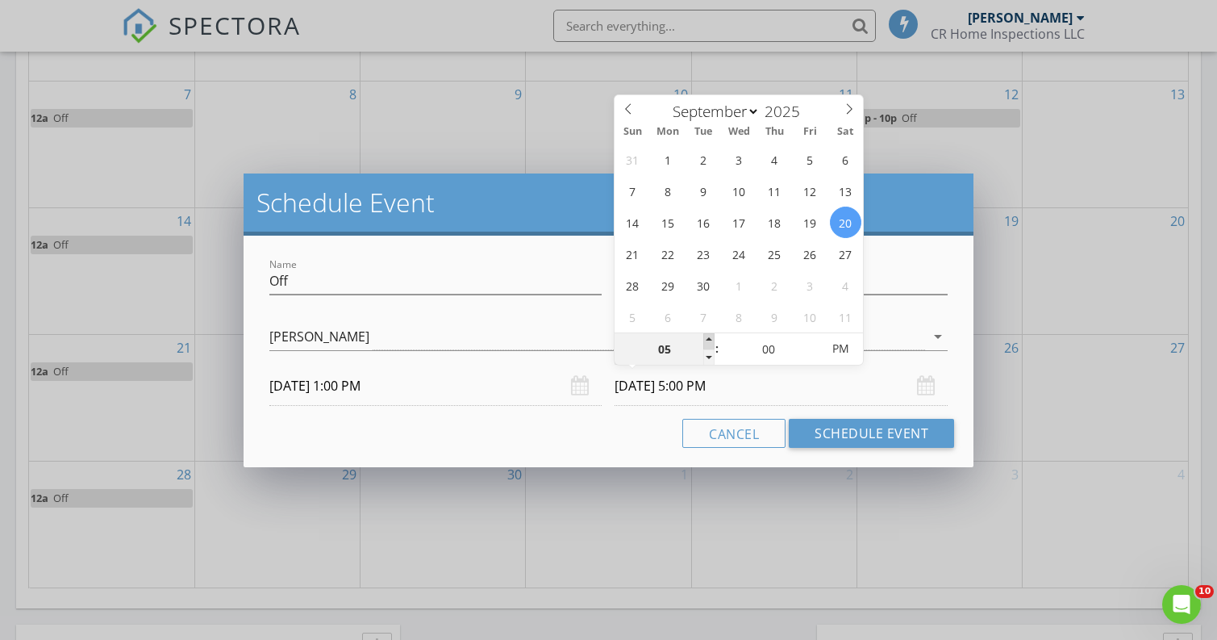
type input "[DATE] 6:00 PM"
click at [709, 340] on span at bounding box center [709, 341] width 11 height 16
type input "07"
type input "[DATE] 7:00 PM"
click at [709, 340] on span at bounding box center [709, 341] width 11 height 16
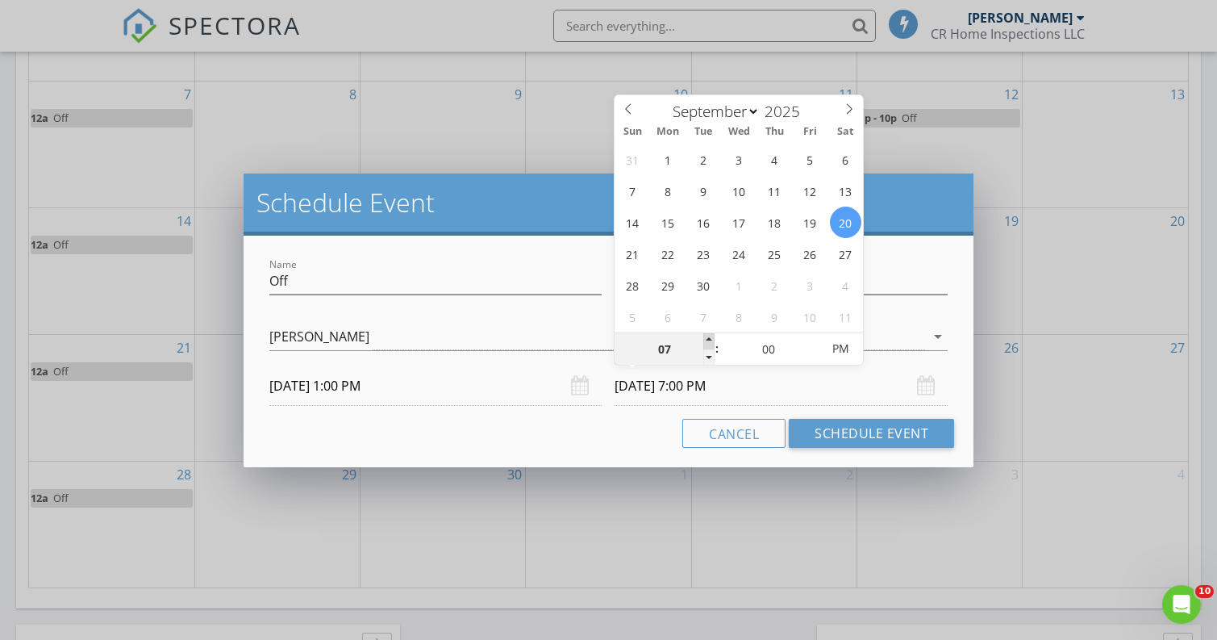
type input "08"
type input "[DATE] 8:00 PM"
click at [709, 340] on span at bounding box center [709, 341] width 11 height 16
type input "09"
type input "[DATE] 9:00 PM"
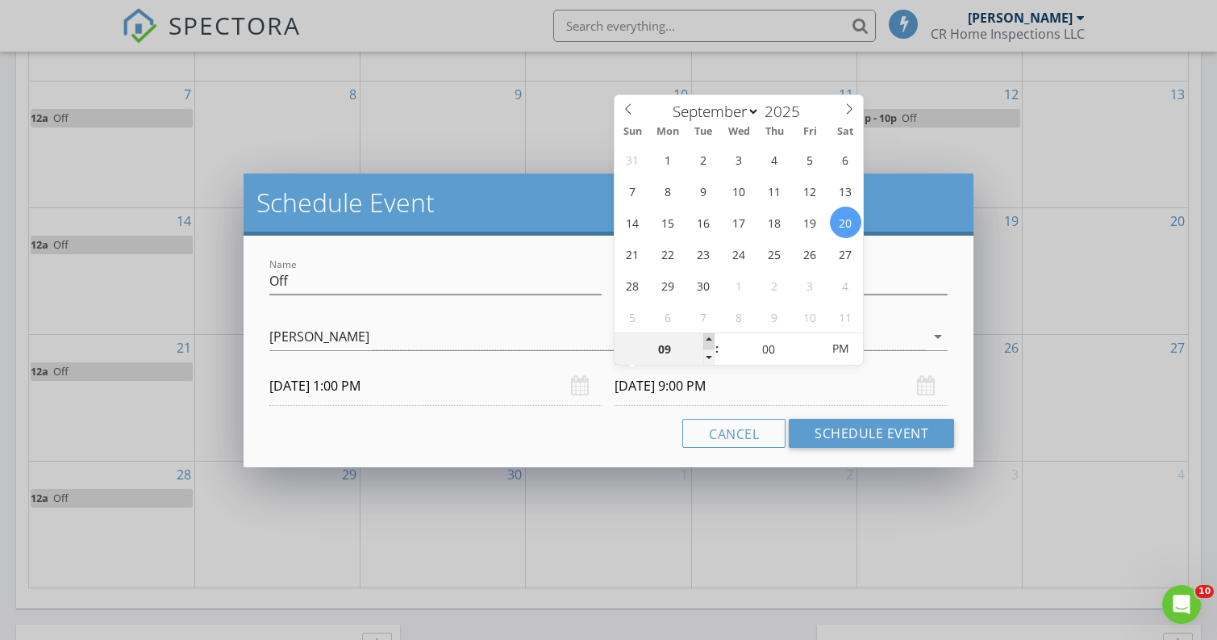
click at [709, 340] on span at bounding box center [709, 341] width 11 height 16
type input "08"
type input "[DATE] 8:00 PM"
click at [706, 358] on span at bounding box center [709, 357] width 11 height 16
type input "09"
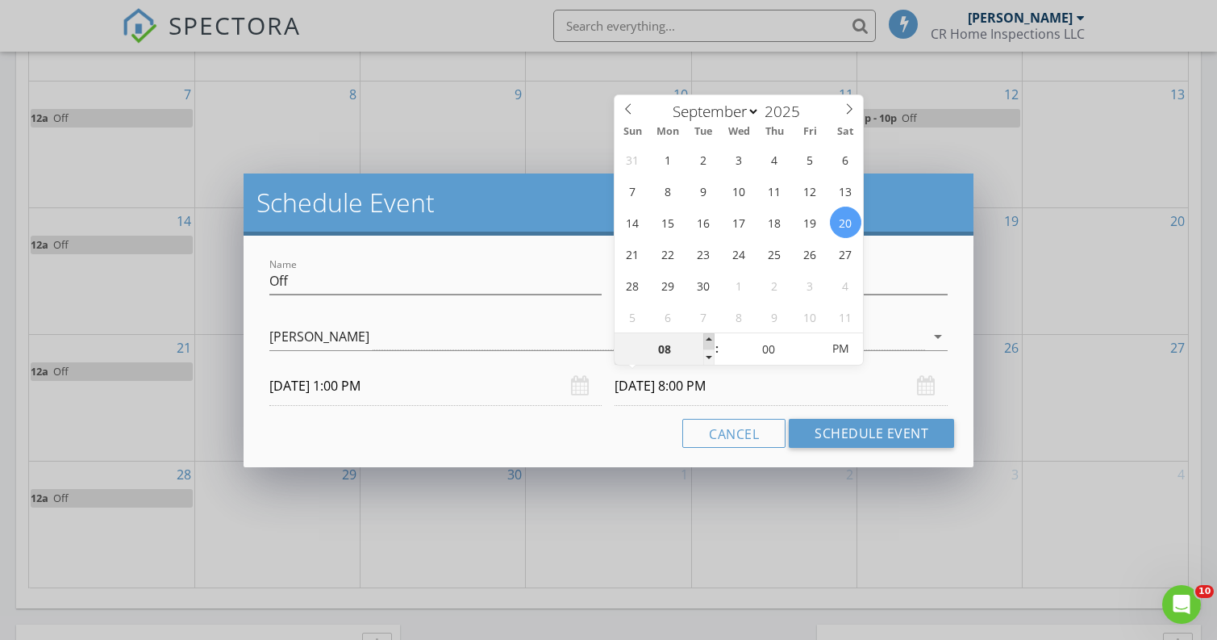
type input "[DATE] 9:00 PM"
click at [708, 342] on span at bounding box center [709, 341] width 11 height 16
type input "10"
click at [708, 342] on span at bounding box center [709, 341] width 11 height 16
type input "[DATE] 10:00 PM"
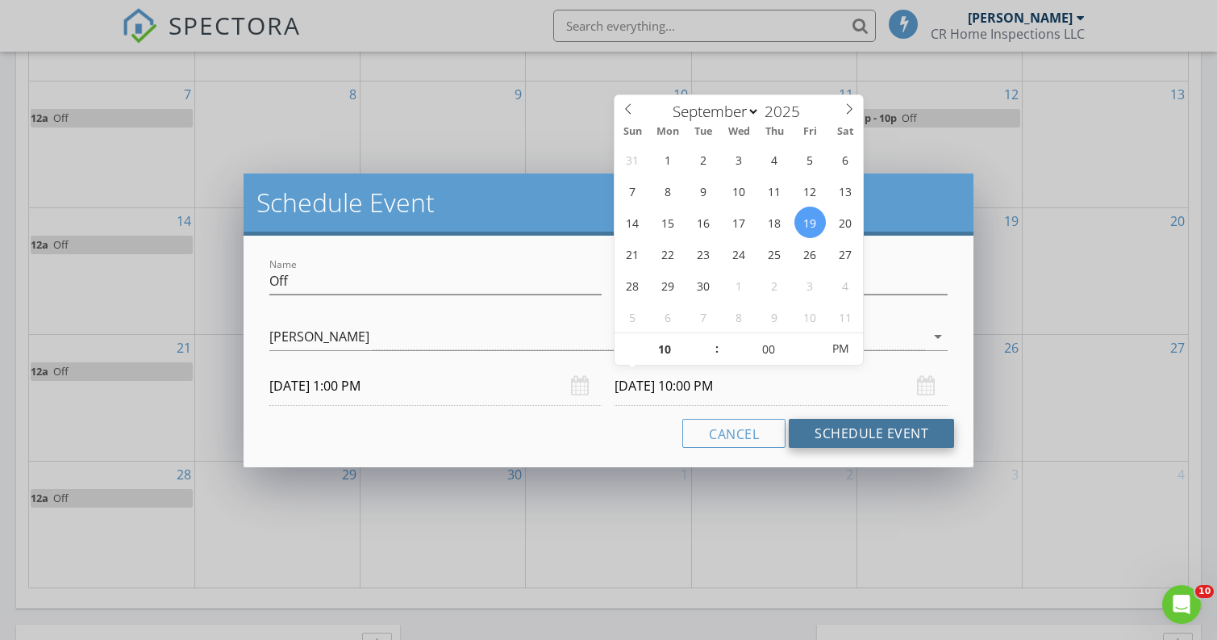
click at [862, 433] on button "Schedule Event" at bounding box center [871, 433] width 165 height 29
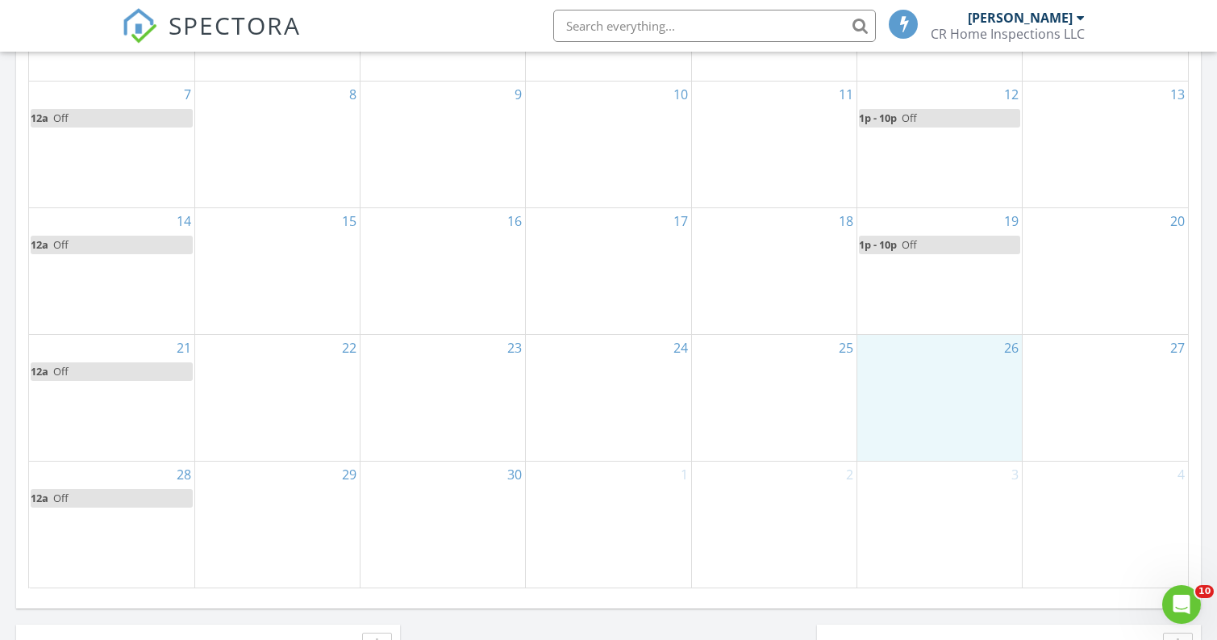
click at [923, 383] on div "26" at bounding box center [940, 398] width 165 height 126
click at [922, 343] on link "Event" at bounding box center [937, 341] width 83 height 26
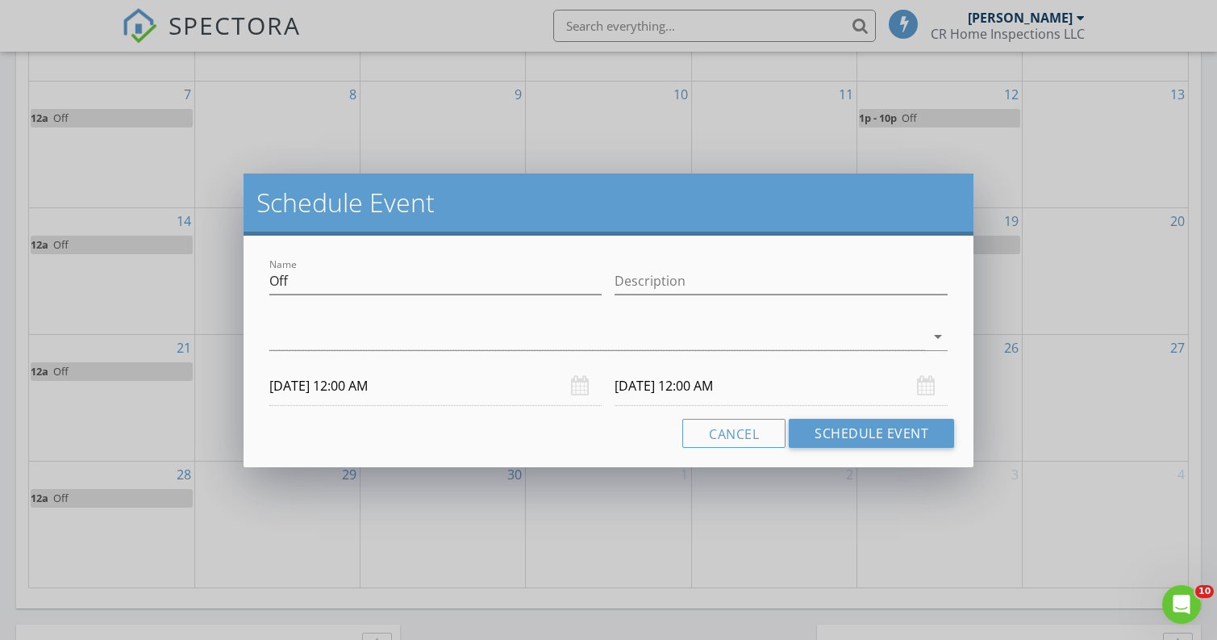
click at [423, 388] on input "[DATE] 12:00 AM" at bounding box center [435, 386] width 333 height 40
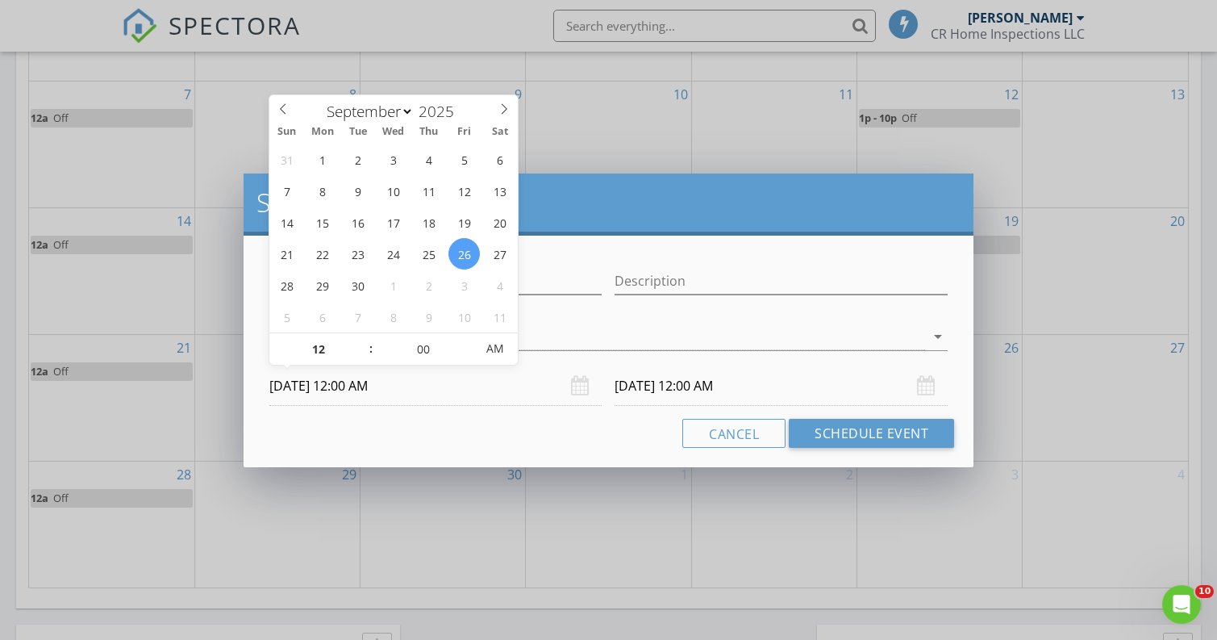
click at [370, 339] on span ":" at bounding box center [371, 348] width 5 height 32
type input "01"
type input "[DATE] 1:00 AM"
click at [361, 338] on span at bounding box center [362, 341] width 11 height 16
type input "02"
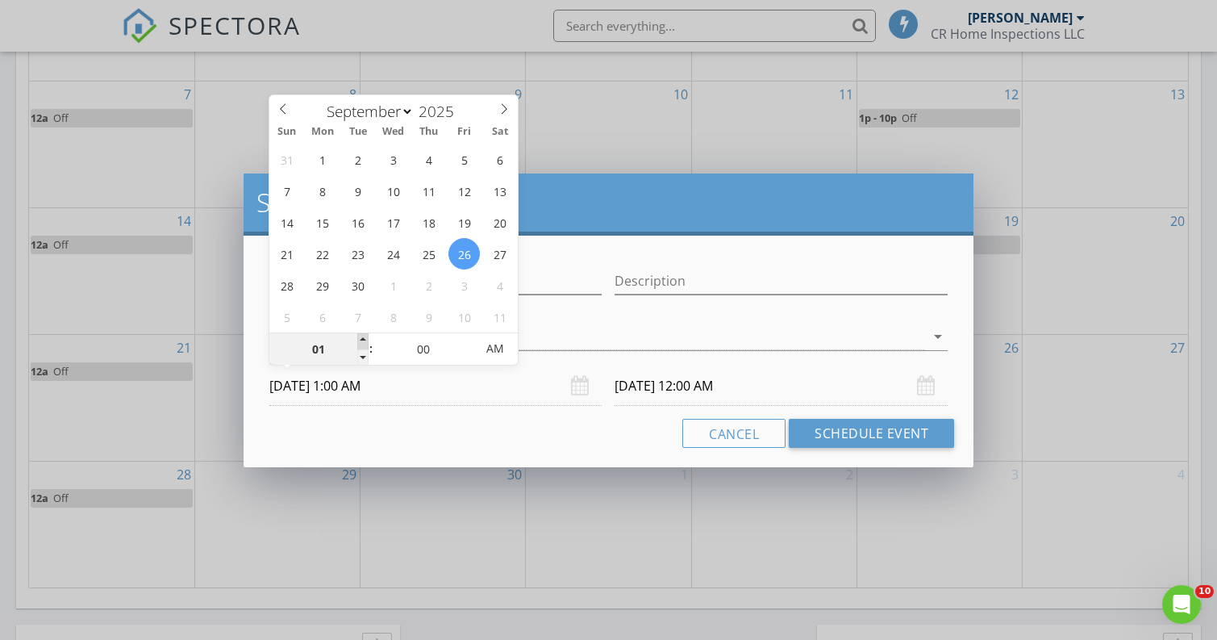
type input "[DATE] 2:00 AM"
click at [361, 338] on span at bounding box center [362, 341] width 11 height 16
type input "[DATE] 2:00 AM"
type input "01"
type input "[DATE] 1:00 AM"
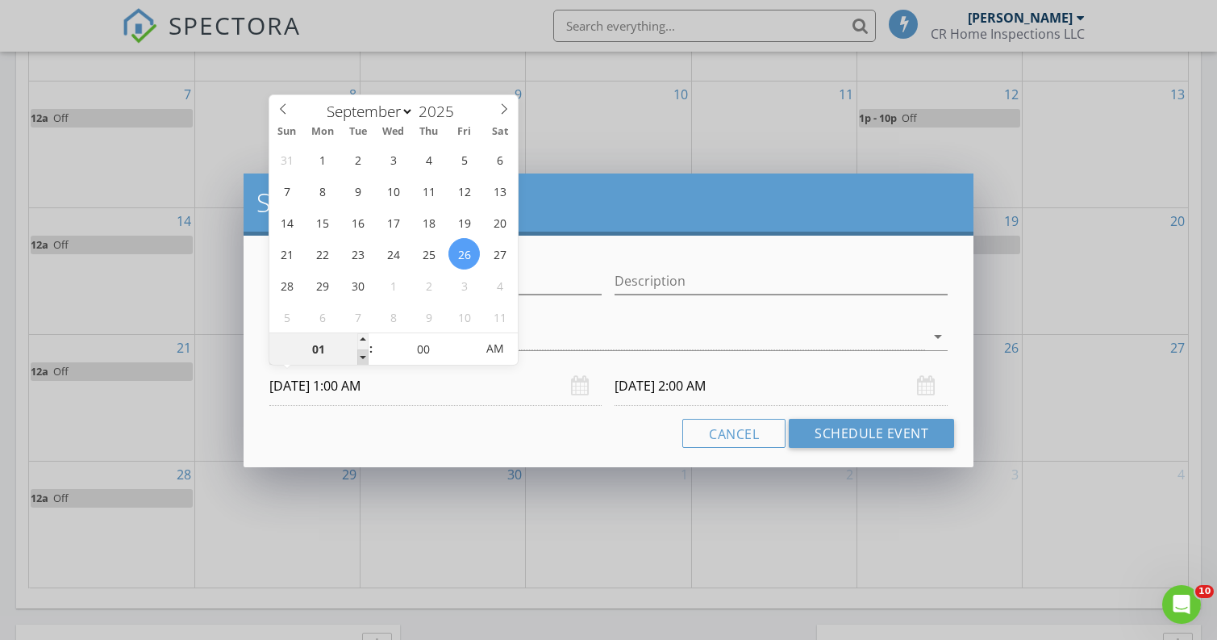
click at [365, 353] on span at bounding box center [362, 357] width 11 height 16
type input "01"
type input "[DATE] 1:00 AM"
type input "[DATE] 1:00 PM"
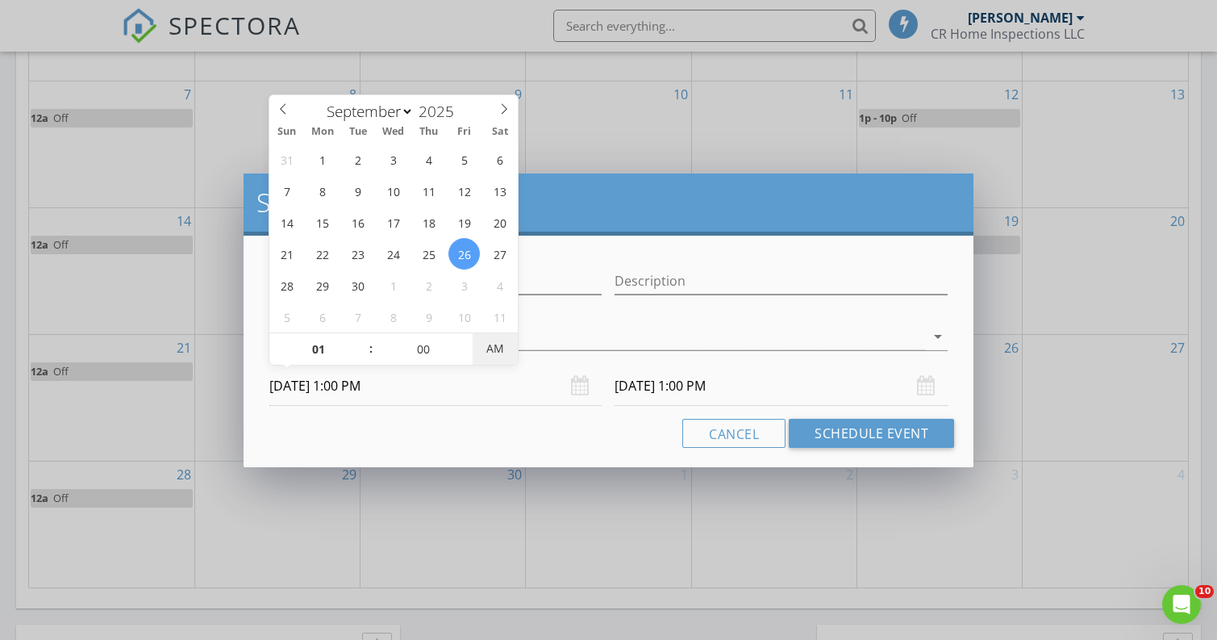
click at [485, 350] on span "AM" at bounding box center [495, 348] width 44 height 32
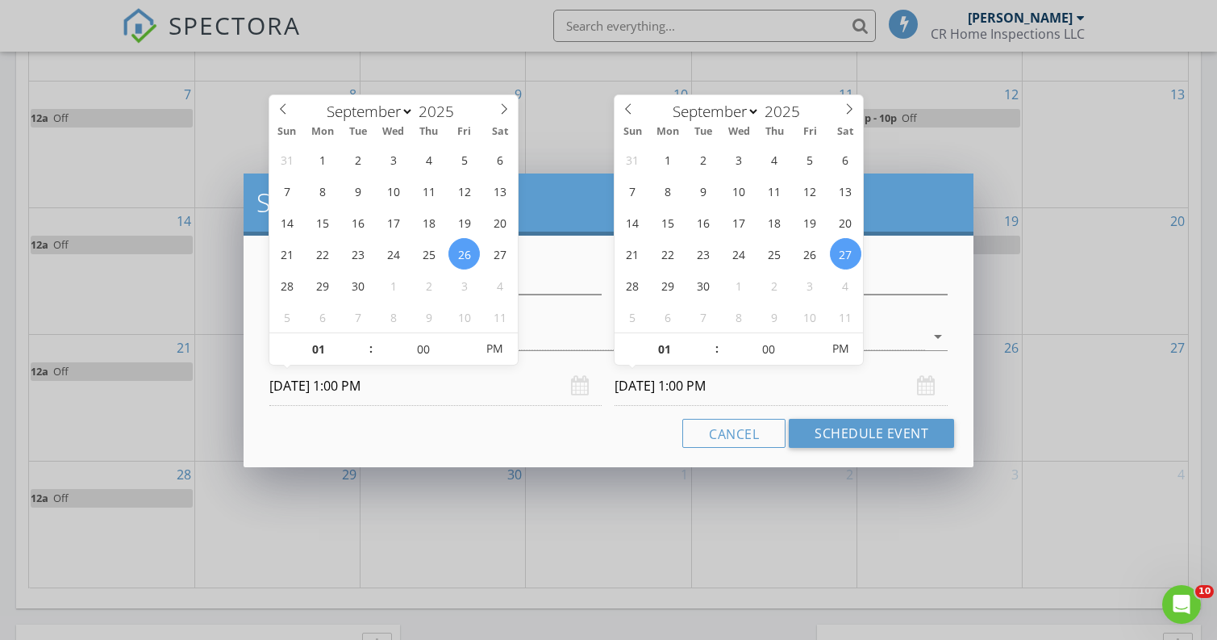
click at [658, 377] on input "[DATE] 1:00 PM" at bounding box center [781, 386] width 333 height 40
type input "02"
type input "[DATE] 2:00 PM"
click at [712, 344] on span at bounding box center [709, 341] width 11 height 16
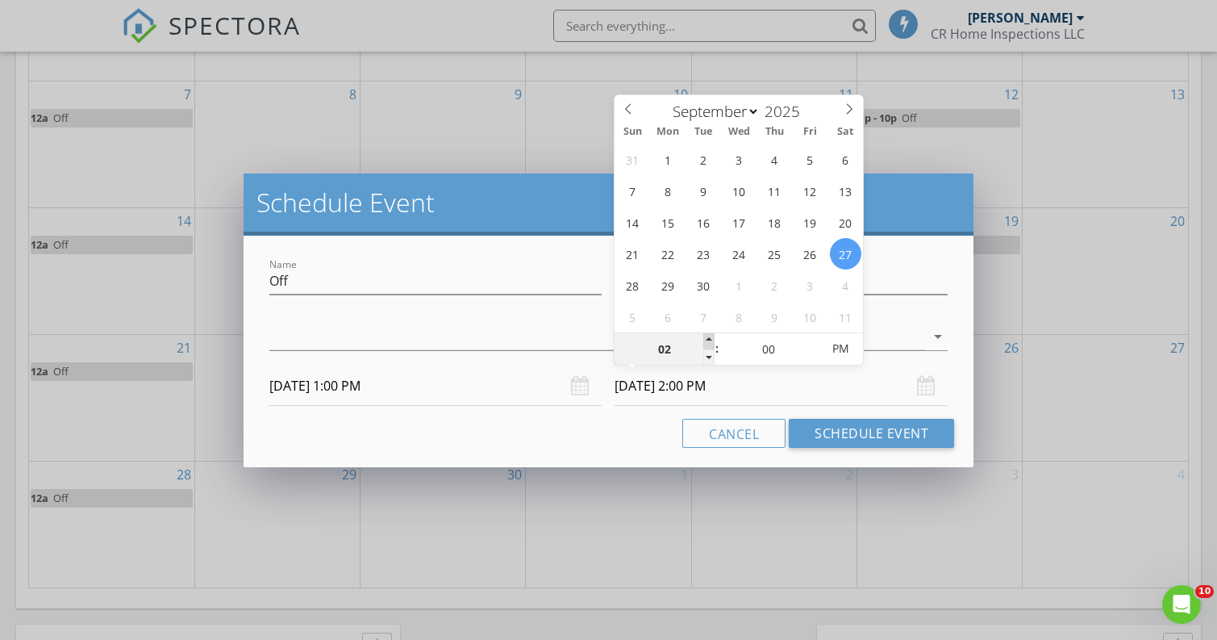
type input "03"
type input "[DATE] 3:00 PM"
click at [712, 344] on span at bounding box center [709, 341] width 11 height 16
type input "04"
type input "[DATE] 4:00 PM"
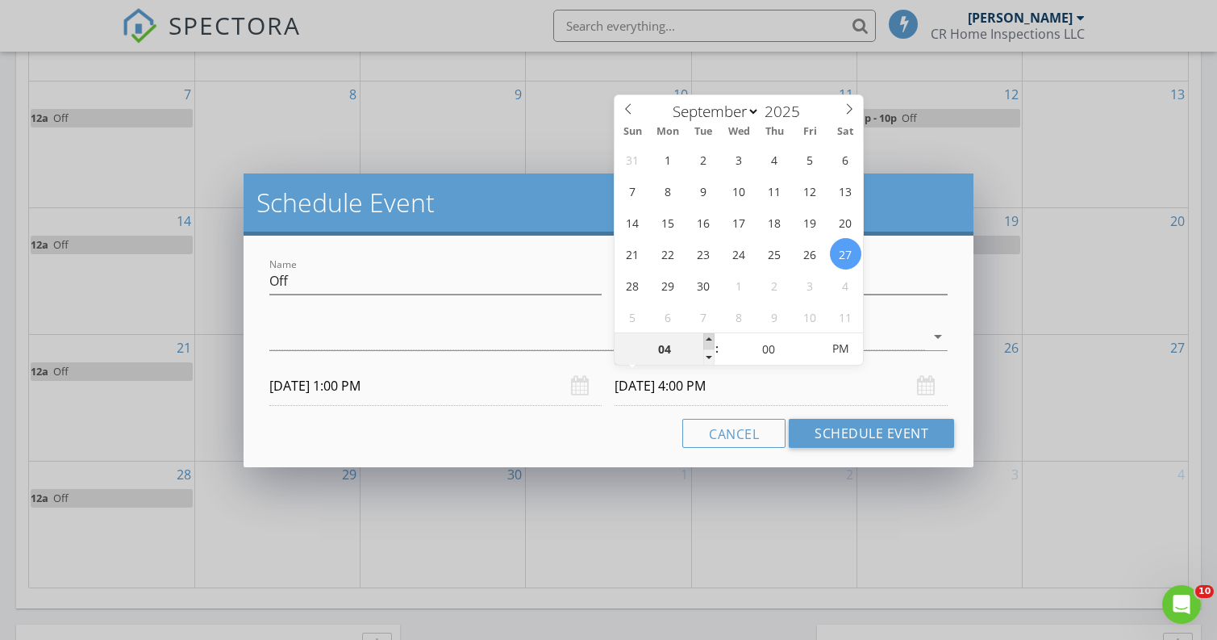
click at [712, 344] on span at bounding box center [709, 341] width 11 height 16
type input "05"
type input "[DATE] 5:00 PM"
click at [712, 344] on span at bounding box center [709, 341] width 11 height 16
type input "06"
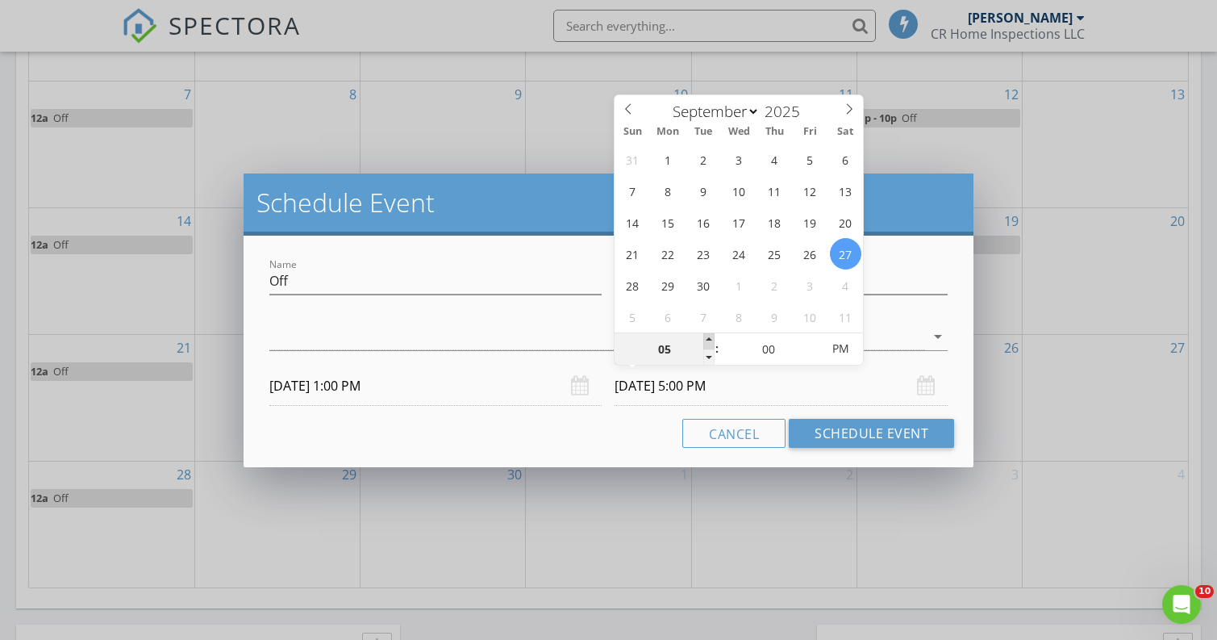
type input "[DATE] 6:00 PM"
click at [712, 344] on span at bounding box center [709, 341] width 11 height 16
type input "07"
type input "[DATE] 7:00 PM"
click at [712, 344] on span at bounding box center [709, 341] width 11 height 16
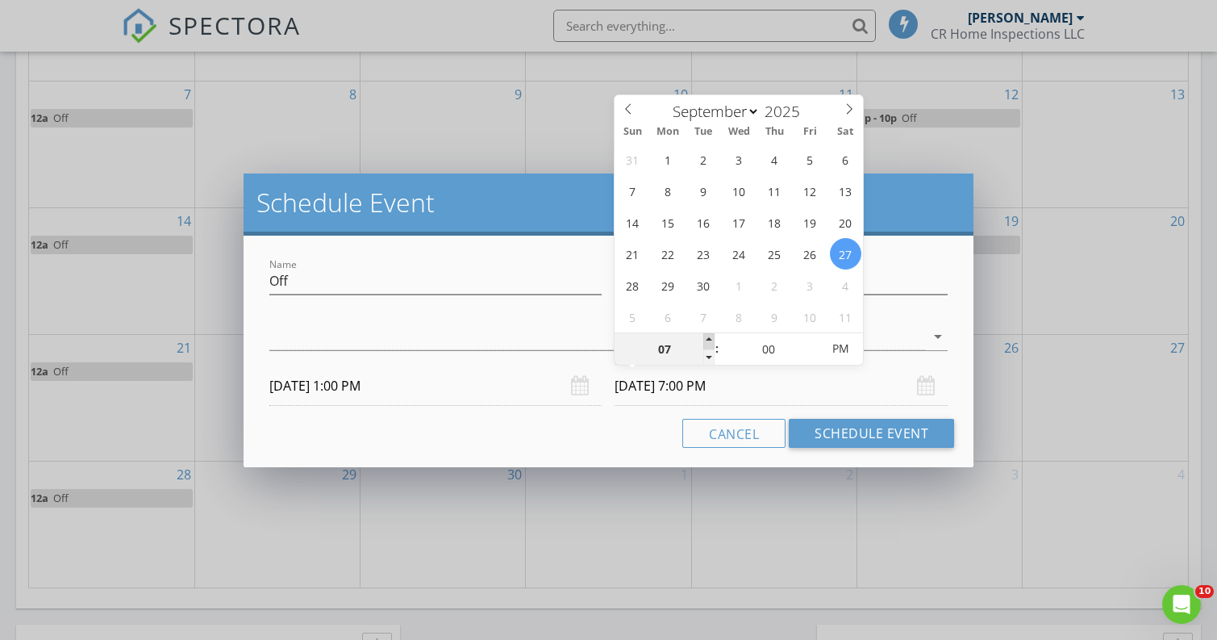
type input "08"
type input "[DATE] 8:00 PM"
click at [712, 344] on span at bounding box center [709, 341] width 11 height 16
type input "09"
type input "[DATE] 9:00 PM"
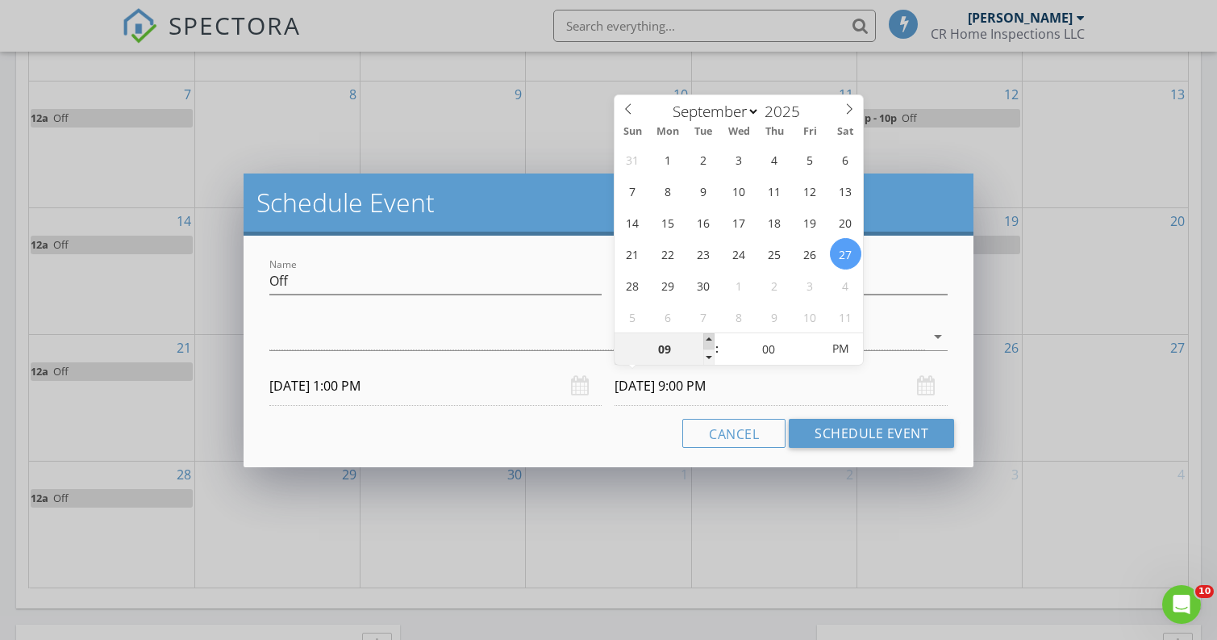
click at [712, 344] on span at bounding box center [709, 341] width 11 height 16
type input "10"
click at [712, 344] on span at bounding box center [709, 341] width 11 height 16
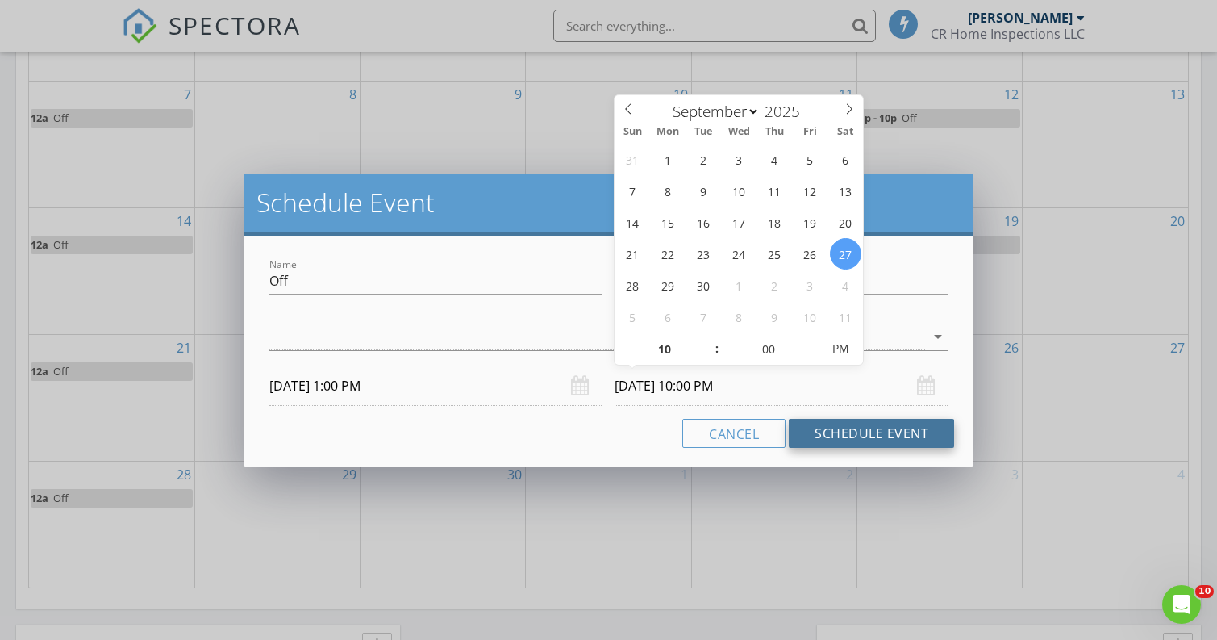
click at [833, 427] on button "Schedule Event" at bounding box center [871, 433] width 165 height 29
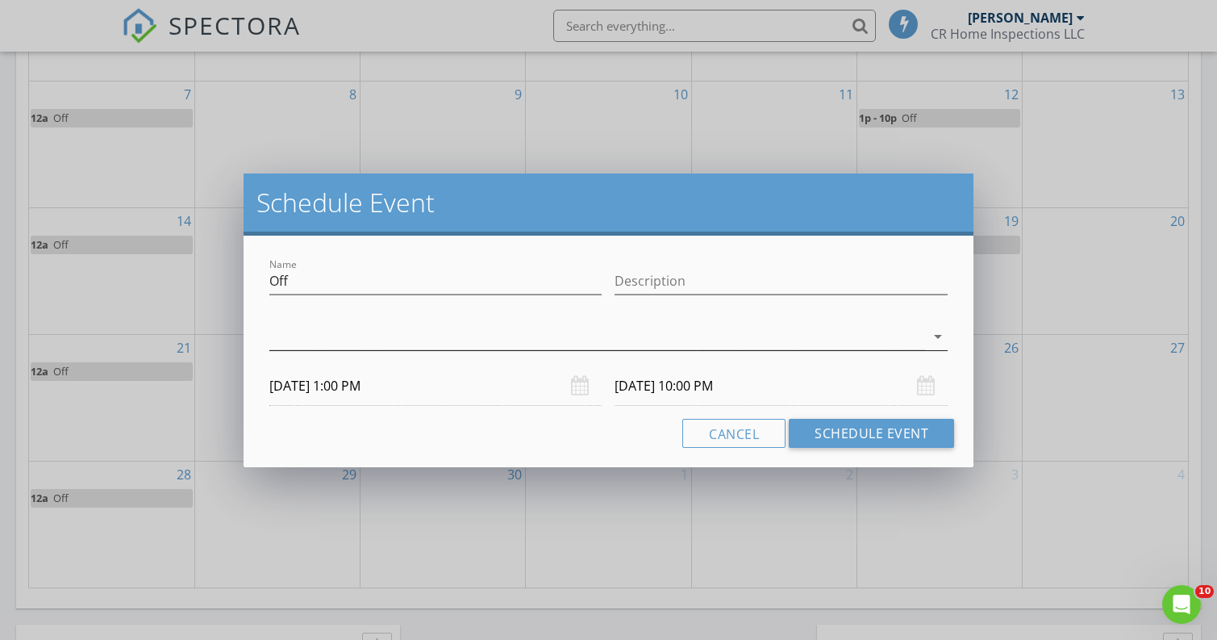
click at [659, 333] on div at bounding box center [597, 337] width 656 height 27
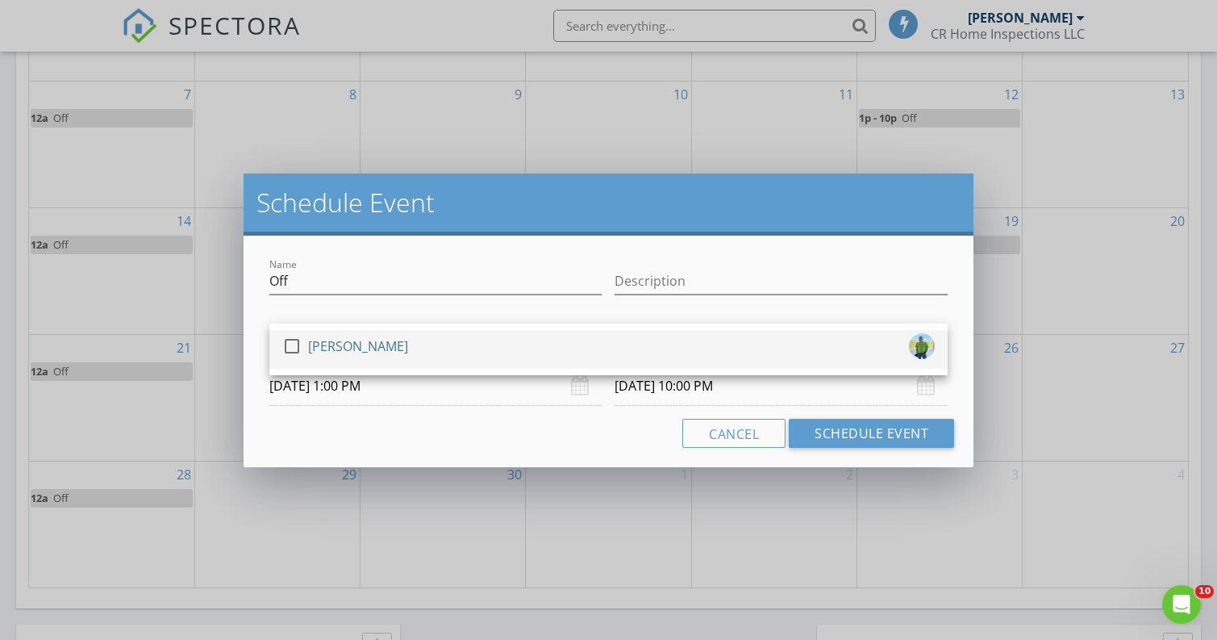
click at [440, 342] on div "check_box_outline_blank [PERSON_NAME]" at bounding box center [608, 349] width 653 height 32
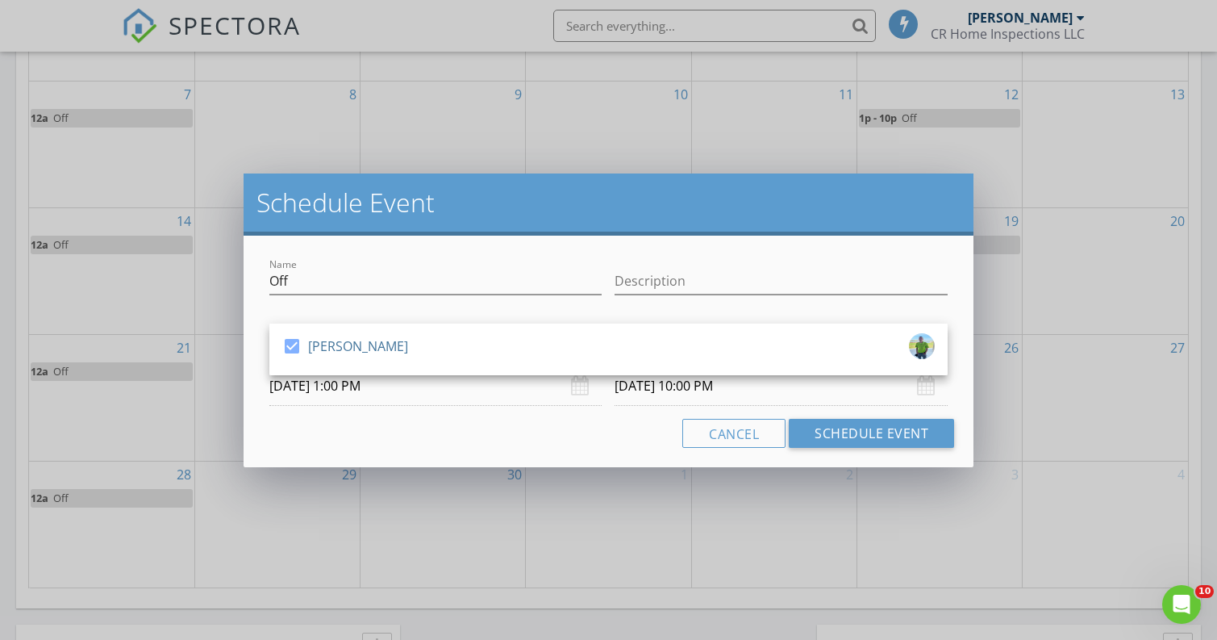
click at [655, 392] on input "[DATE] 10:00 PM" at bounding box center [781, 386] width 333 height 40
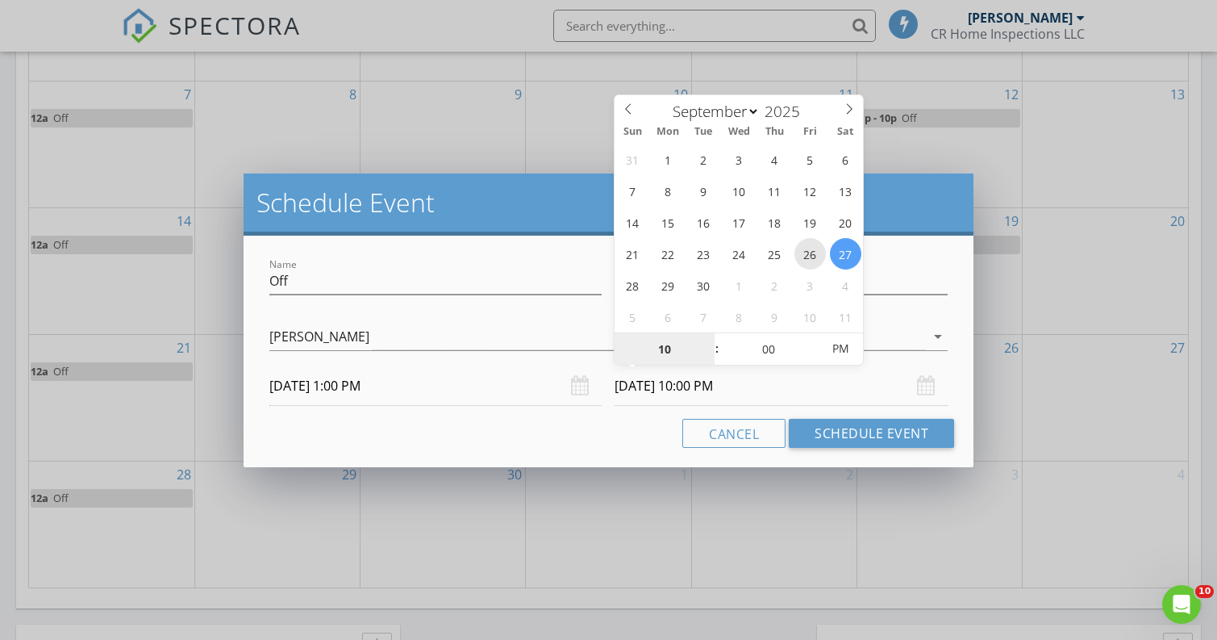
type input "[DATE] 10:00 PM"
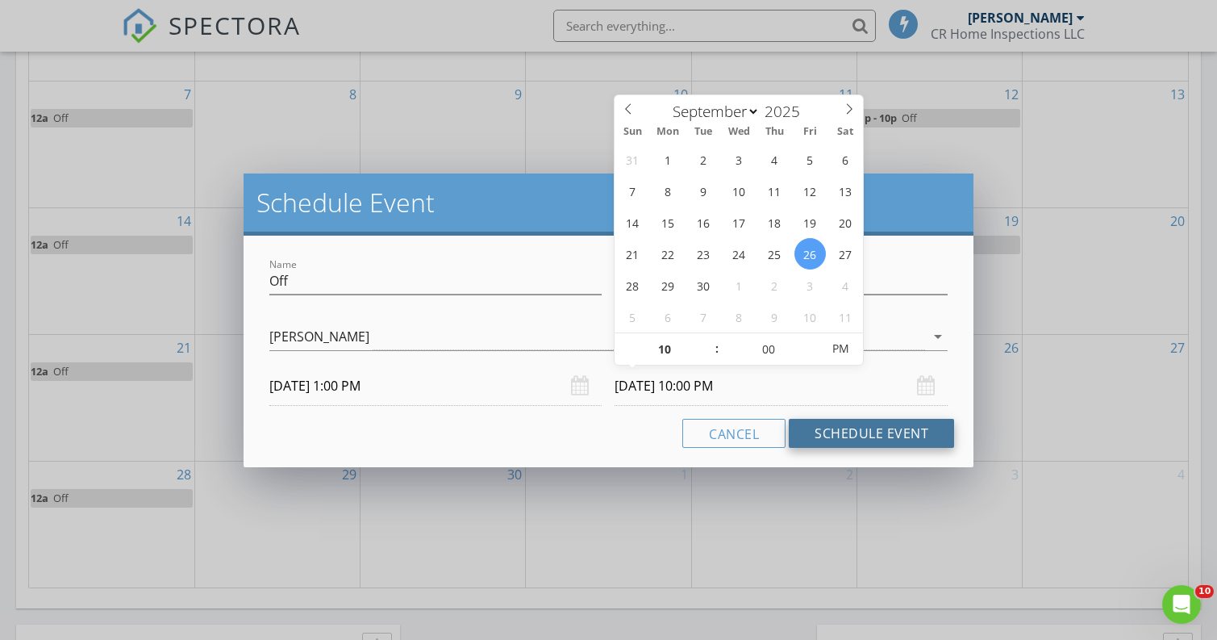
click at [841, 441] on button "Schedule Event" at bounding box center [871, 433] width 165 height 29
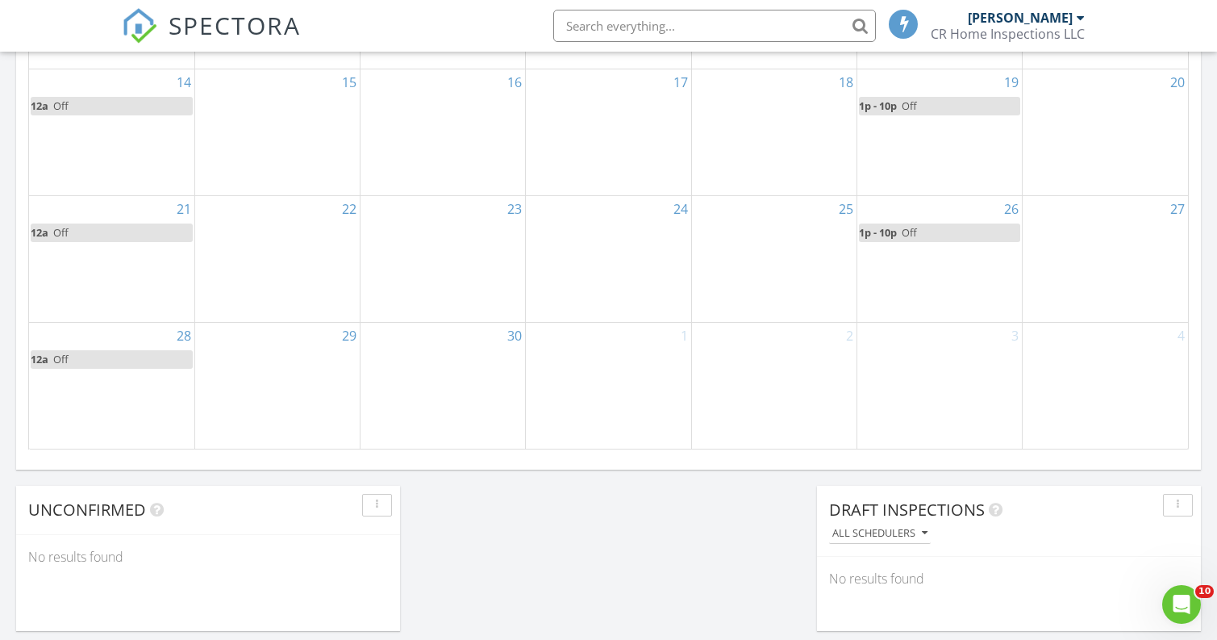
scroll to position [1009, 0]
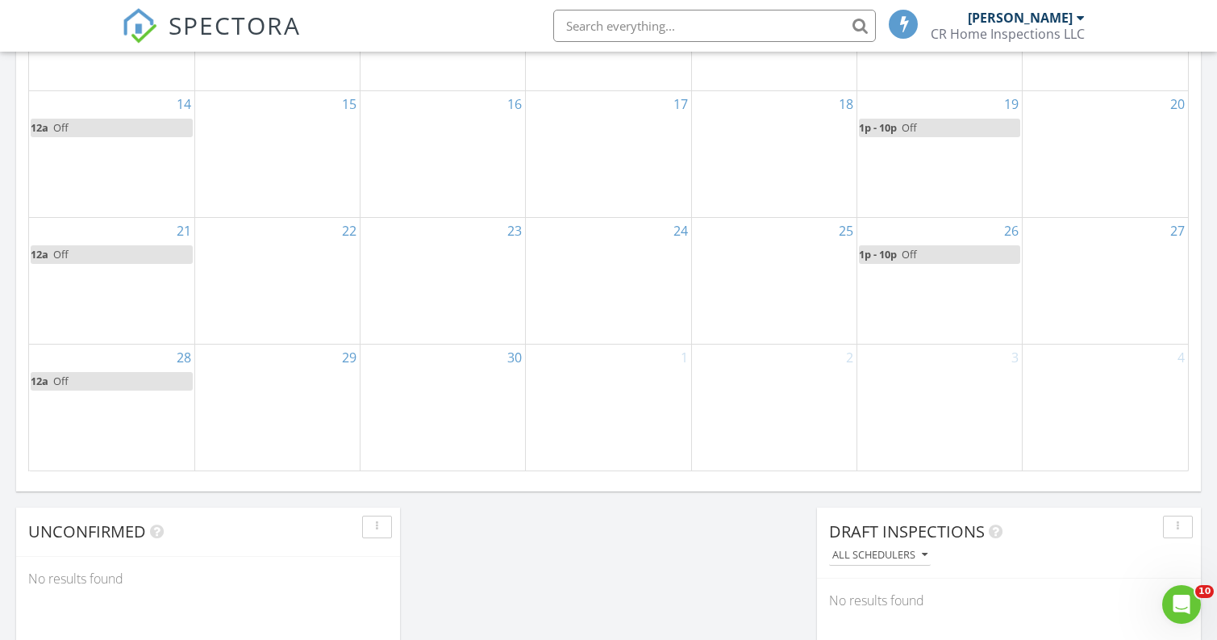
click at [921, 416] on div "3" at bounding box center [940, 406] width 165 height 125
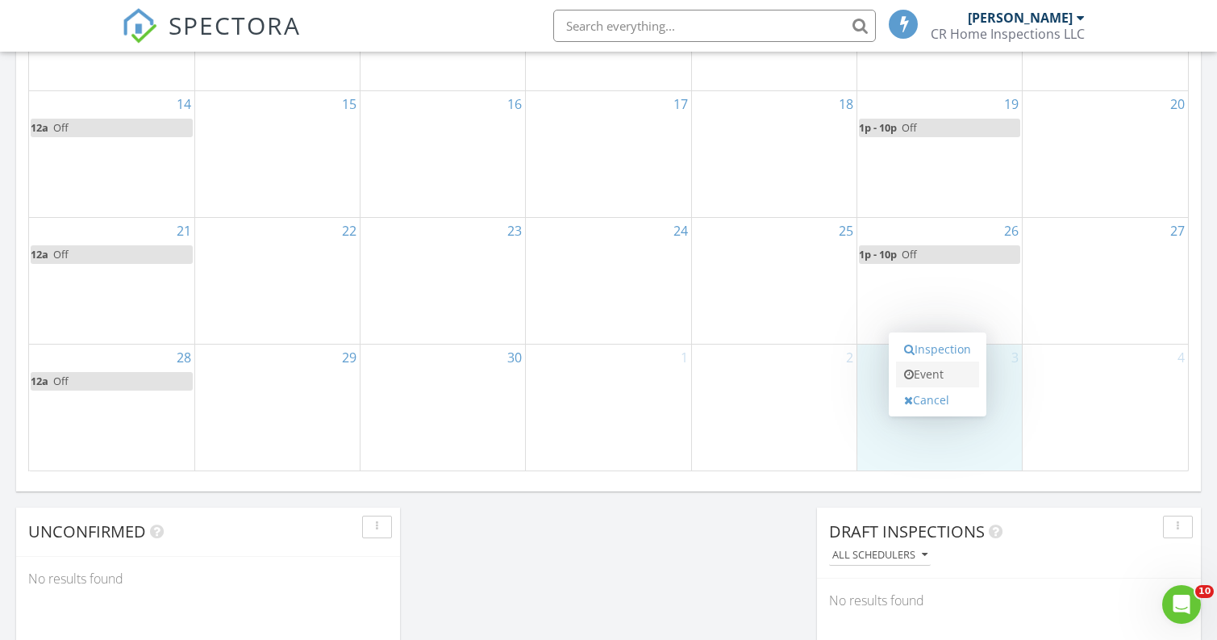
click at [930, 376] on link "Event" at bounding box center [937, 374] width 83 height 26
select select "9"
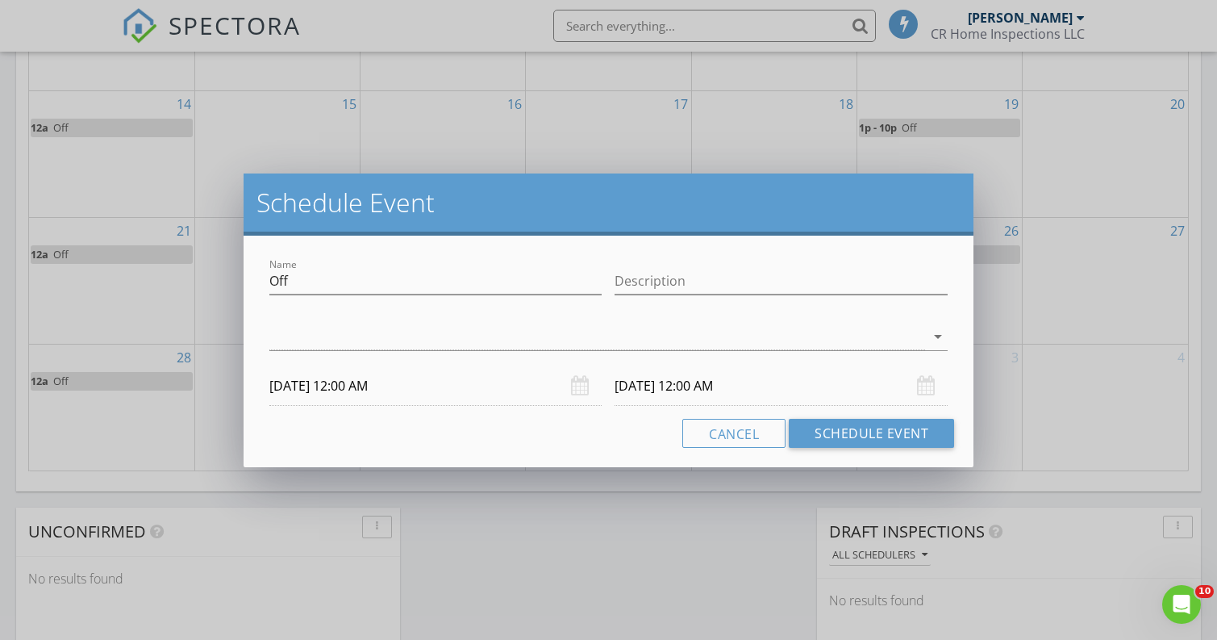
click at [686, 388] on input "[DATE] 12:00 AM" at bounding box center [781, 386] width 333 height 40
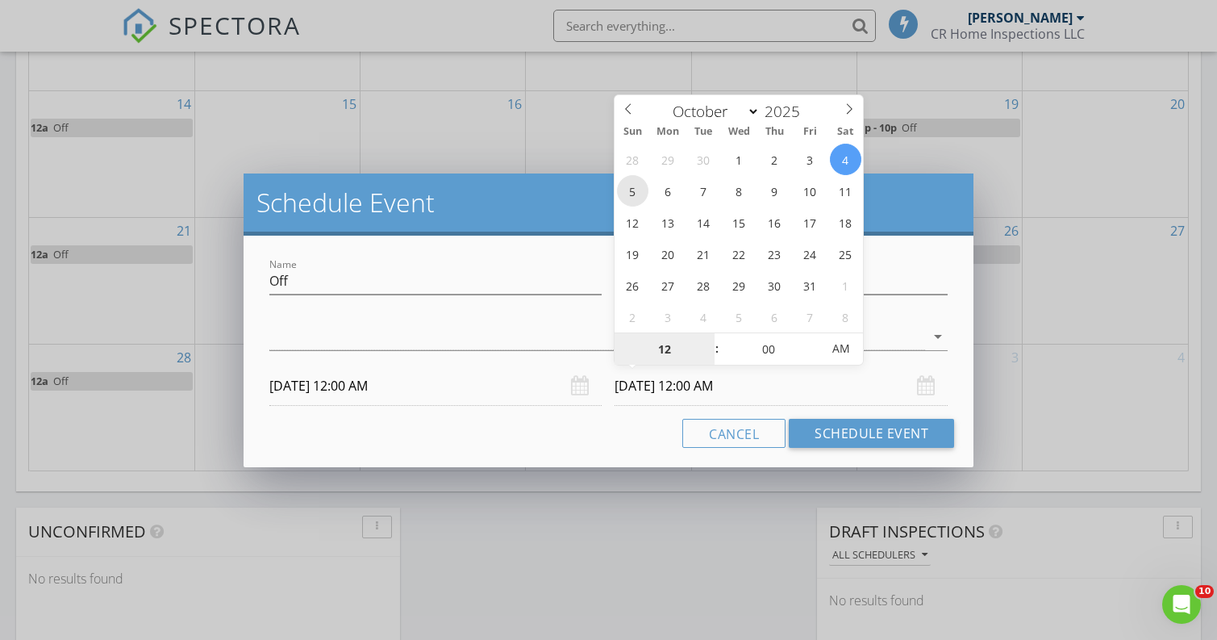
type input "[DATE] 12:00 AM"
click at [453, 335] on div at bounding box center [597, 337] width 656 height 27
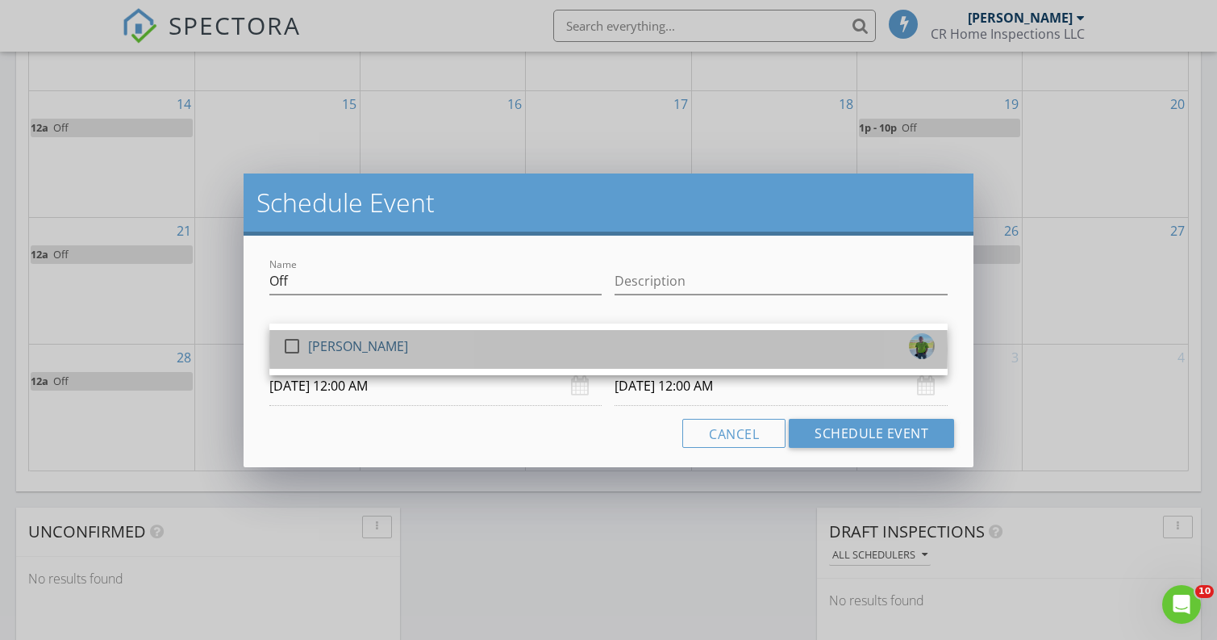
click at [361, 352] on div "[PERSON_NAME]" at bounding box center [358, 346] width 100 height 26
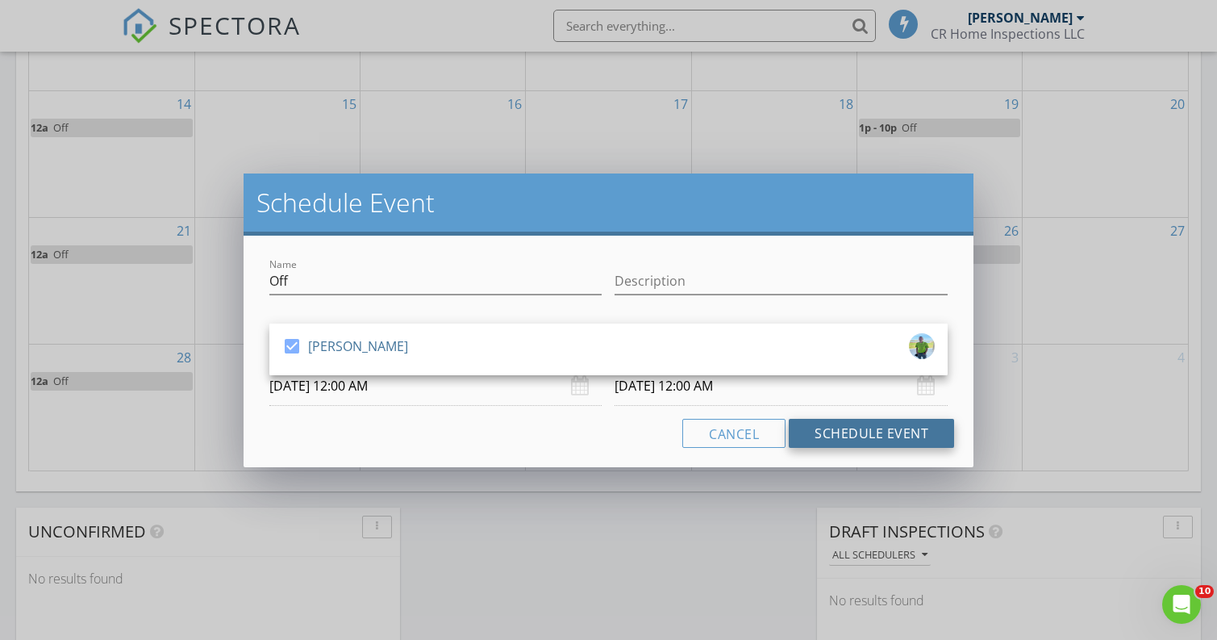
click at [858, 427] on button "Schedule Event" at bounding box center [871, 433] width 165 height 29
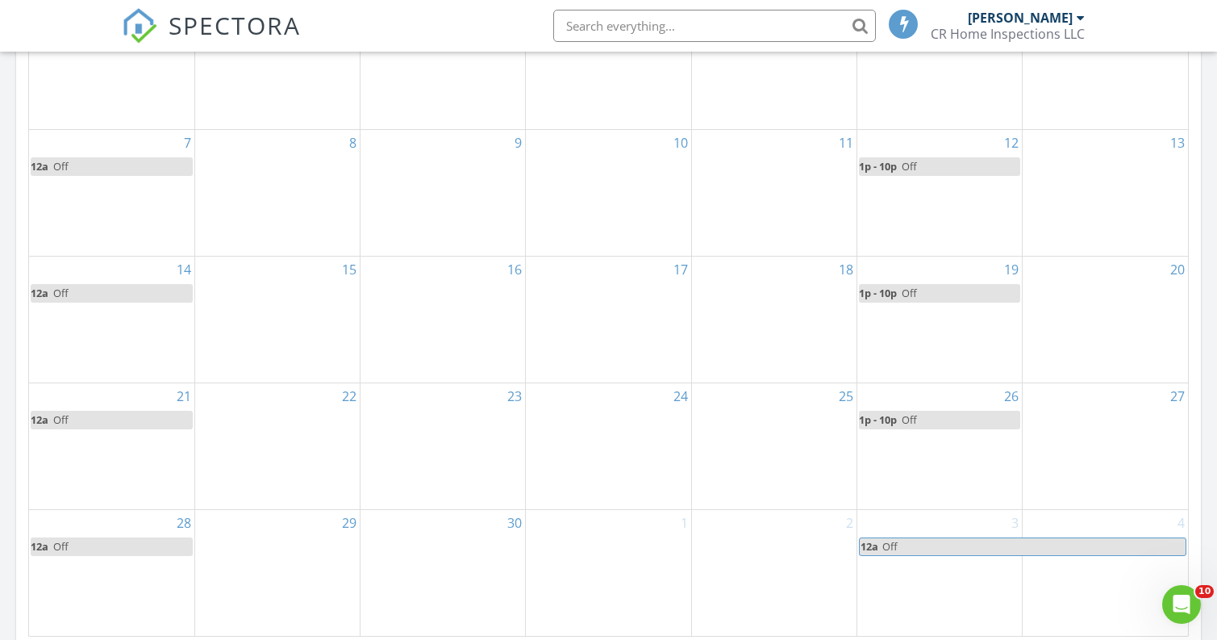
scroll to position [850, 0]
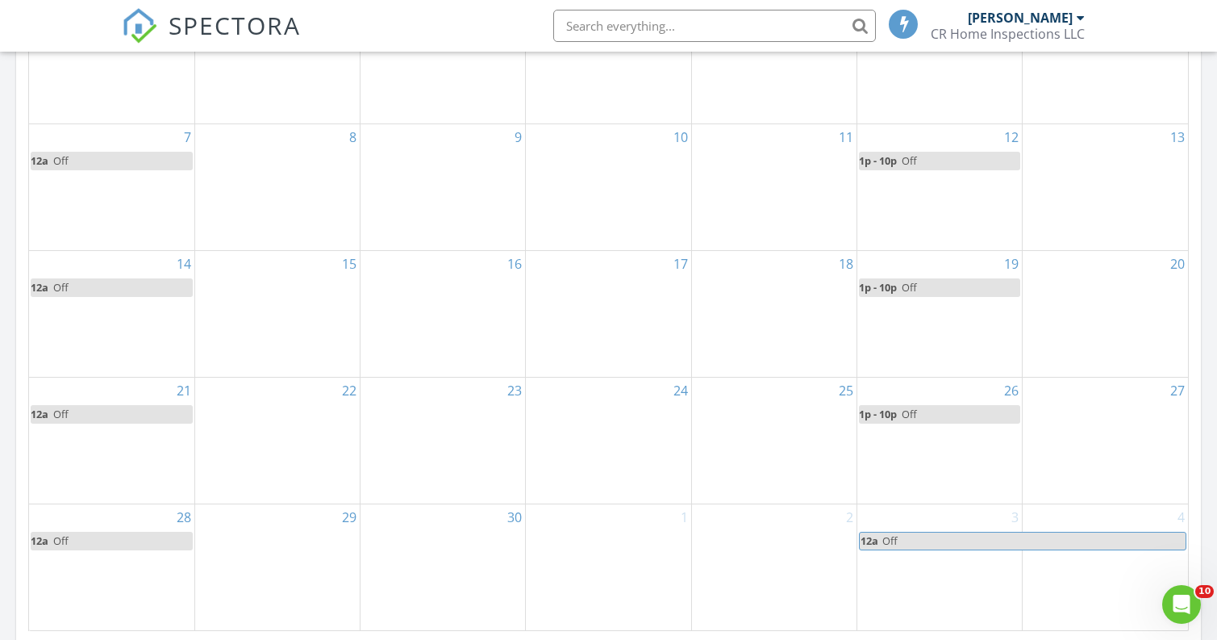
click at [1091, 433] on div "27" at bounding box center [1105, 441] width 165 height 126
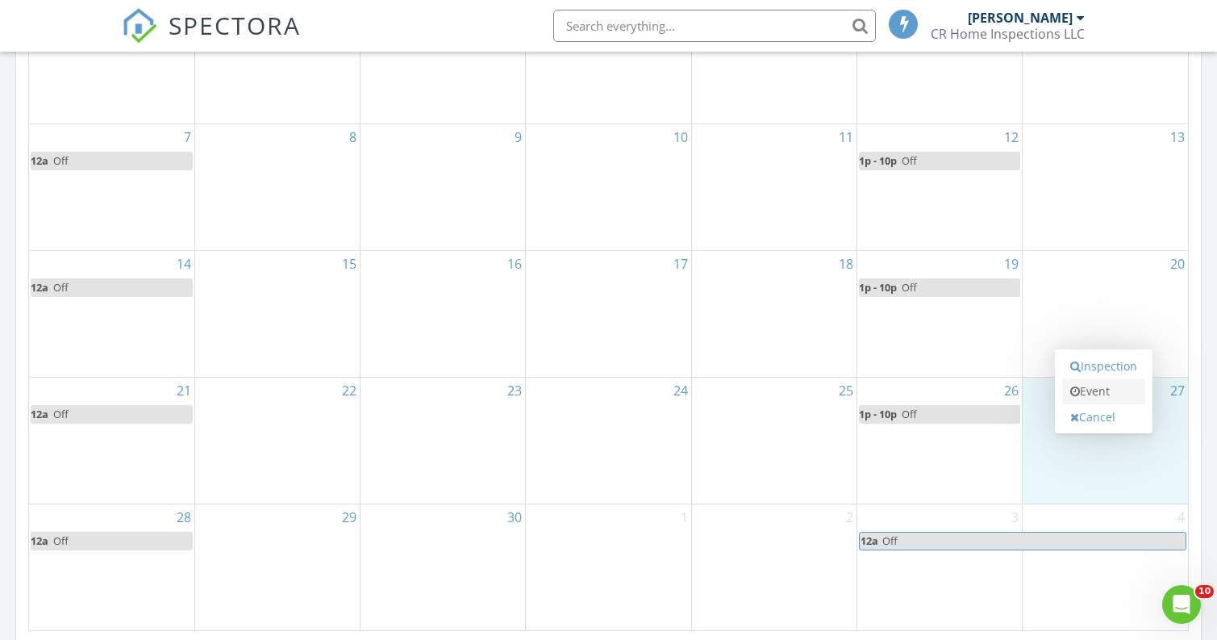
click at [1082, 397] on link "Event" at bounding box center [1104, 391] width 83 height 26
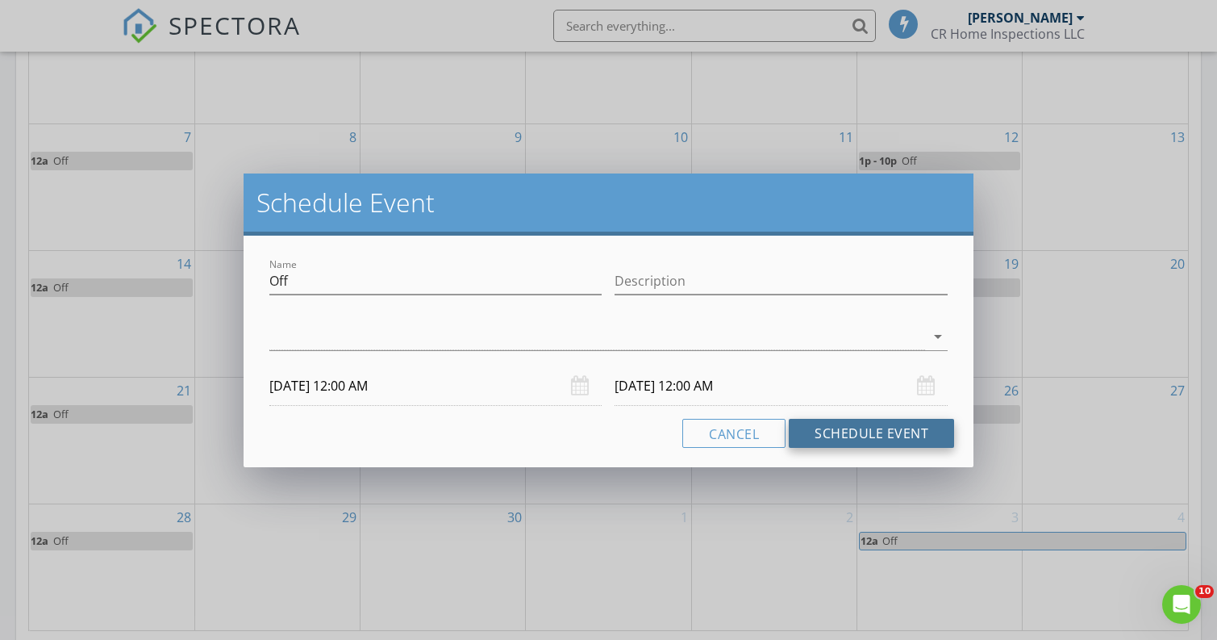
click at [841, 430] on button "Schedule Event" at bounding box center [871, 433] width 165 height 29
click at [685, 334] on div at bounding box center [597, 337] width 656 height 27
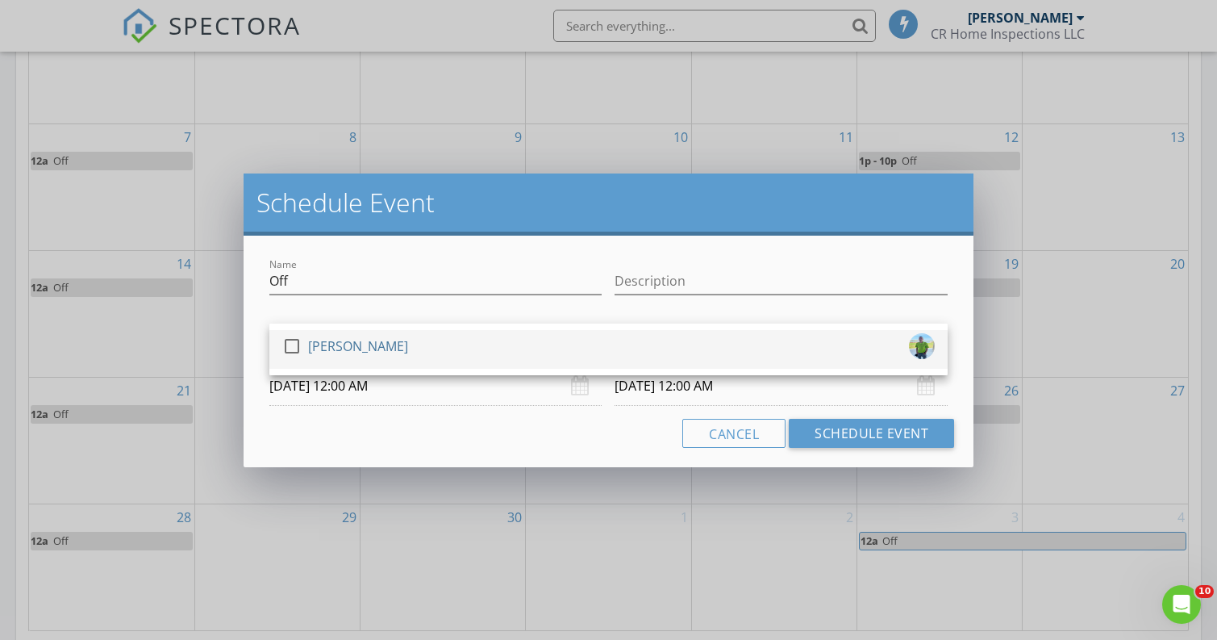
click at [575, 348] on div "check_box_outline_blank [PERSON_NAME]" at bounding box center [608, 349] width 653 height 32
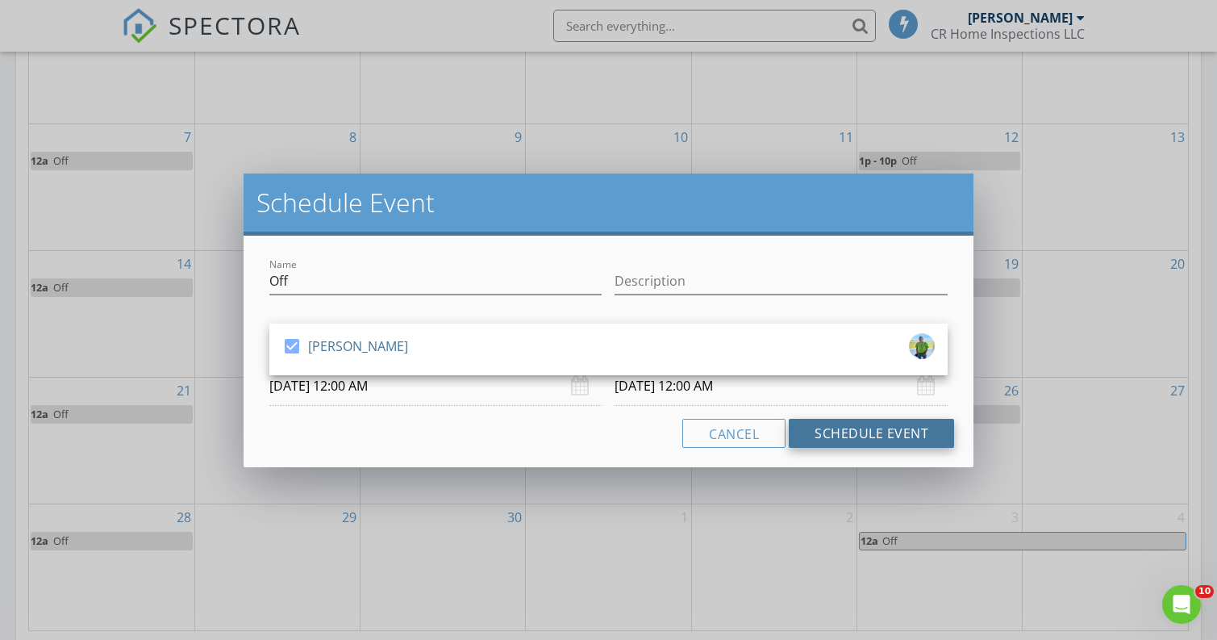
click at [845, 423] on button "Schedule Event" at bounding box center [871, 433] width 165 height 29
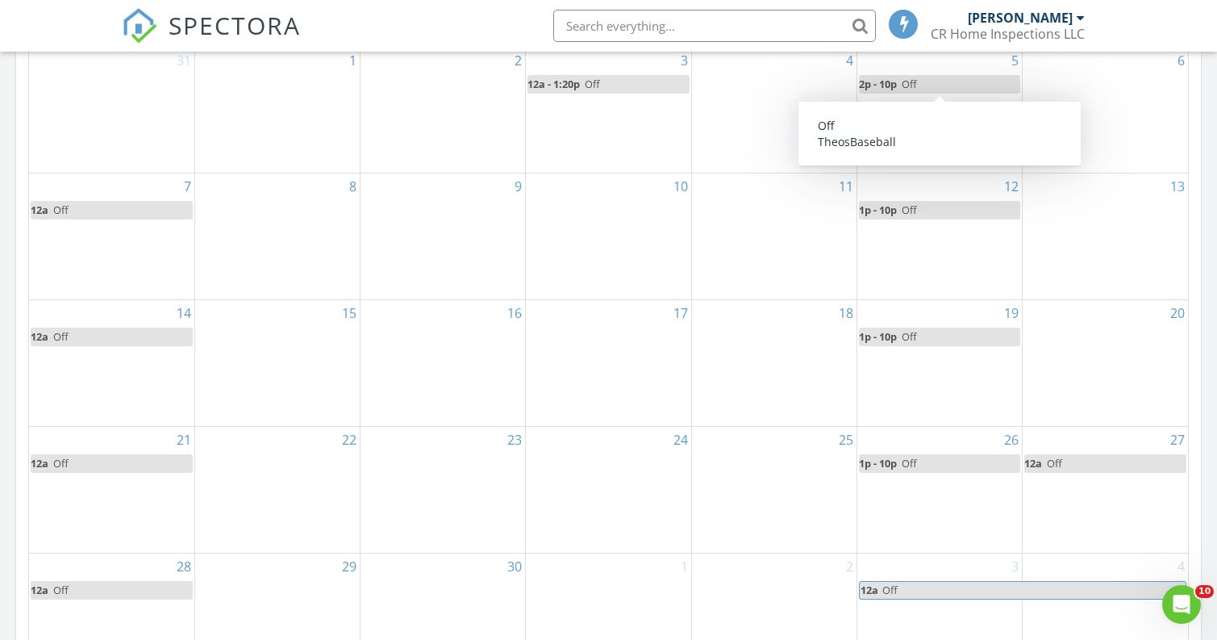
scroll to position [680, 0]
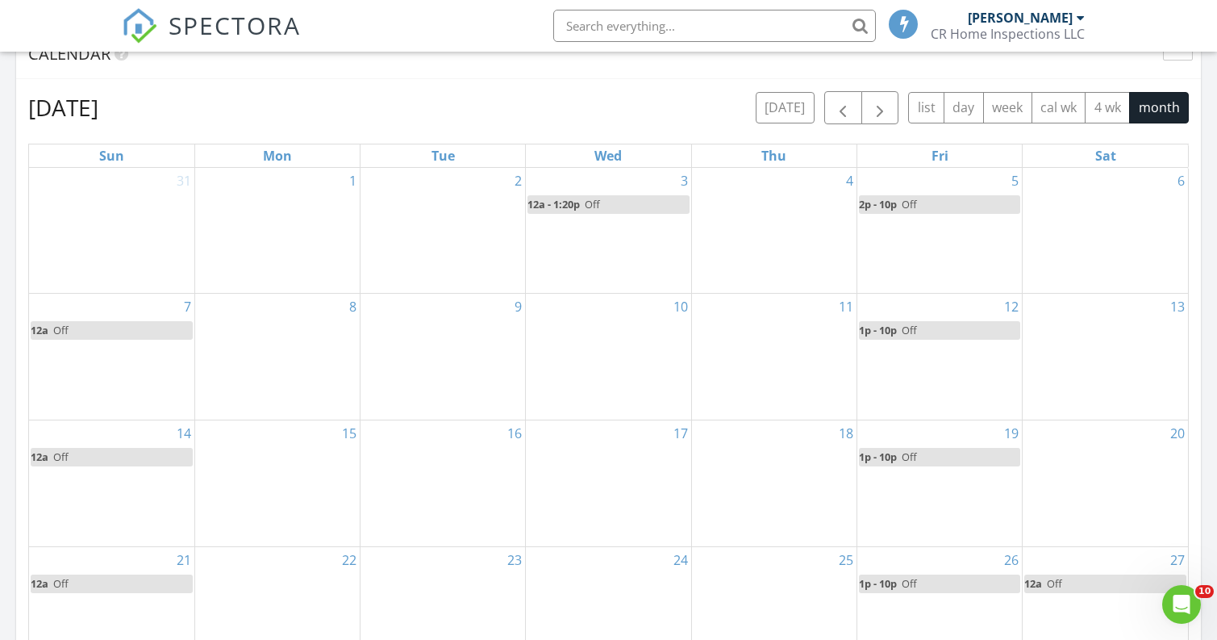
click at [683, 126] on div "[DATE] [DATE] list day week cal wk 4 wk month Sun Mon Tue Wed Thu Fri Sat 31 1 …" at bounding box center [608, 445] width 1161 height 709
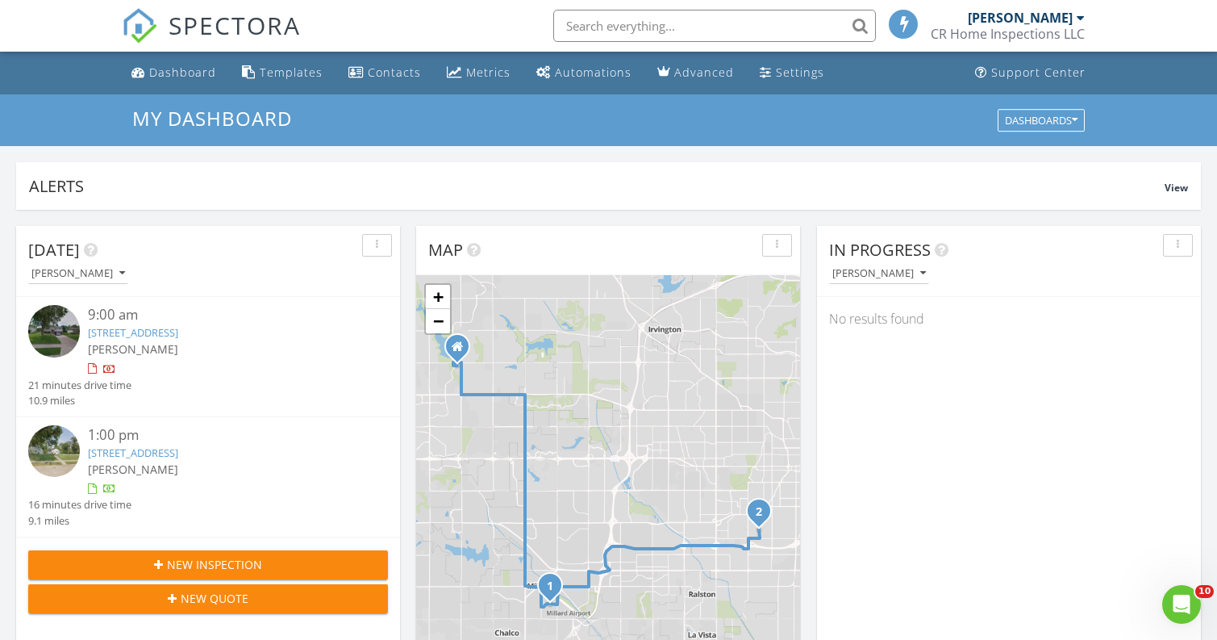
scroll to position [0, 0]
click at [477, 61] on link "Metrics" at bounding box center [478, 73] width 77 height 30
